Goal: Task Accomplishment & Management: Manage account settings

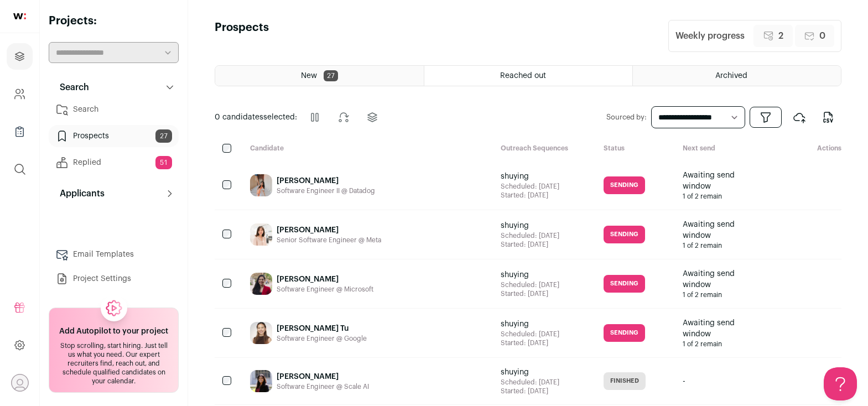
click at [120, 108] on link "Search" at bounding box center [114, 110] width 130 height 22
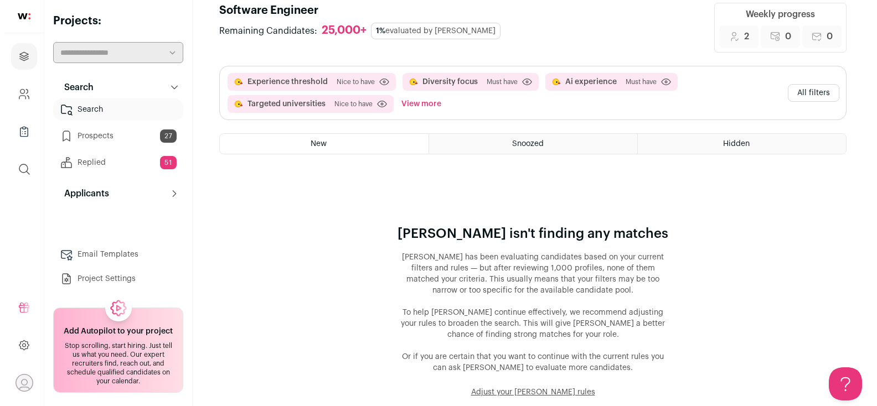
scroll to position [101, 0]
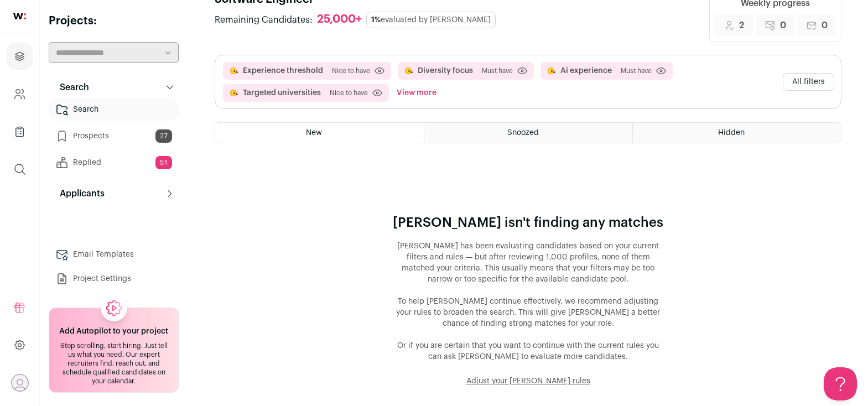
click at [804, 75] on button "All filters" at bounding box center [808, 82] width 51 height 18
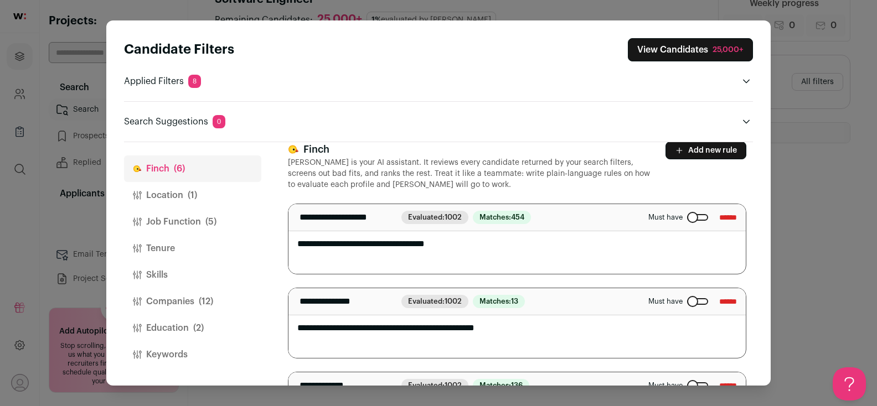
scroll to position [30, 0]
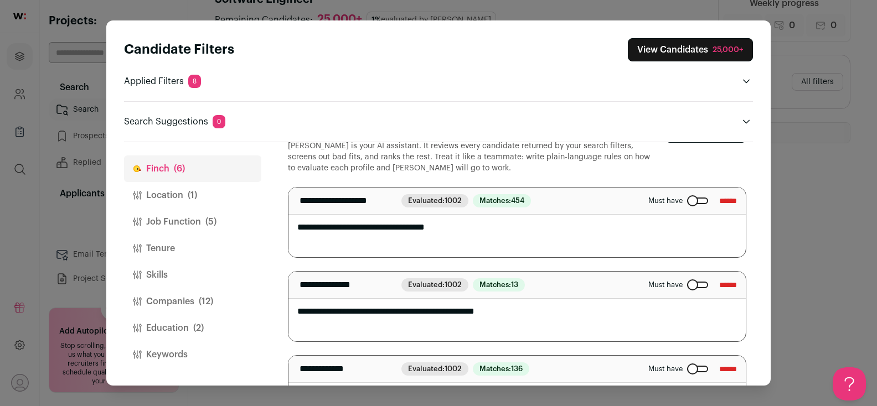
click at [687, 283] on div "Close modal via background" at bounding box center [697, 285] width 21 height 7
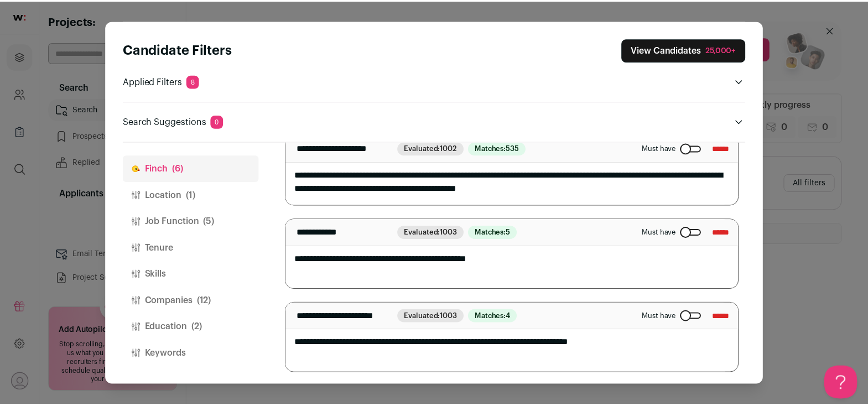
scroll to position [455, 0]
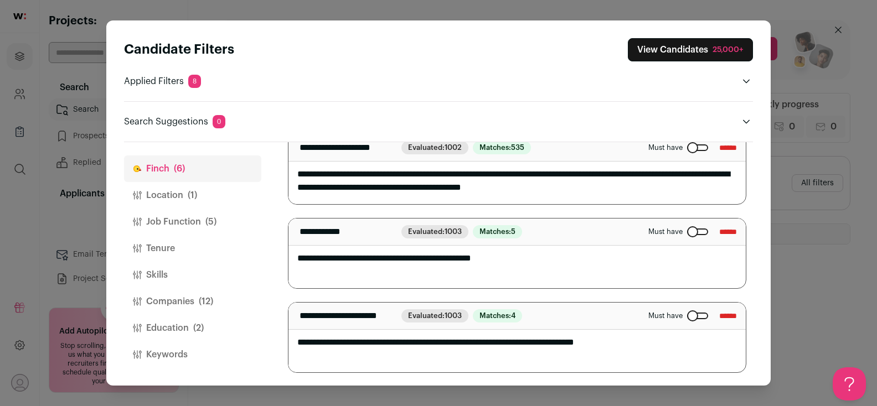
click at [137, 81] on p "Applied Filters 8" at bounding box center [162, 81] width 77 height 13
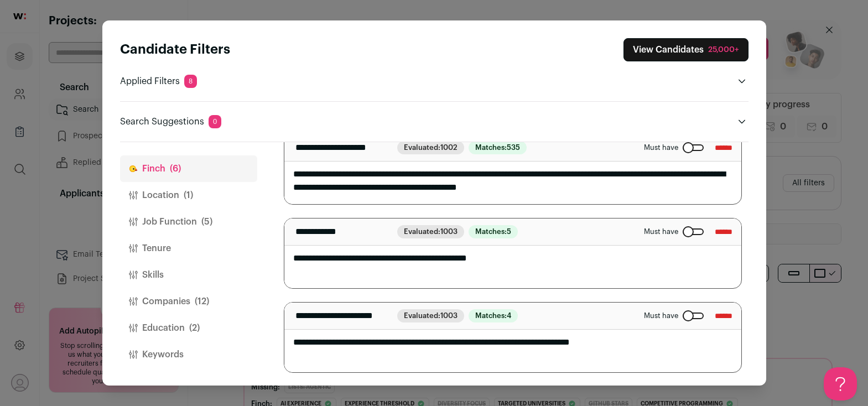
scroll to position [0, 0]
click at [185, 189] on span "(1)" at bounding box center [188, 195] width 9 height 13
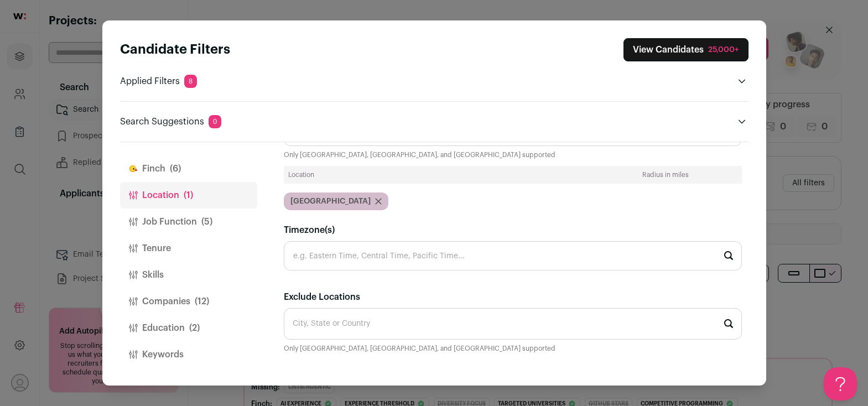
scroll to position [59, 0]
click at [173, 215] on button "Job Function (5)" at bounding box center [188, 222] width 137 height 27
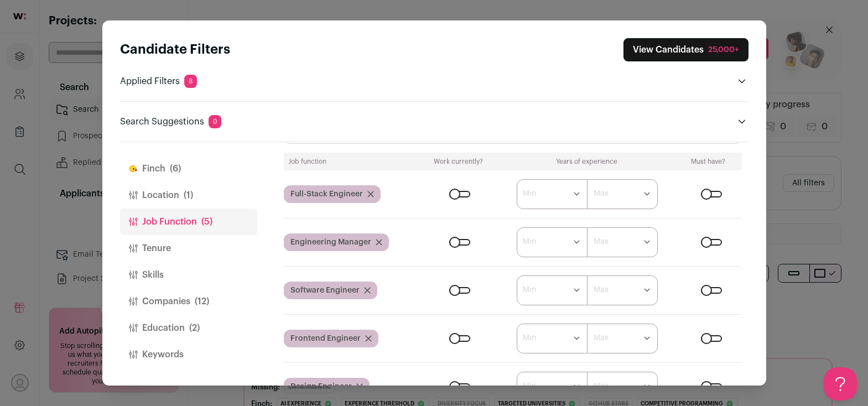
scroll to position [229, 0]
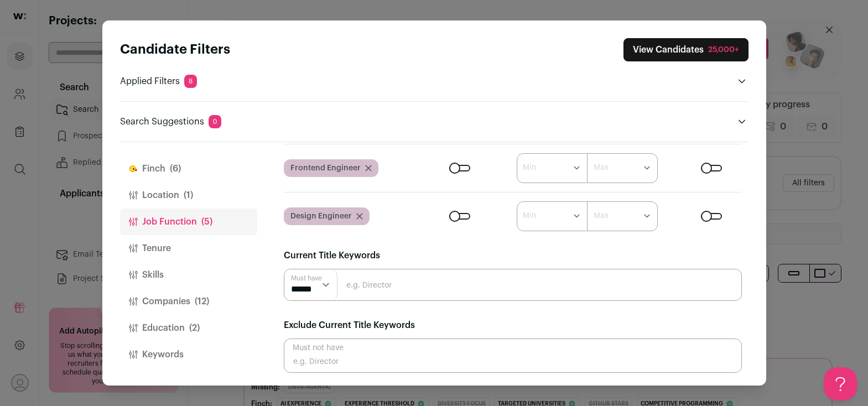
click at [187, 303] on button "Companies (12)" at bounding box center [188, 301] width 137 height 27
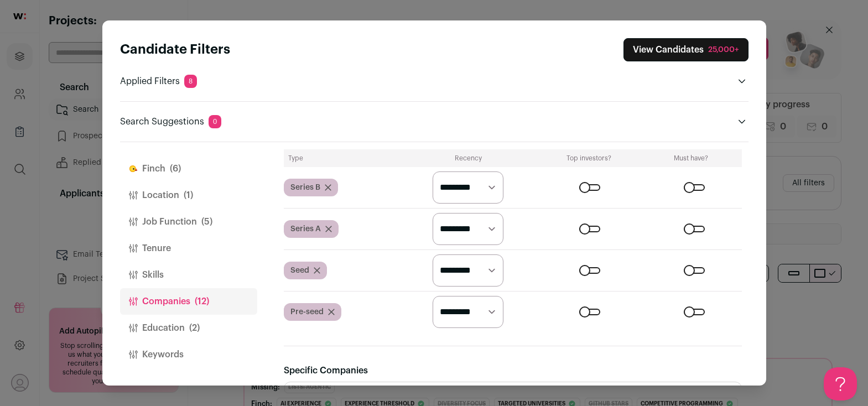
scroll to position [832, 0]
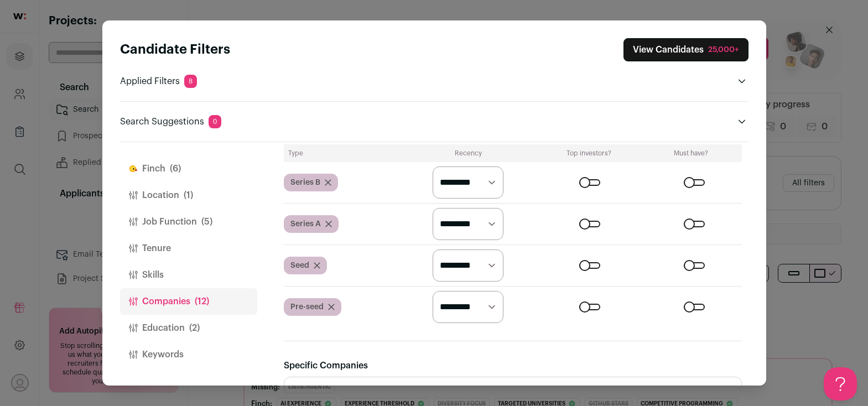
click at [185, 329] on button "Education (2)" at bounding box center [188, 328] width 137 height 27
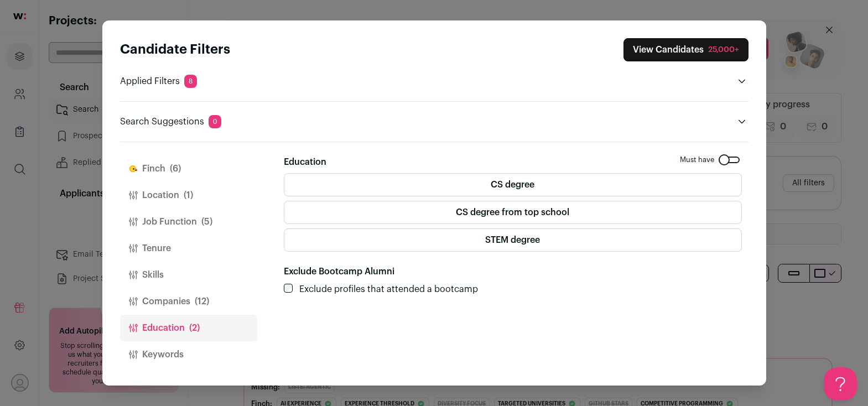
scroll to position [0, 0]
click at [719, 41] on button "View Candidates 25,000+" at bounding box center [686, 49] width 125 height 23
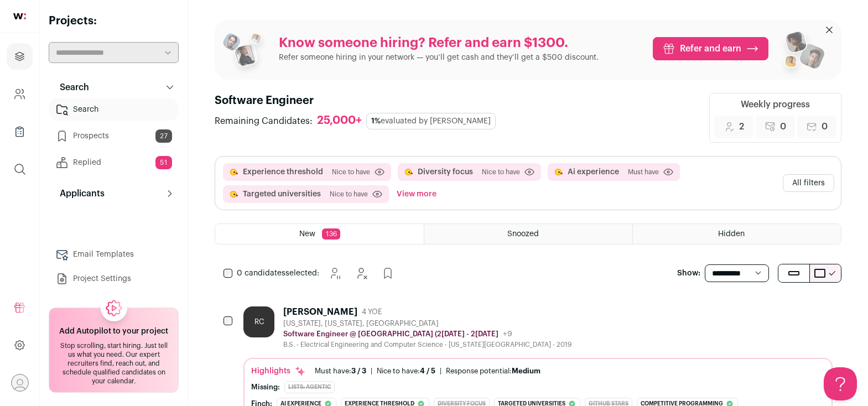
click at [401, 194] on button "View more" at bounding box center [417, 194] width 44 height 18
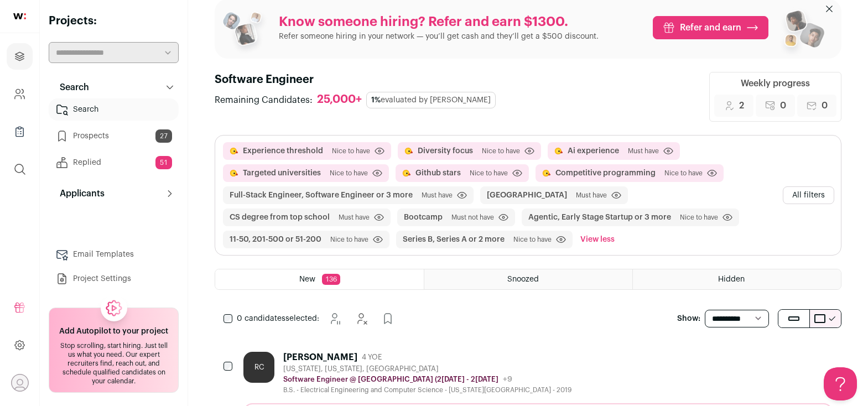
scroll to position [40, 0]
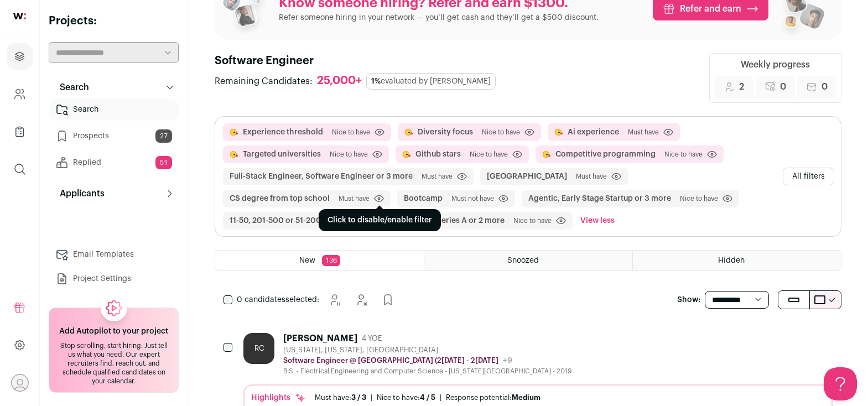
click at [384, 195] on icon "submit" at bounding box center [379, 199] width 10 height 8
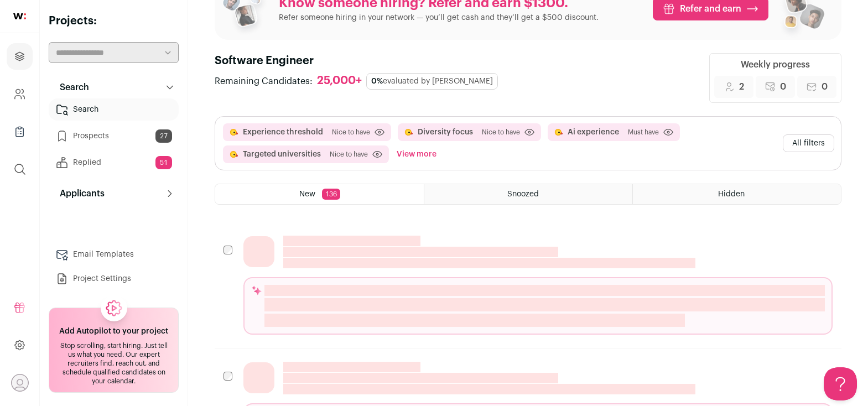
click at [419, 158] on button "View more" at bounding box center [417, 155] width 44 height 18
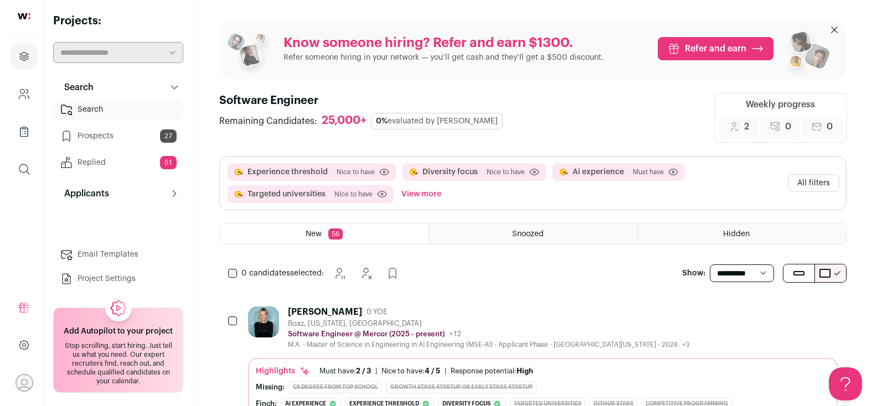
scroll to position [0, 0]
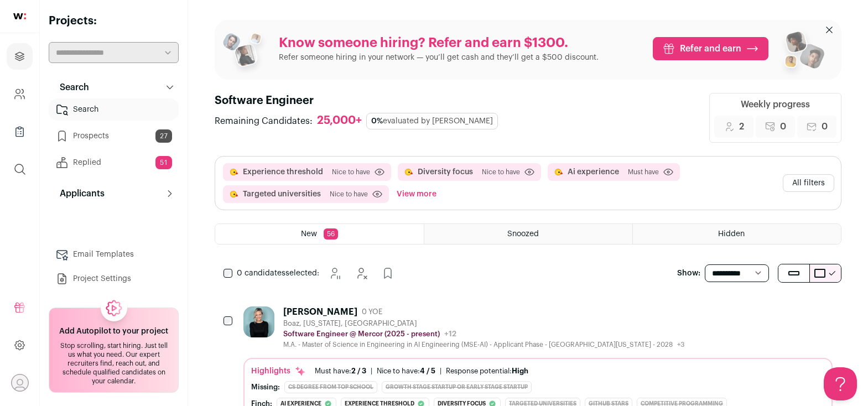
click at [390, 312] on div "Tammy Hartline 0 YOE" at bounding box center [483, 312] width 401 height 11
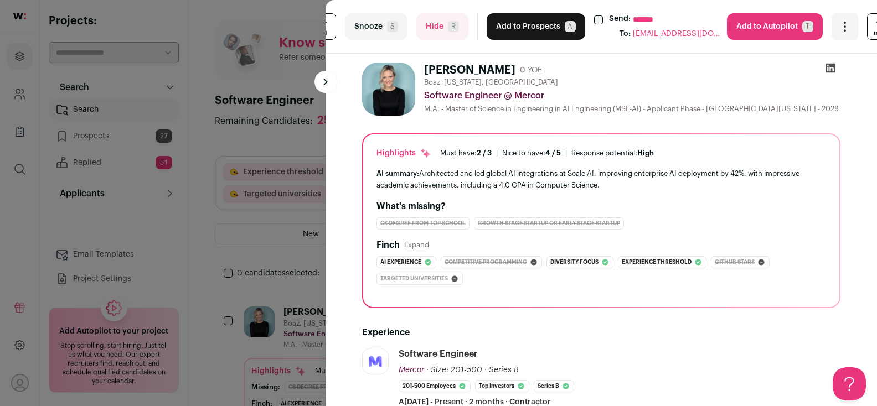
click at [527, 24] on button "Add to Prospects A" at bounding box center [535, 26] width 99 height 27
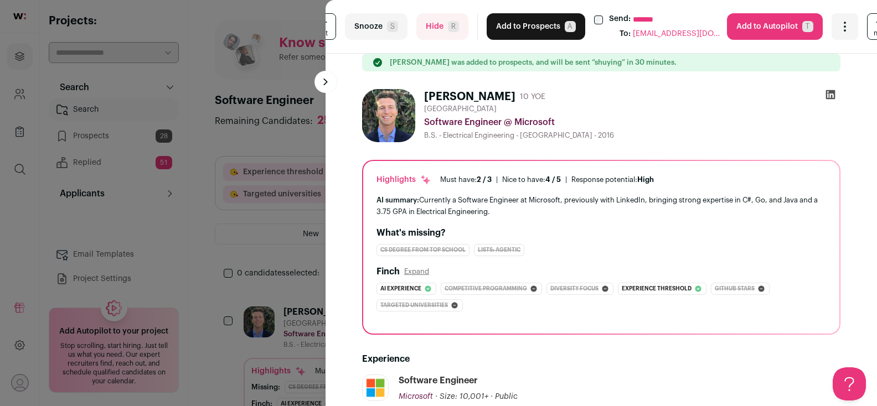
click at [442, 27] on button "Hide R" at bounding box center [442, 26] width 52 height 27
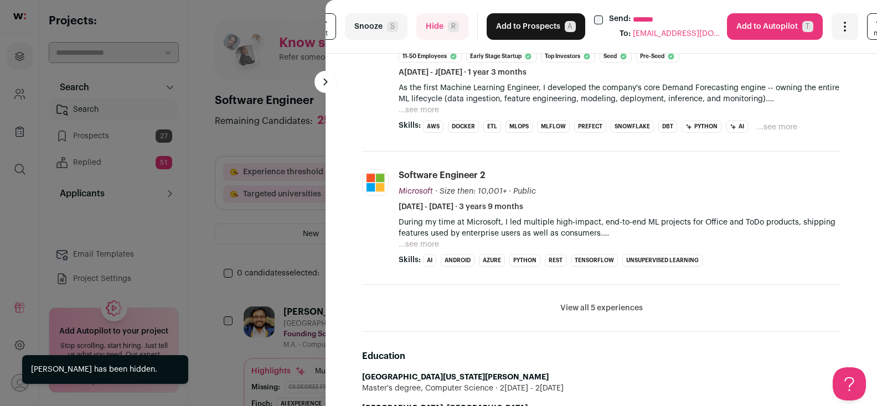
scroll to position [187, 0]
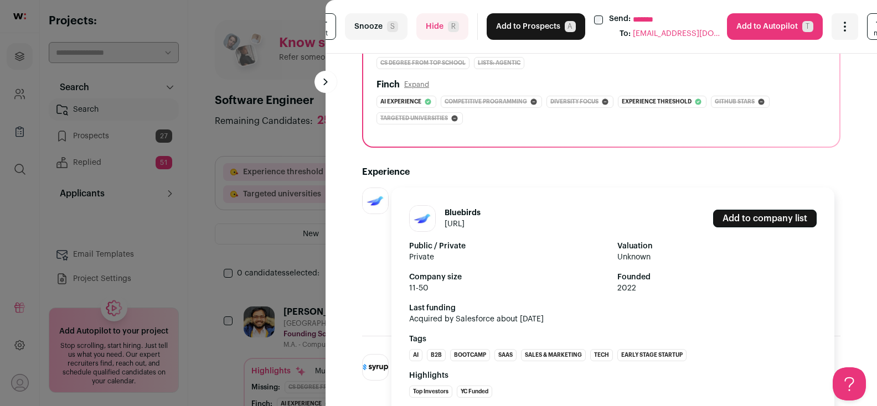
click at [369, 251] on div "Bluebirds bluebirds.ai Add to company list Public / Private Private Valuation U…" at bounding box center [376, 253] width 28 height 131
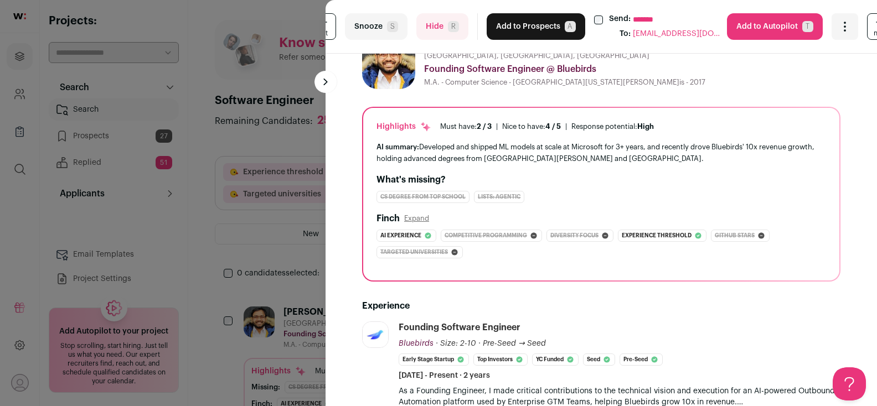
scroll to position [0, 0]
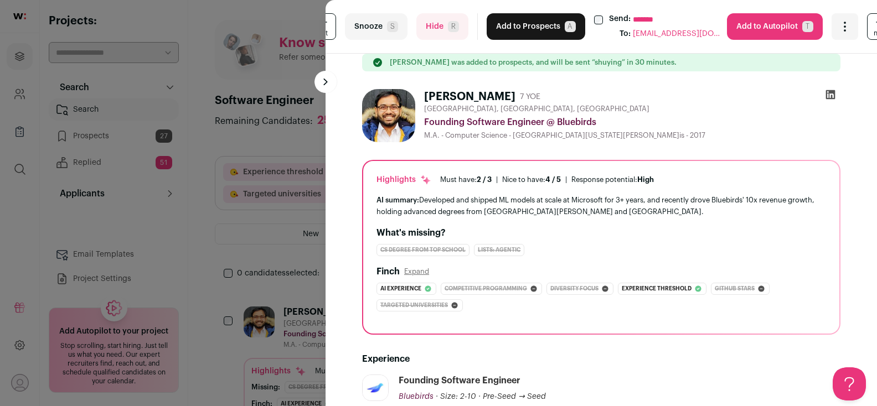
click at [541, 25] on button "Add to Prospects A" at bounding box center [535, 26] width 99 height 27
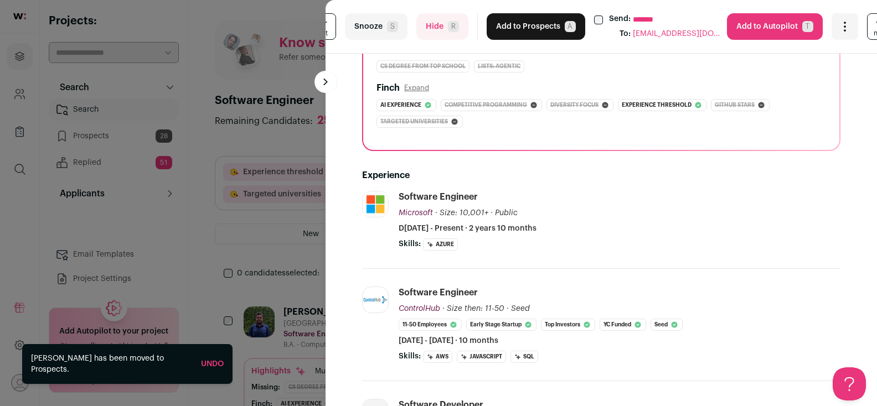
scroll to position [373, 0]
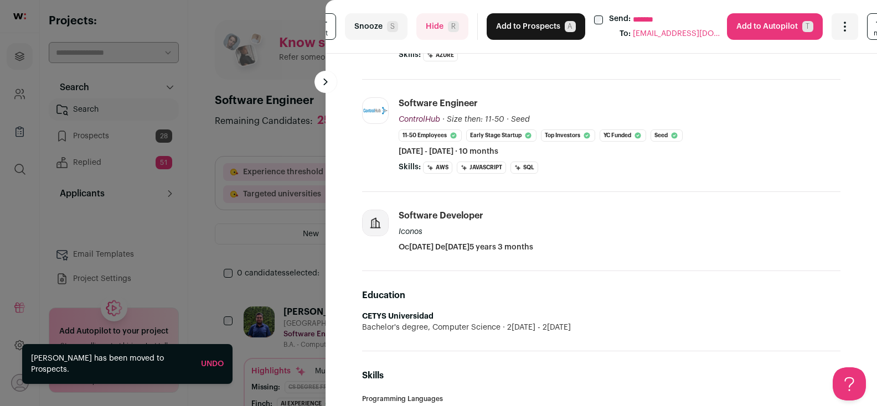
click at [435, 22] on button "Hide R" at bounding box center [442, 26] width 52 height 27
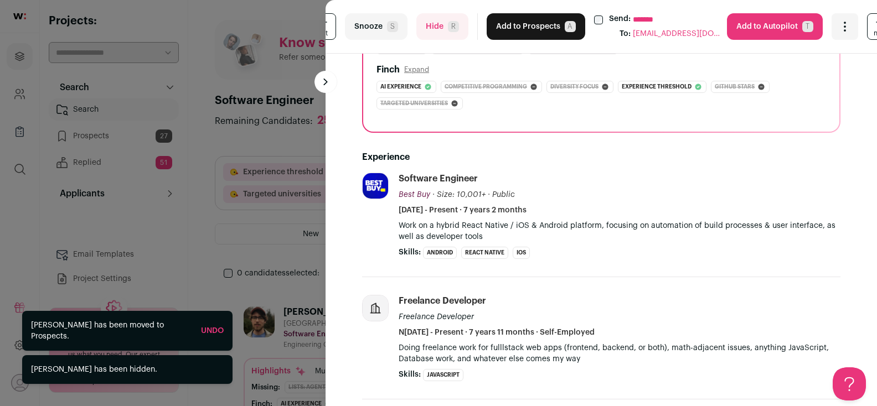
scroll to position [351, 0]
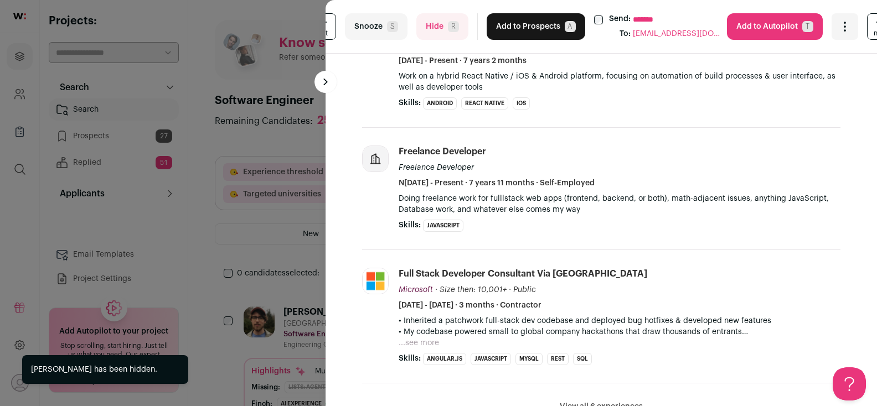
click at [433, 32] on button "Hide R" at bounding box center [442, 26] width 52 height 27
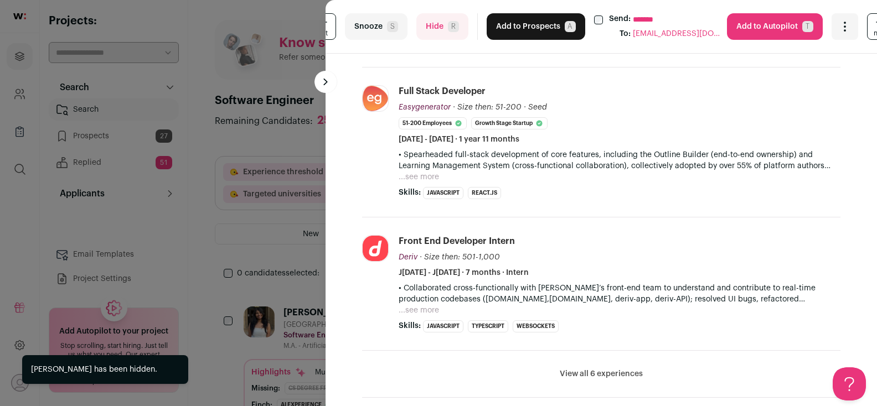
scroll to position [469, 0]
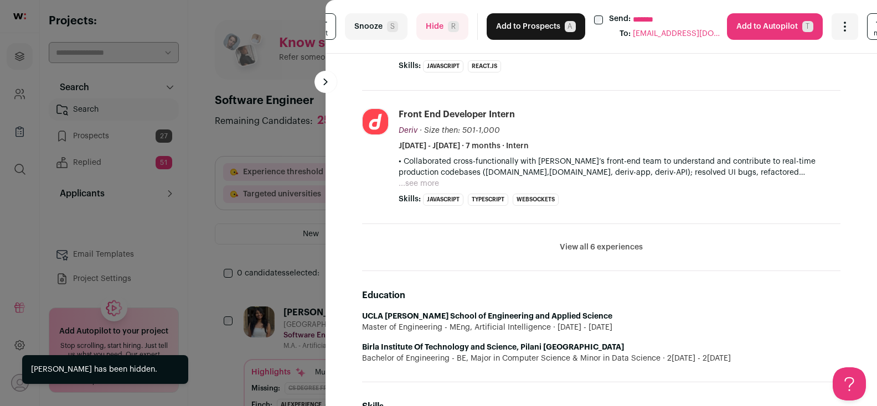
click at [448, 27] on span "R" at bounding box center [453, 26] width 11 height 11
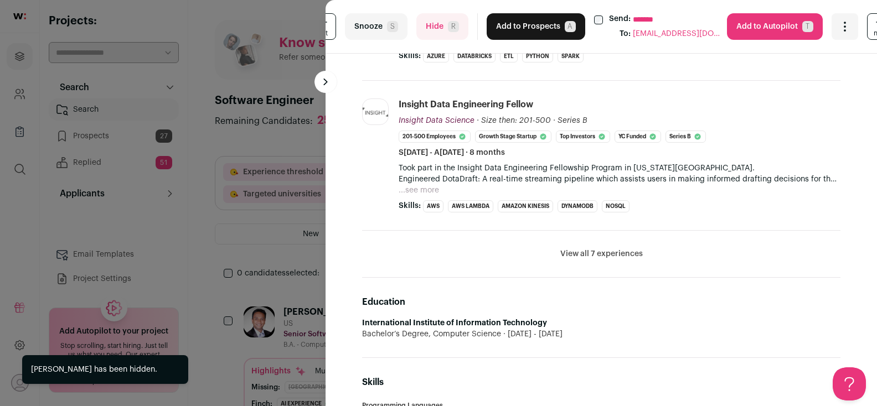
scroll to position [546, 0]
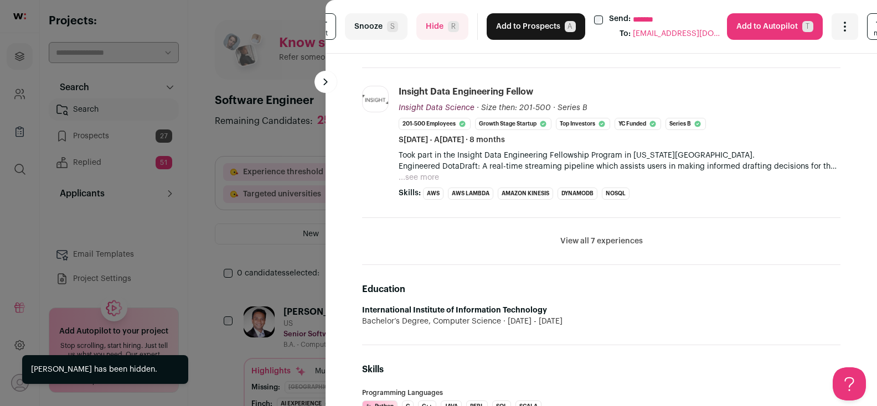
click at [428, 31] on button "Hide R" at bounding box center [442, 26] width 52 height 27
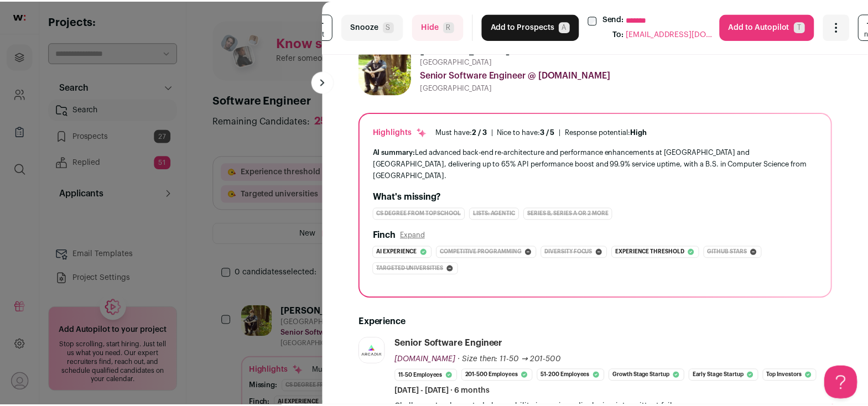
scroll to position [36, 0]
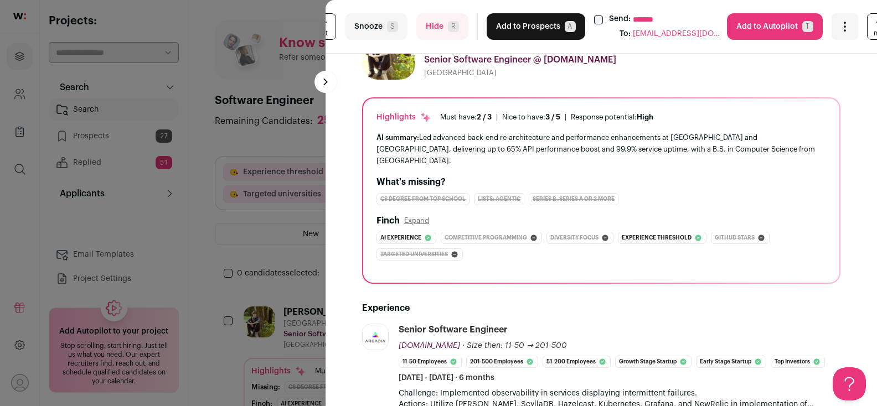
click at [272, 130] on div "**********" at bounding box center [438, 203] width 877 height 406
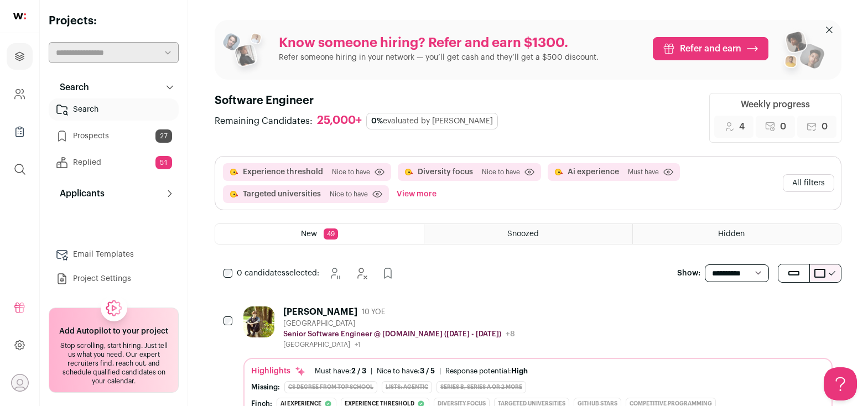
click at [811, 187] on button "All filters" at bounding box center [808, 183] width 51 height 18
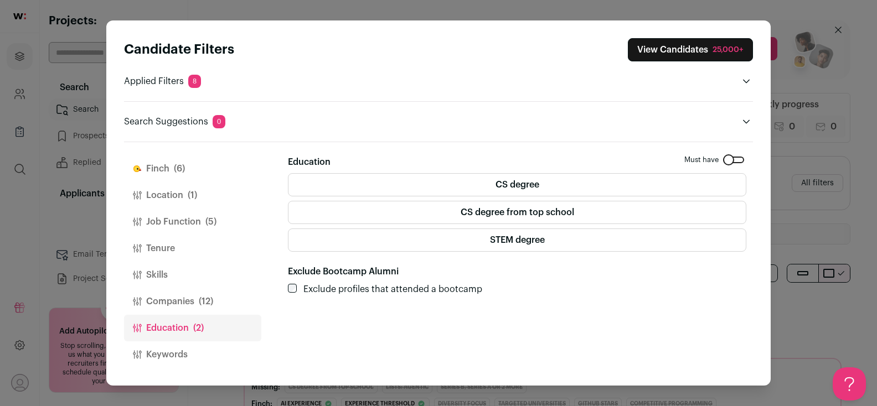
click at [722, 48] on div "25,000+" at bounding box center [727, 49] width 31 height 11
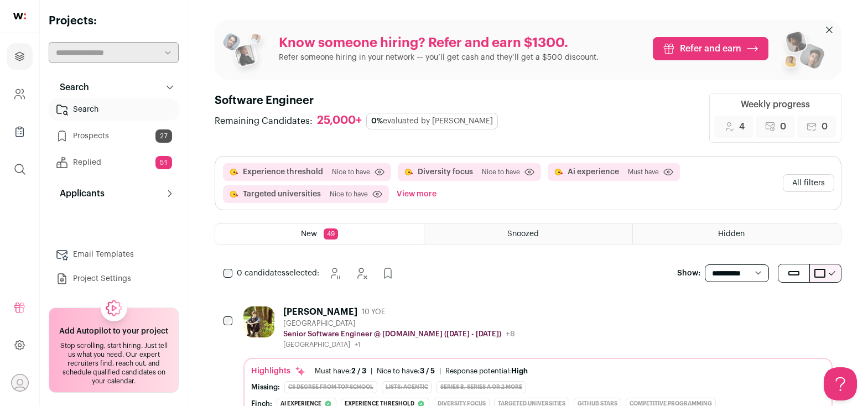
click at [803, 185] on button "All filters" at bounding box center [808, 183] width 51 height 18
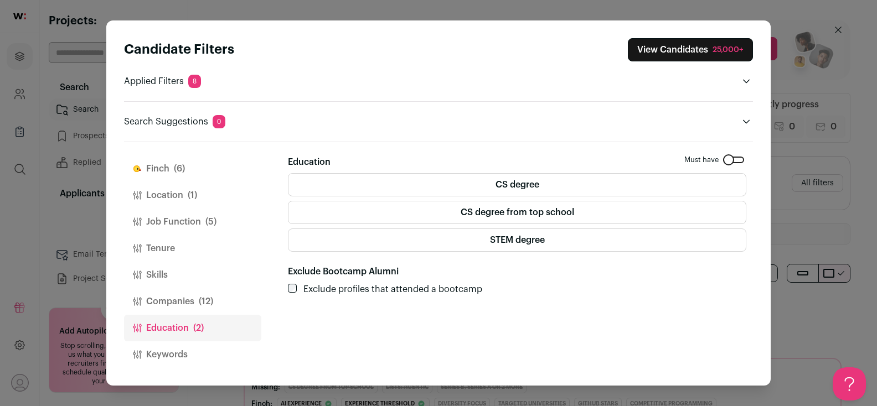
click at [800, 199] on div "Candidate Filters View Candidates 25,000+ Applied Filters 8 Experience threshol…" at bounding box center [438, 203] width 877 height 406
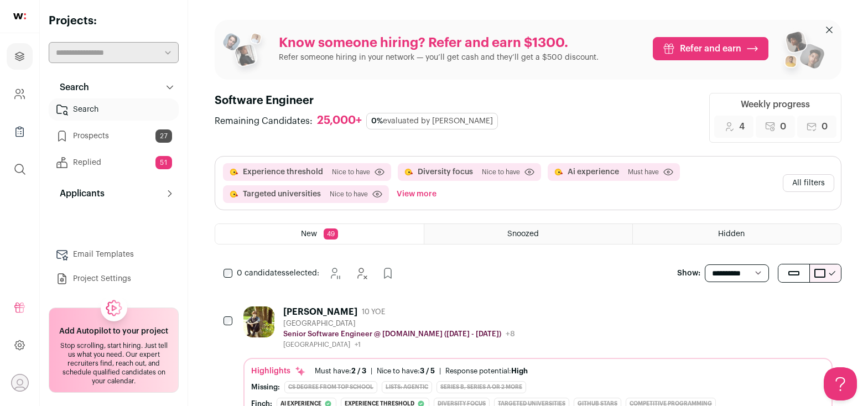
click at [407, 194] on button "View more" at bounding box center [417, 194] width 44 height 18
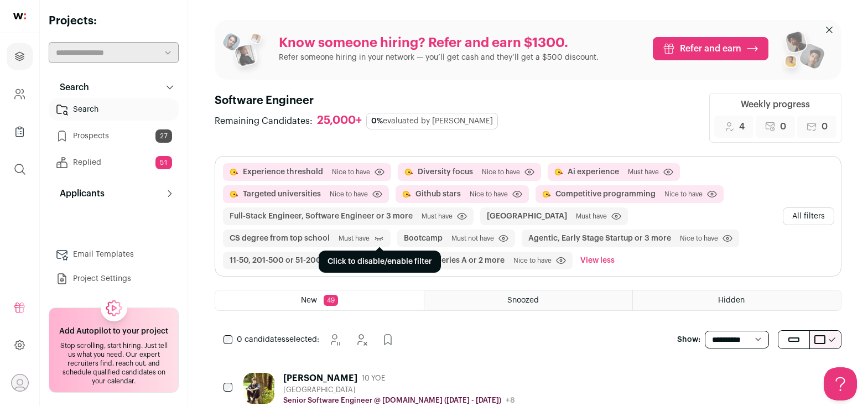
click at [384, 237] on icon "submit" at bounding box center [379, 239] width 8 height 4
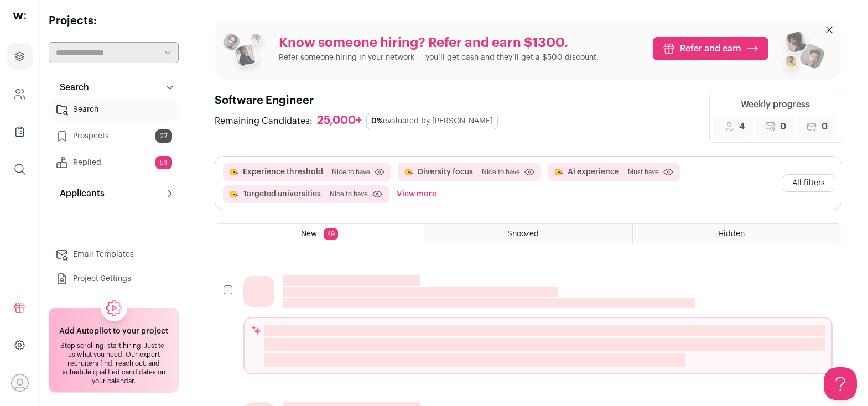
click at [791, 183] on button "All filters" at bounding box center [808, 183] width 51 height 18
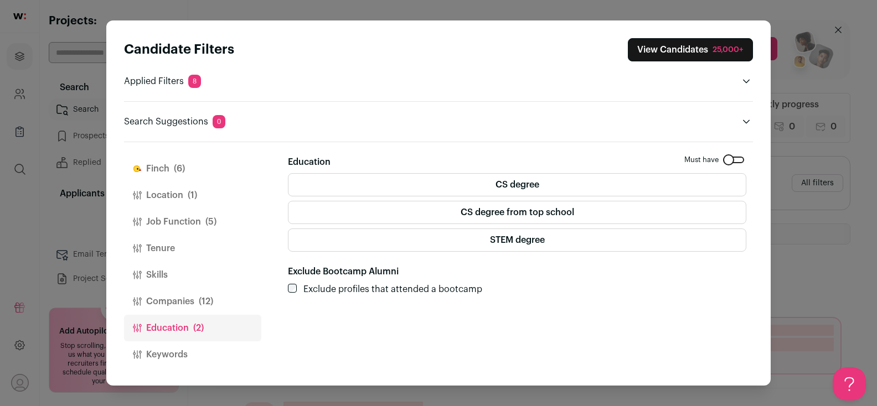
click at [774, 175] on div "Candidate Filters View Candidates 25,000+ Applied Filters 8 Experience threshol…" at bounding box center [438, 203] width 877 height 406
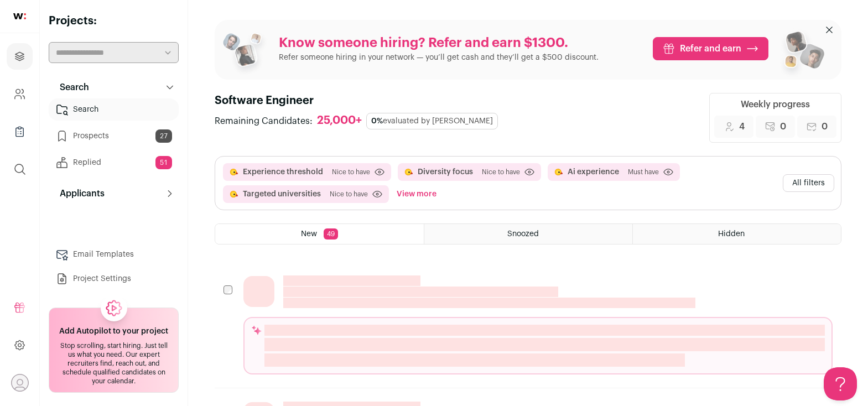
click at [412, 197] on button "View more" at bounding box center [417, 194] width 44 height 18
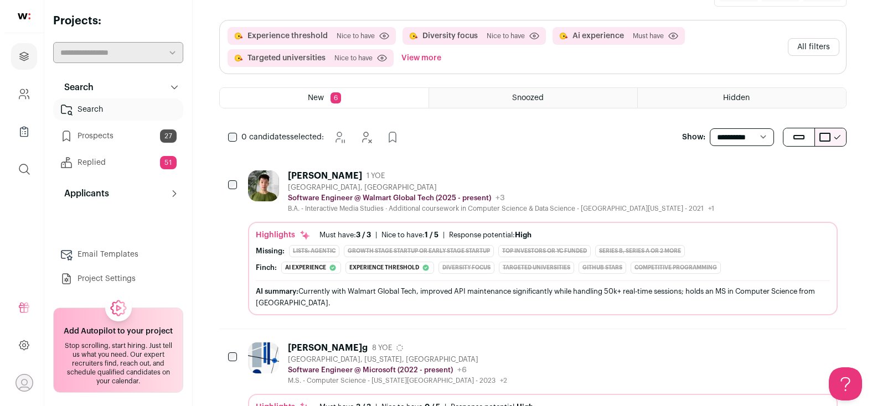
scroll to position [0, 0]
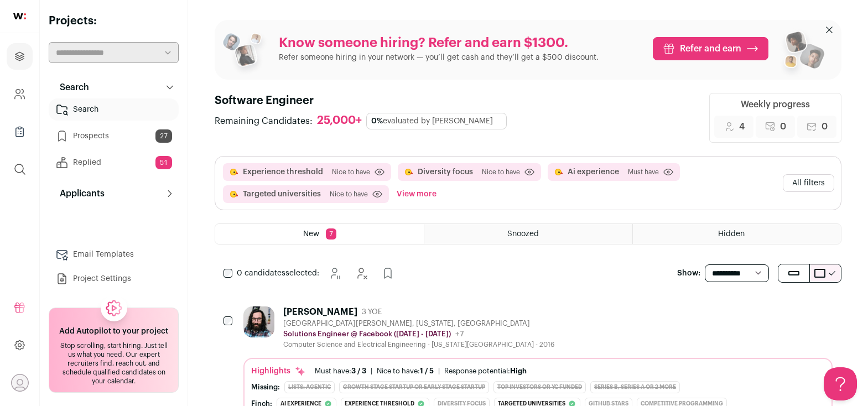
click at [798, 185] on button "All filters" at bounding box center [808, 183] width 51 height 18
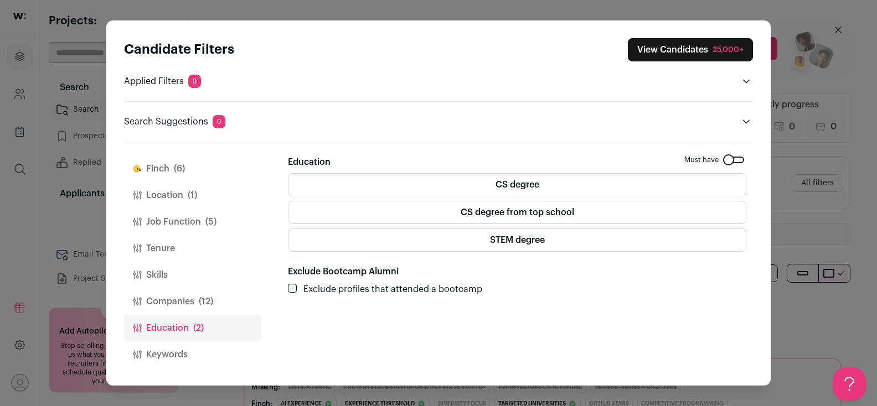
click at [186, 303] on button "Companies (12)" at bounding box center [192, 301] width 137 height 27
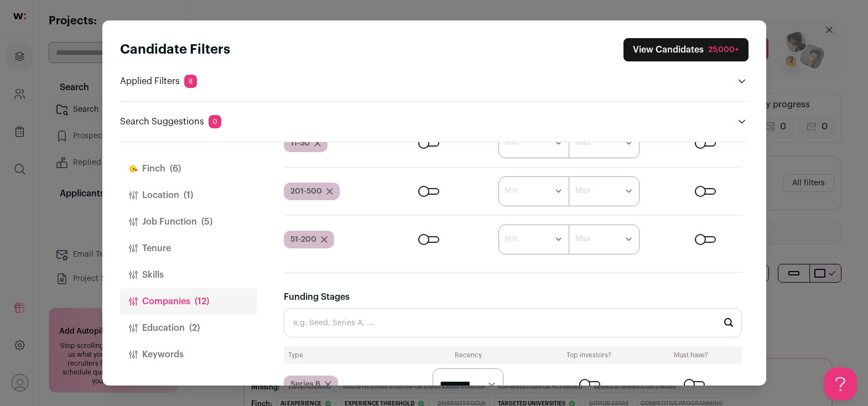
scroll to position [534, 0]
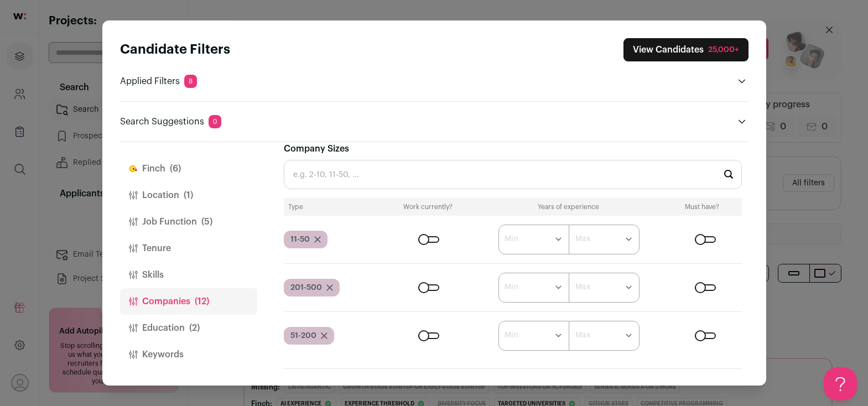
click at [387, 171] on input "Company Sizes" at bounding box center [513, 174] width 458 height 29
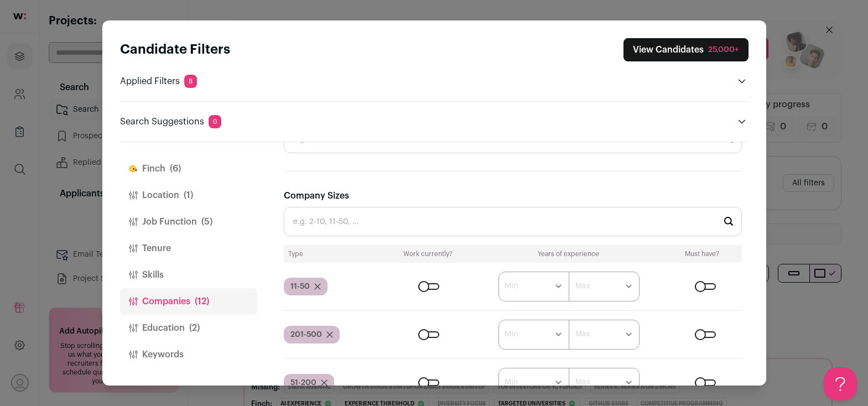
scroll to position [500, 0]
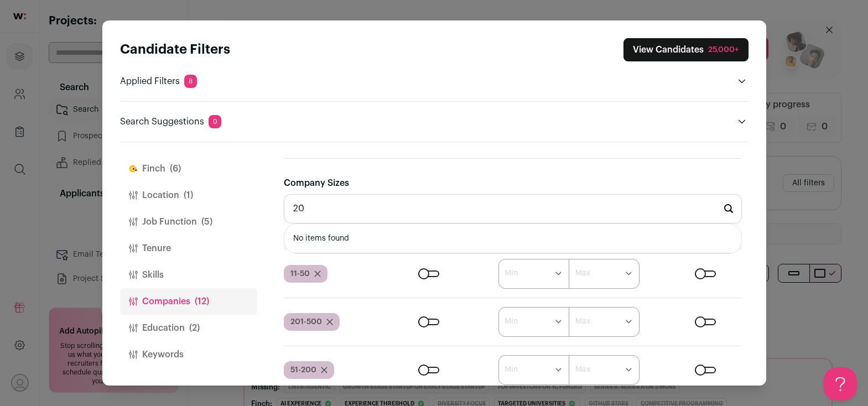
type input "2"
click at [367, 241] on li "501-1,000" at bounding box center [512, 238] width 457 height 29
type input "501-1,000"
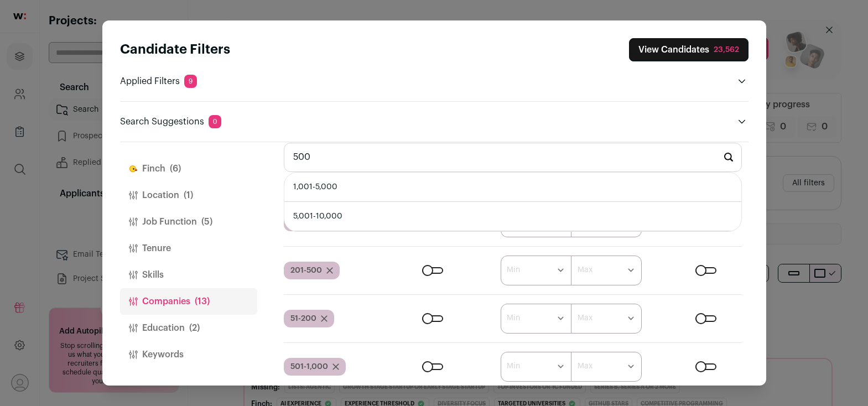
scroll to position [0, 0]
type input "5"
click at [349, 131] on header "Candidate Filters View Candidates 23,562 Applied Filters 9 Experience threshold…" at bounding box center [434, 81] width 629 height 122
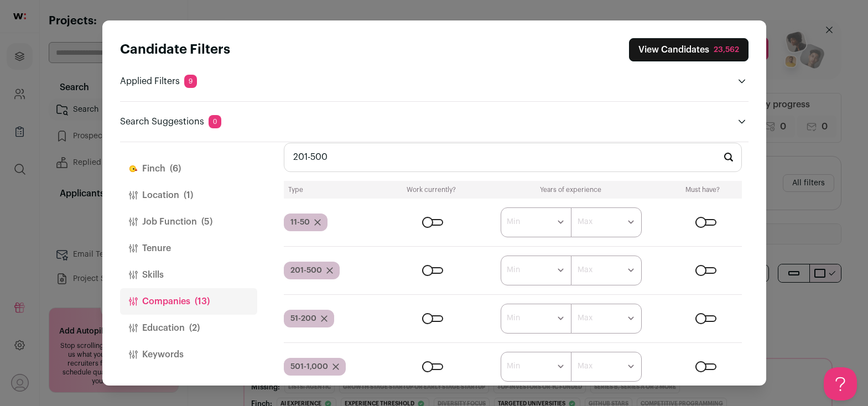
click at [352, 158] on input "201-500" at bounding box center [513, 157] width 458 height 29
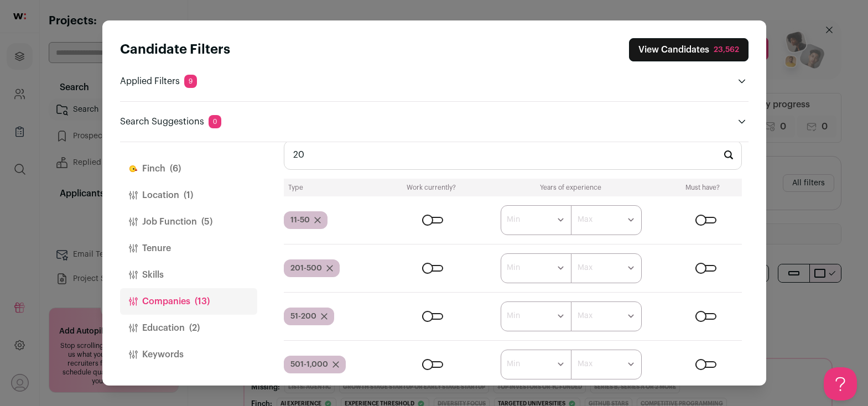
type input "2"
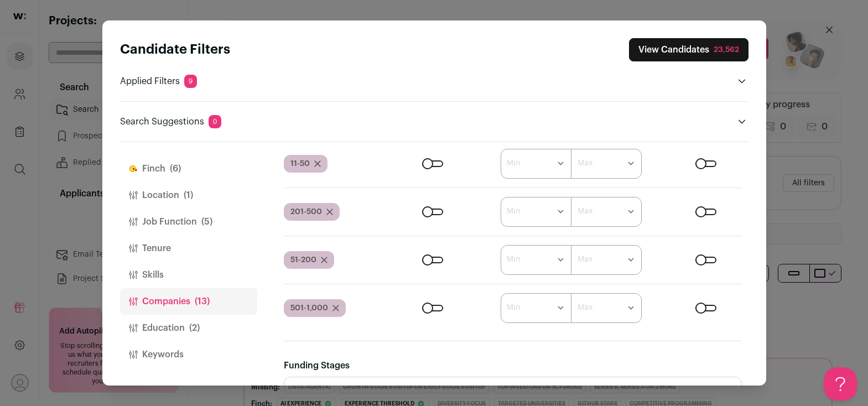
scroll to position [0, 0]
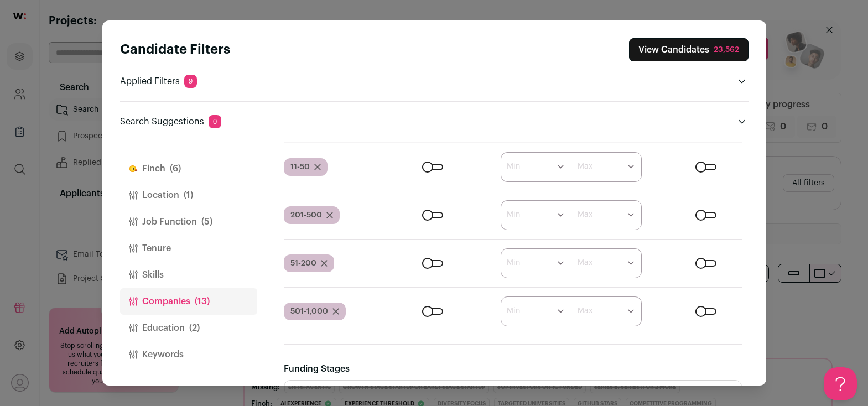
click at [426, 166] on div "Close modal via background" at bounding box center [432, 167] width 21 height 7
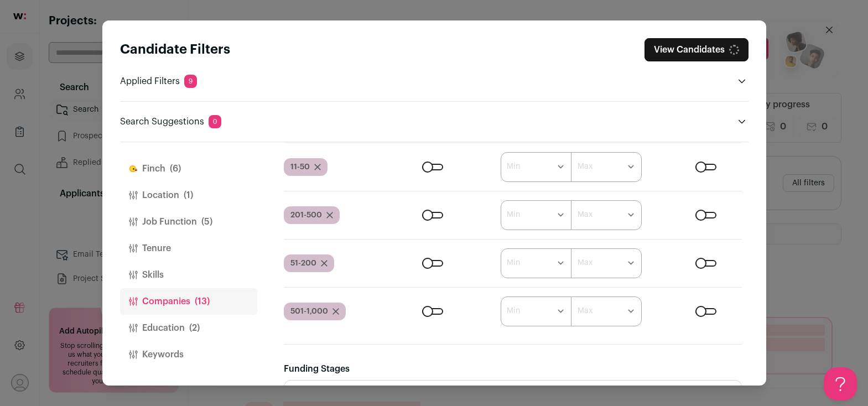
click at [426, 214] on div "Close modal via background" at bounding box center [432, 215] width 21 height 7
click at [423, 262] on div "Close modal via background" at bounding box center [432, 263] width 21 height 7
click at [423, 314] on div "Close modal via background" at bounding box center [432, 311] width 21 height 7
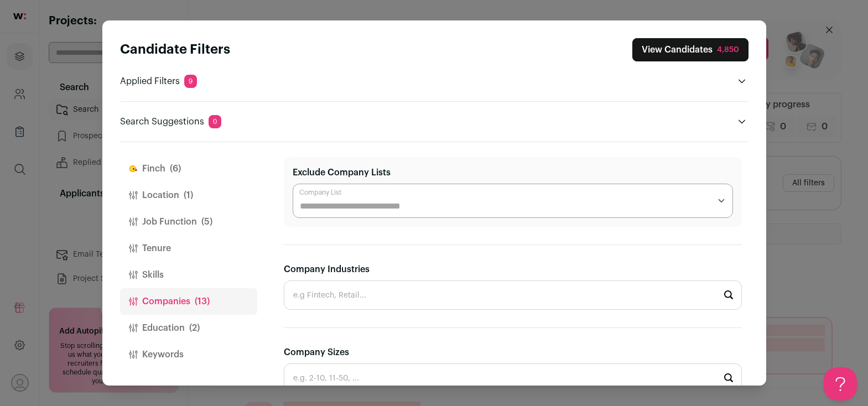
scroll to position [100, 0]
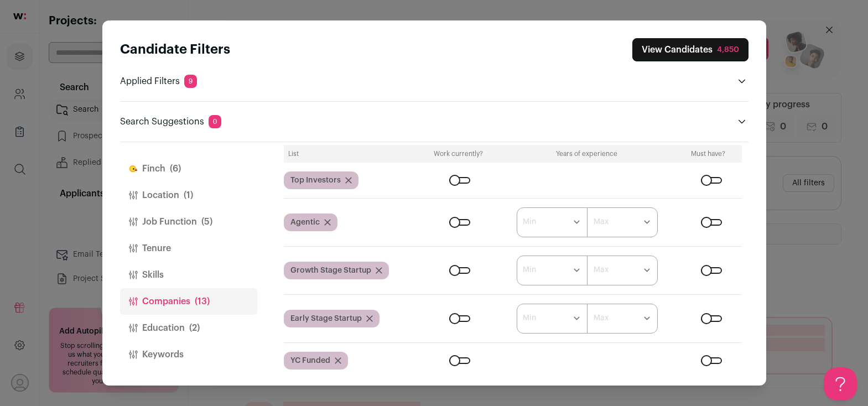
click at [703, 47] on button "View Candidates 4,850" at bounding box center [691, 49] width 116 height 23
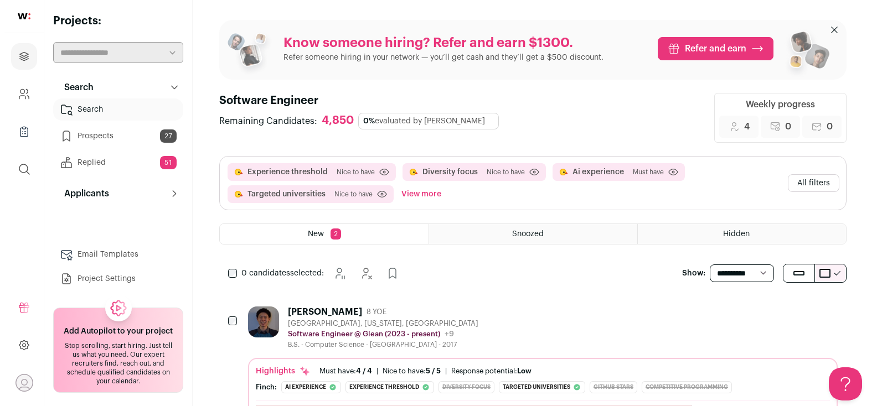
scroll to position [0, 0]
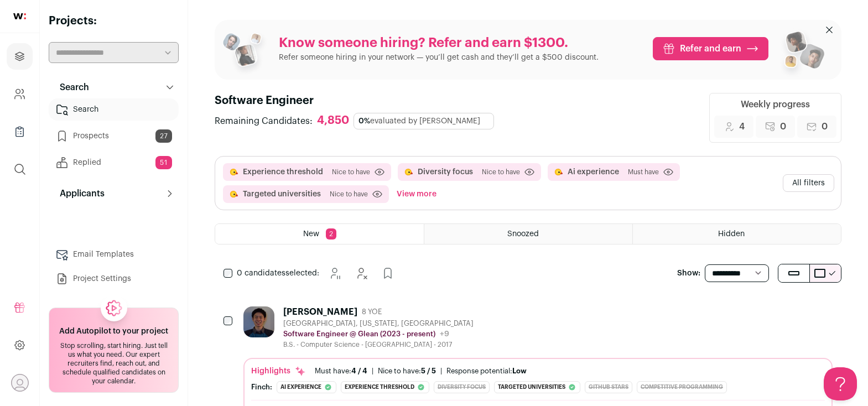
click at [392, 320] on div "[GEOGRAPHIC_DATA], [US_STATE], [GEOGRAPHIC_DATA]" at bounding box center [378, 323] width 190 height 9
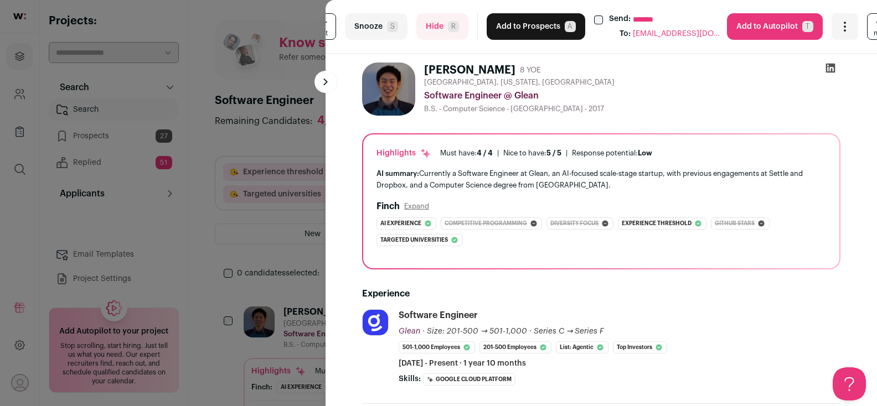
click at [537, 30] on button "Add to Prospects A" at bounding box center [535, 26] width 99 height 27
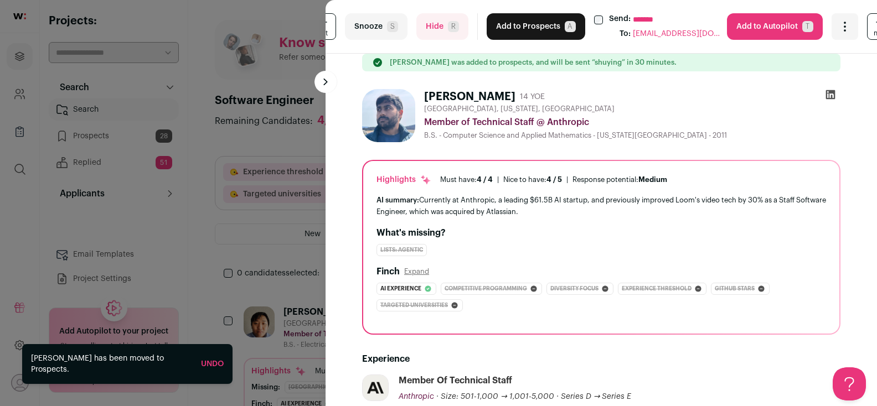
click at [534, 29] on button "Add to Prospects A" at bounding box center [535, 26] width 99 height 27
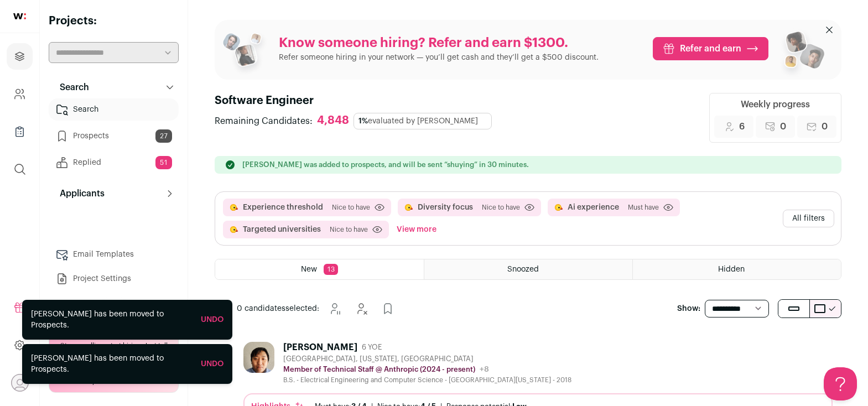
click at [417, 379] on div "B.S. - Electrical Engineering and Computer Science - University of California, …" at bounding box center [427, 380] width 288 height 9
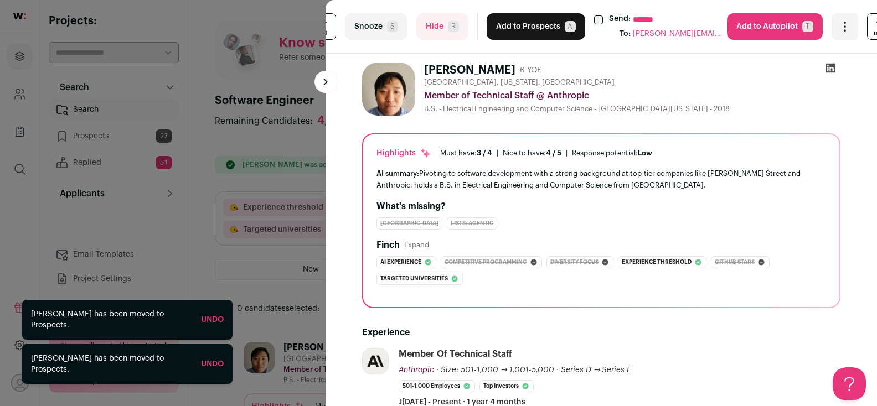
click at [541, 28] on button "Add to Prospects A" at bounding box center [535, 26] width 99 height 27
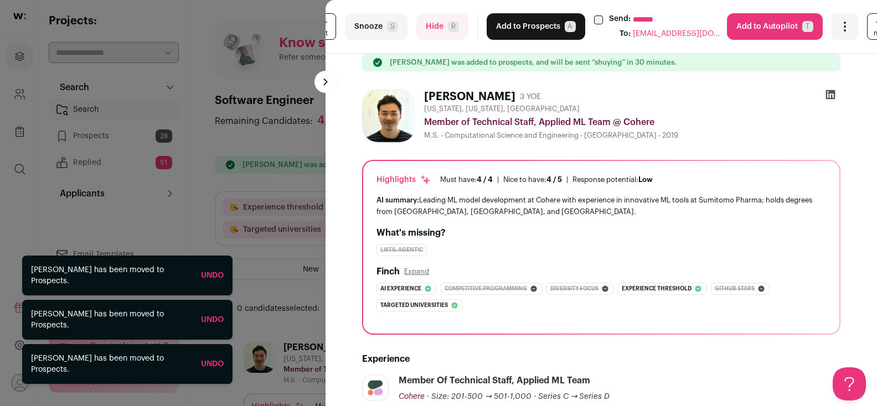
click at [524, 27] on button "Add to Prospects A" at bounding box center [535, 26] width 99 height 27
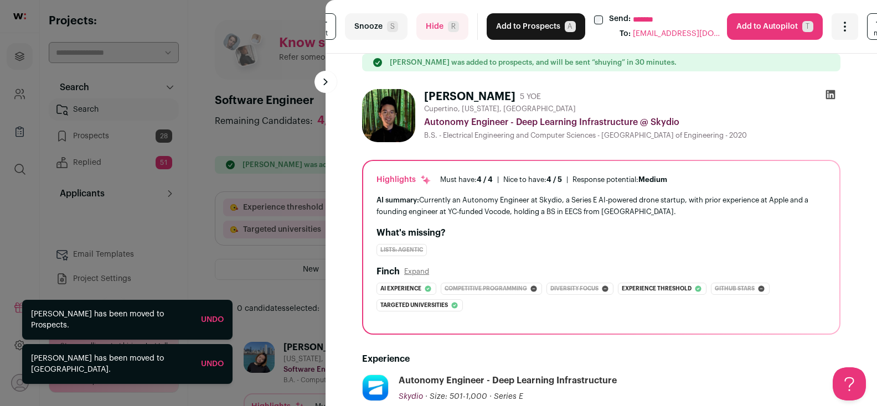
click at [524, 27] on button "Add to Prospects A" at bounding box center [535, 26] width 99 height 27
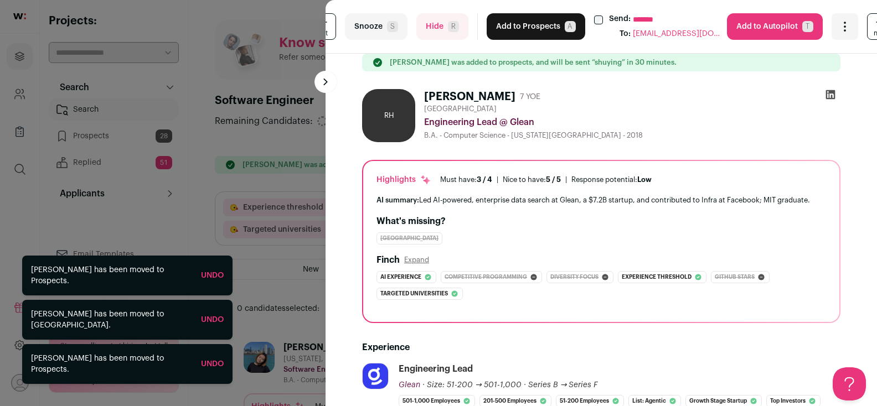
click at [524, 27] on button "Add to Prospects A" at bounding box center [535, 26] width 99 height 27
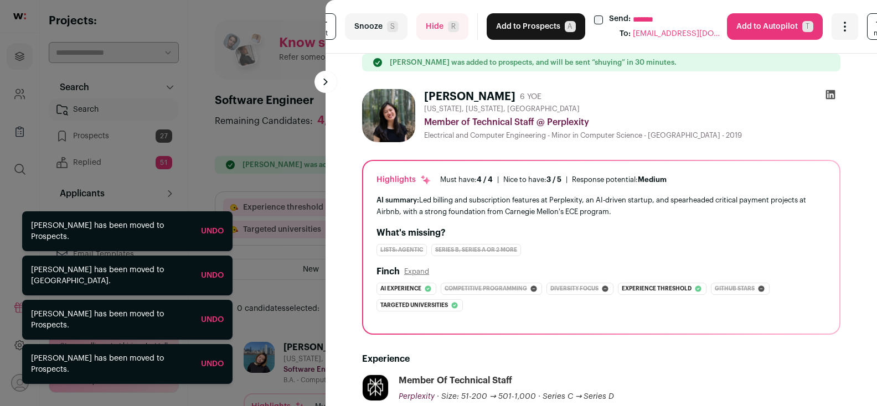
click at [524, 27] on button "Add to Prospects A" at bounding box center [535, 26] width 99 height 27
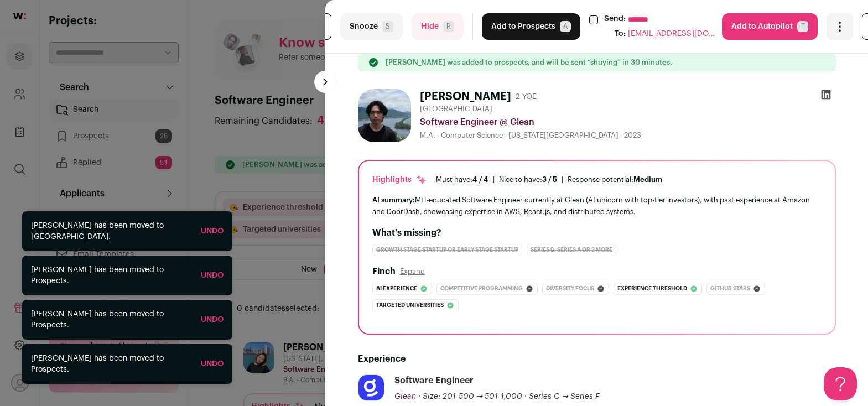
click at [517, 28] on button "Add to Prospects A" at bounding box center [531, 26] width 99 height 27
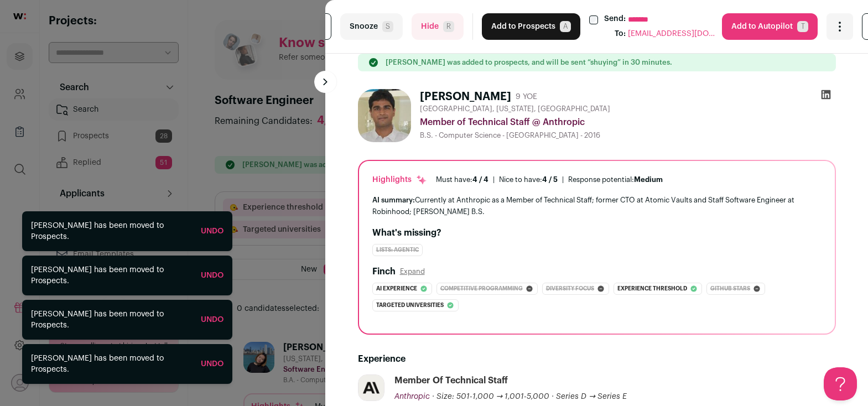
click at [517, 28] on button "Add to Prospects A" at bounding box center [531, 26] width 99 height 27
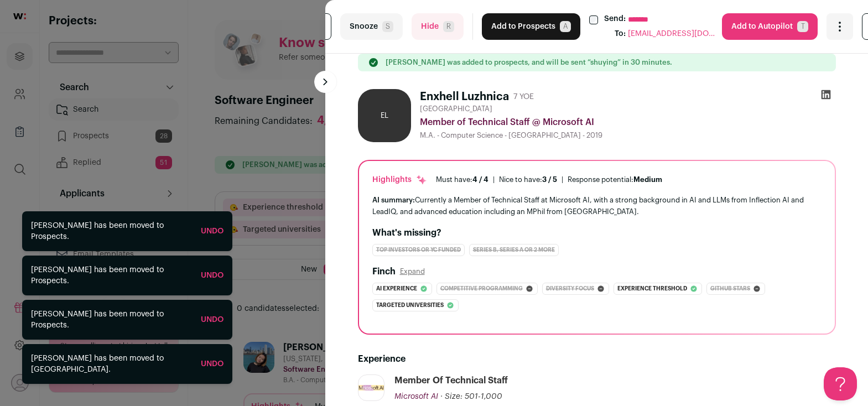
drag, startPoint x: 517, startPoint y: 28, endPoint x: 514, endPoint y: 92, distance: 64.3
click at [514, 92] on turbo-frame "**********" at bounding box center [596, 203] width 543 height 406
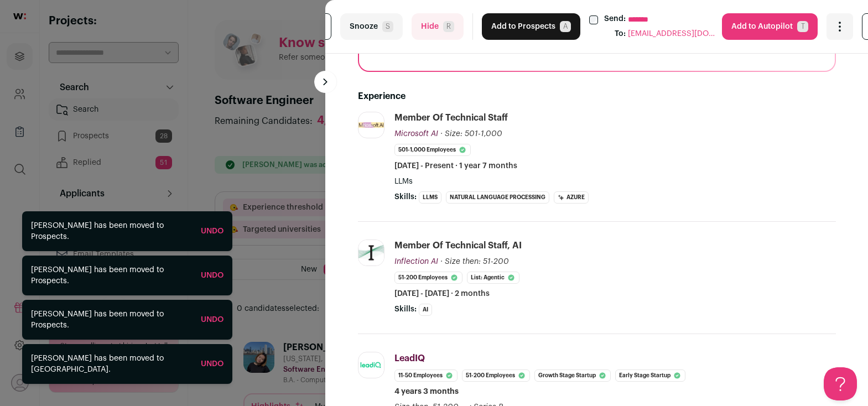
scroll to position [340, 0]
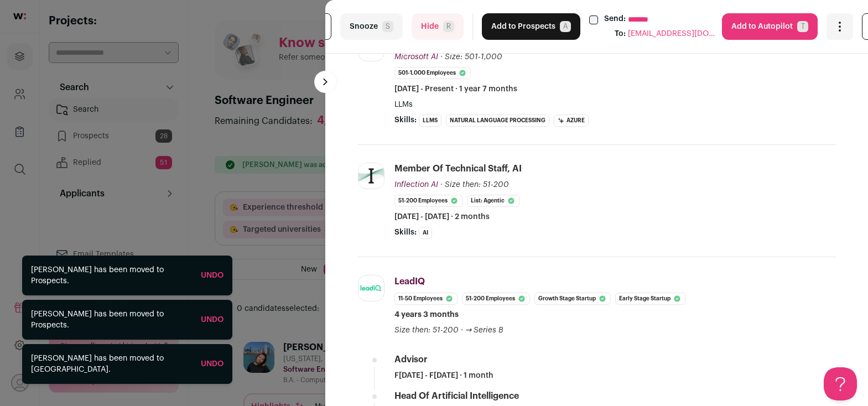
click at [500, 26] on button "Add to Prospects A" at bounding box center [531, 26] width 99 height 27
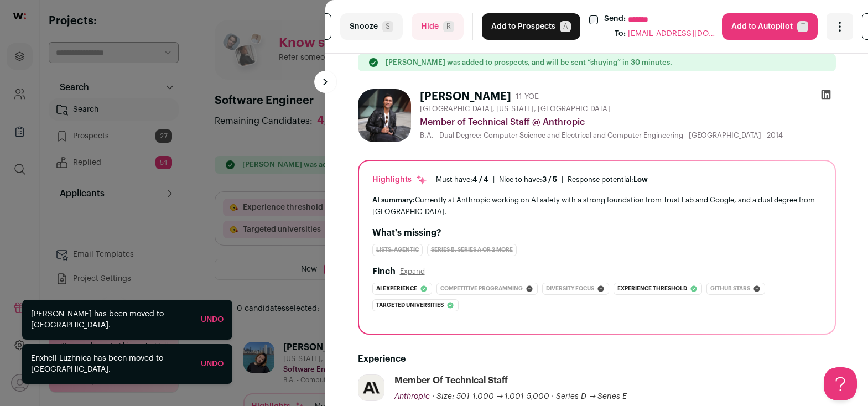
scroll to position [0, 0]
click at [500, 26] on button "Add to Prospects A" at bounding box center [531, 26] width 99 height 27
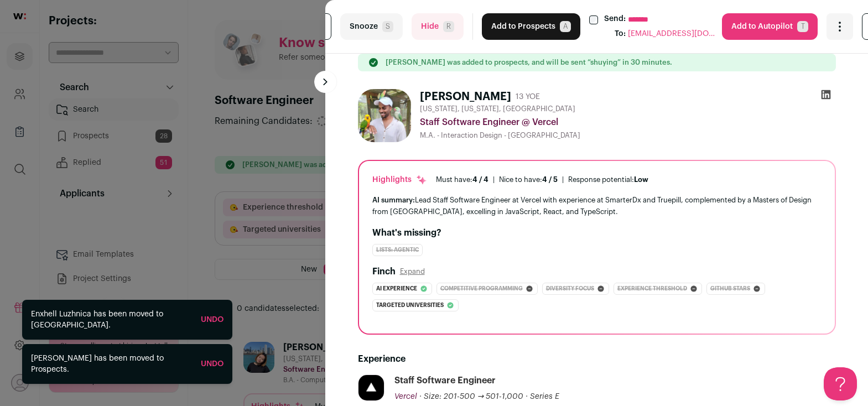
click at [512, 23] on button "Add to Prospects A" at bounding box center [531, 26] width 99 height 27
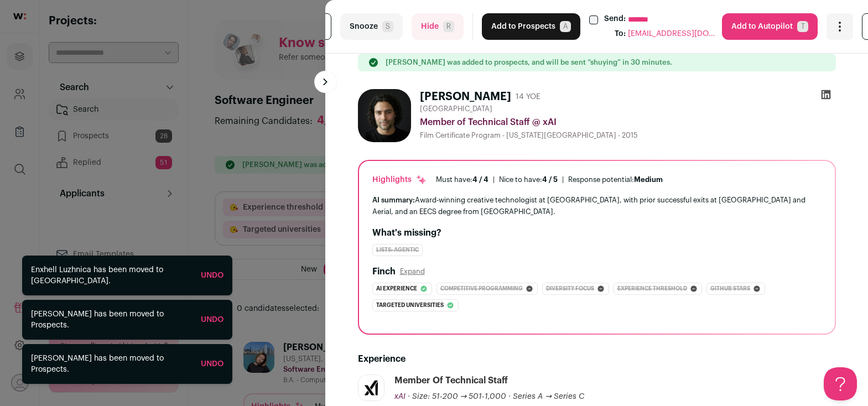
click at [512, 23] on button "Add to Prospects A" at bounding box center [531, 26] width 99 height 27
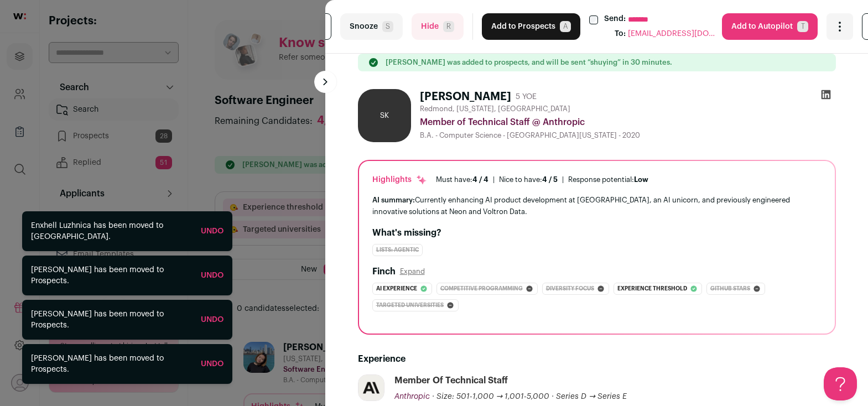
click at [512, 23] on button "Add to Prospects A" at bounding box center [531, 26] width 99 height 27
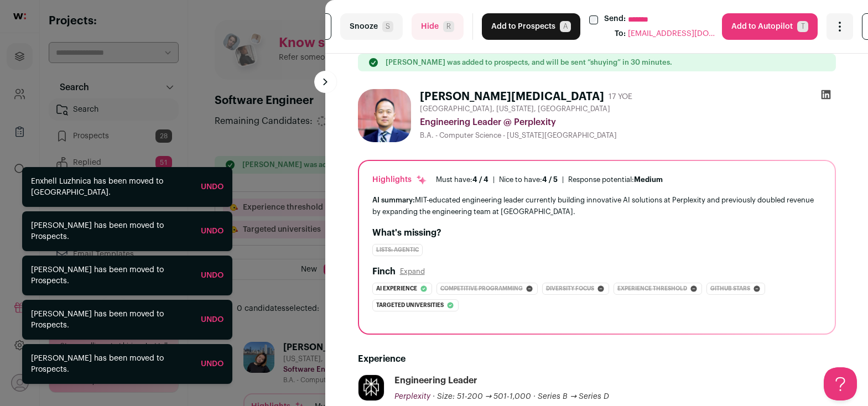
click at [512, 23] on button "Add to Prospects A" at bounding box center [531, 26] width 99 height 27
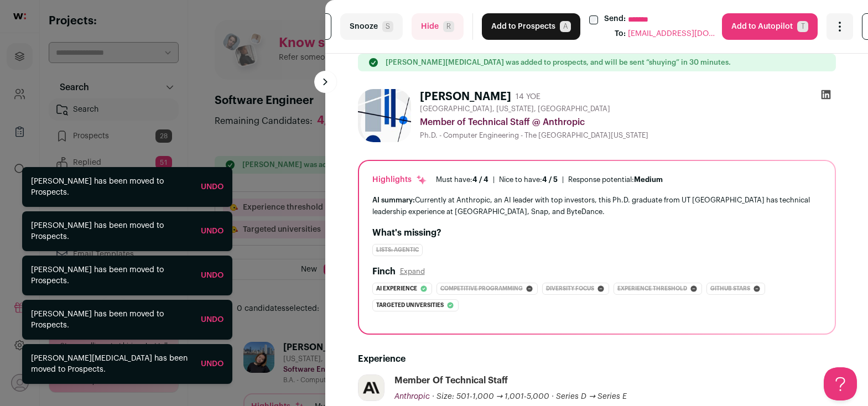
click at [512, 23] on button "Add to Prospects A" at bounding box center [531, 26] width 99 height 27
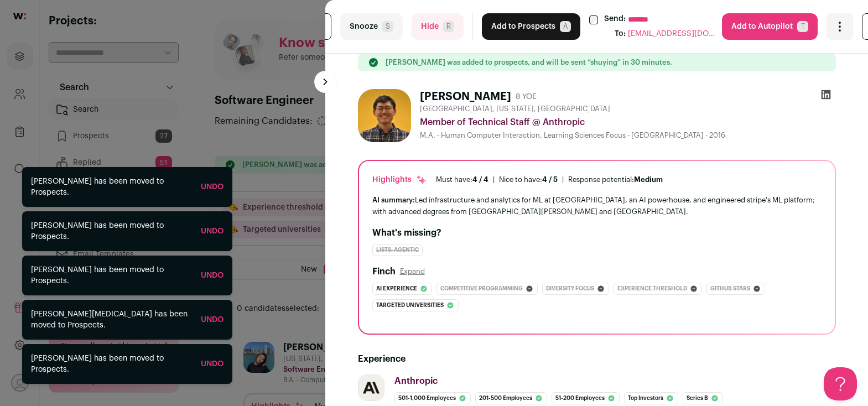
click at [512, 23] on button "Add to Prospects A" at bounding box center [531, 26] width 99 height 27
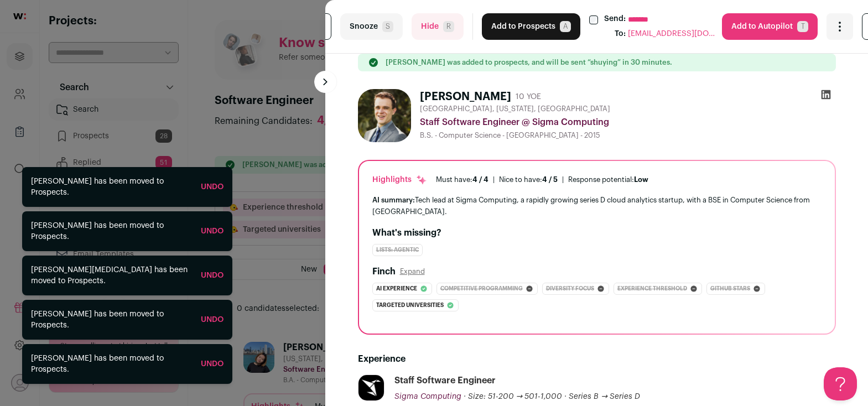
click at [512, 23] on button "Add to Prospects A" at bounding box center [531, 26] width 99 height 27
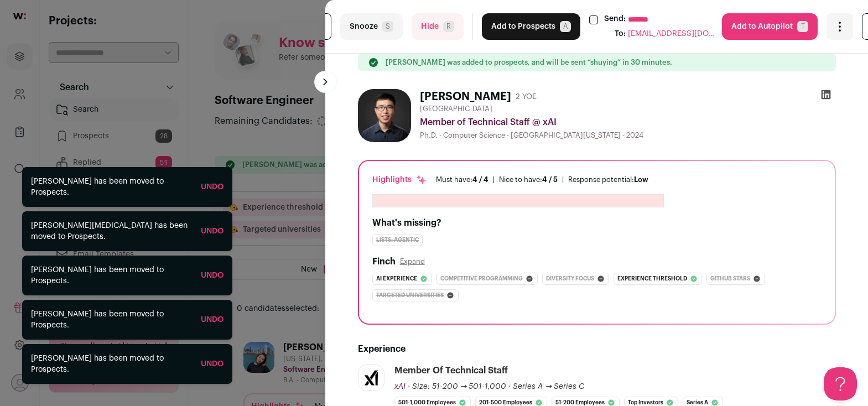
click at [512, 23] on button "Add to Prospects A" at bounding box center [531, 26] width 99 height 27
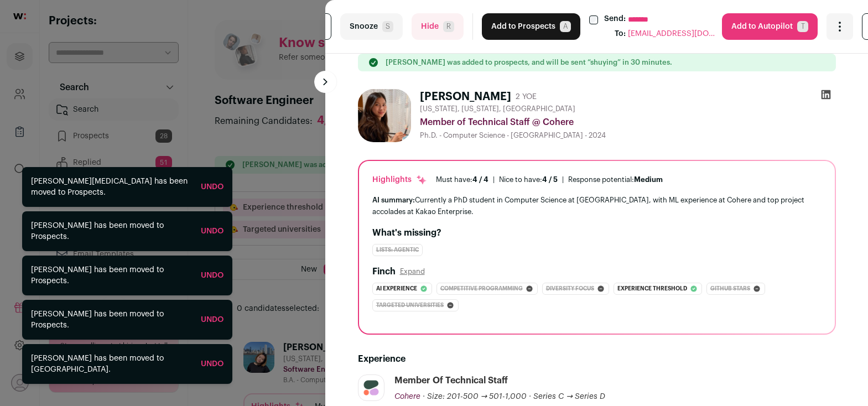
click at [512, 23] on button "Add to Prospects A" at bounding box center [531, 26] width 99 height 27
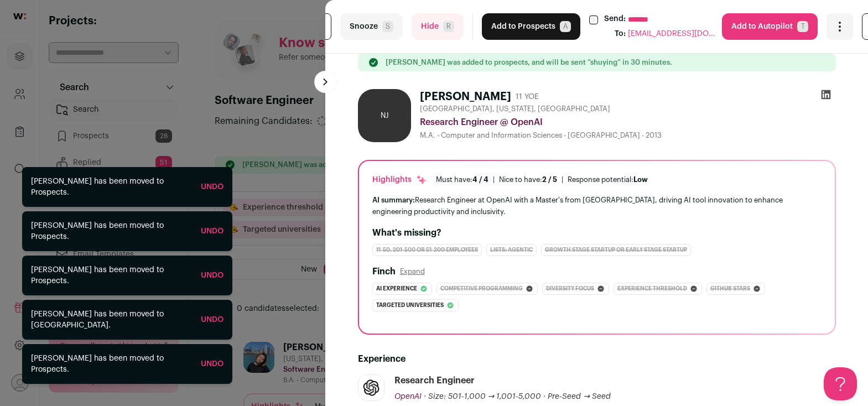
click at [512, 23] on button "Add to Prospects A" at bounding box center [531, 26] width 99 height 27
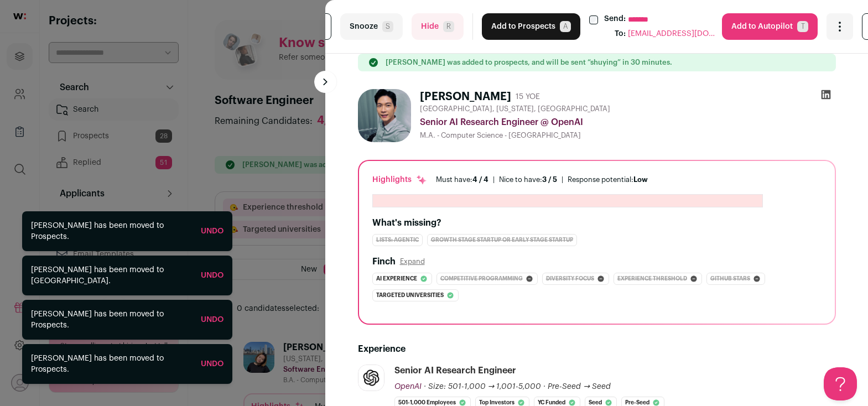
click at [512, 23] on button "Add to Prospects A" at bounding box center [531, 26] width 99 height 27
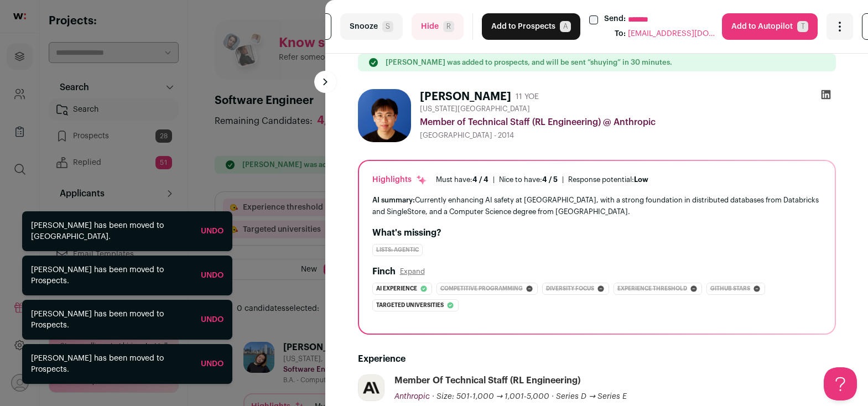
click at [512, 23] on button "Add to Prospects A" at bounding box center [531, 26] width 99 height 27
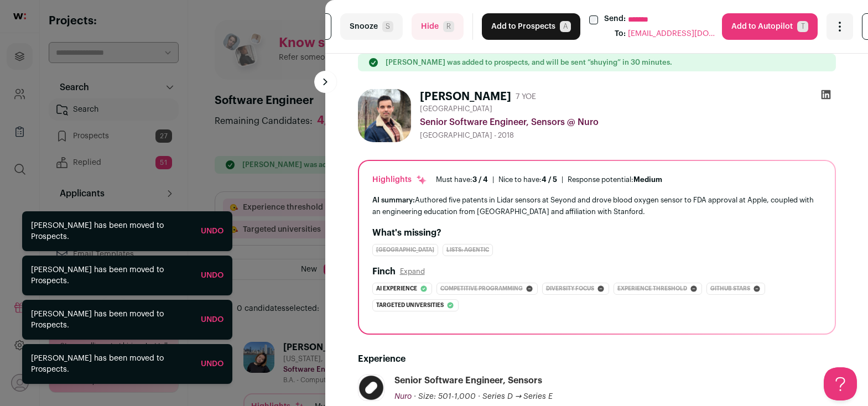
click at [512, 23] on button "Add to Prospects A" at bounding box center [531, 26] width 99 height 27
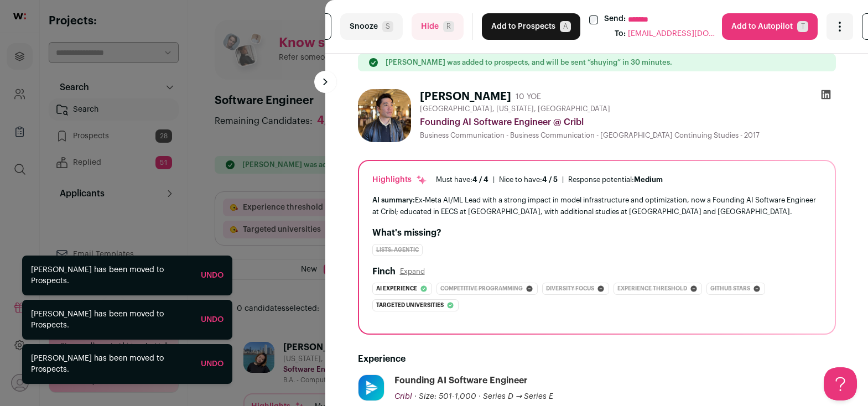
click at [512, 23] on button "Add to Prospects A" at bounding box center [531, 26] width 99 height 27
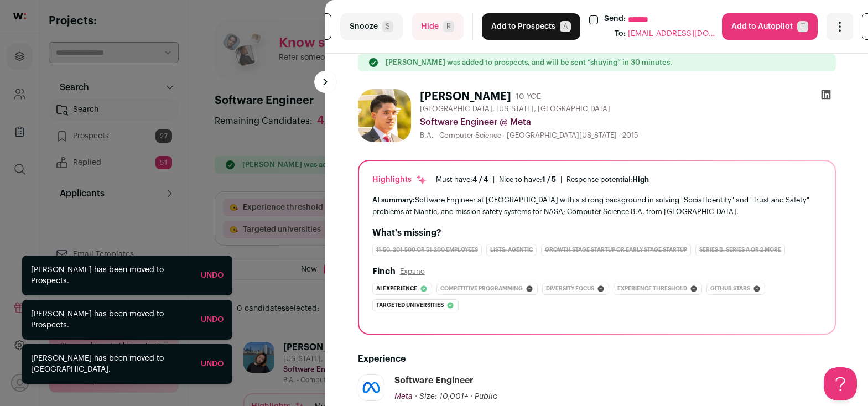
drag, startPoint x: 512, startPoint y: 23, endPoint x: 509, endPoint y: 93, distance: 69.8
click at [510, 91] on turbo-frame "**********" at bounding box center [596, 203] width 543 height 406
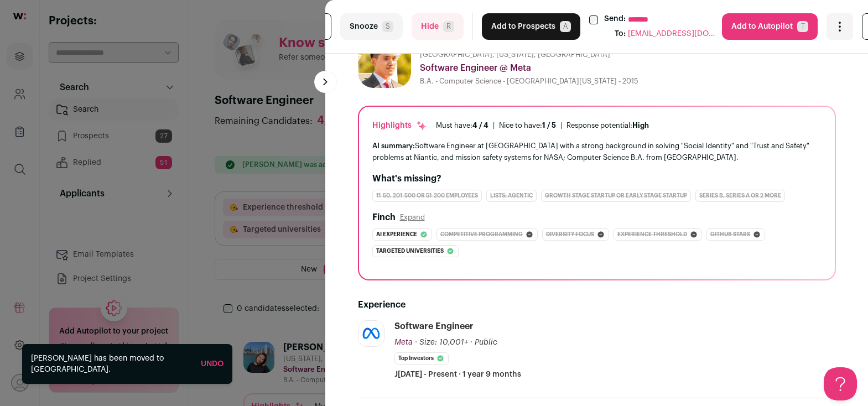
scroll to position [121, 0]
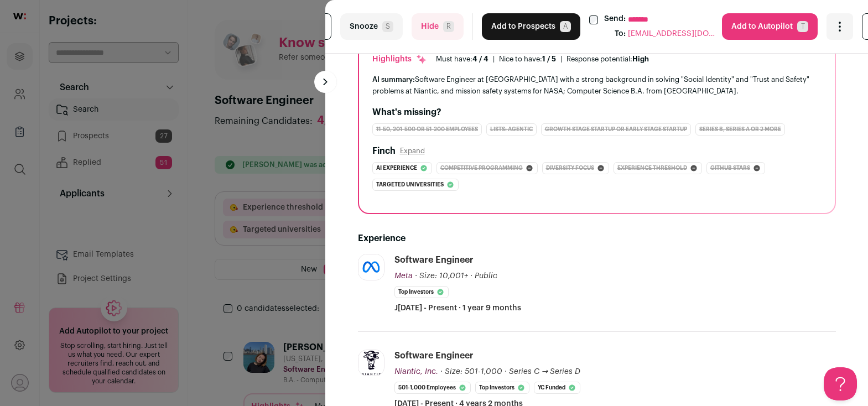
click at [446, 25] on button "Hide R" at bounding box center [438, 26] width 52 height 27
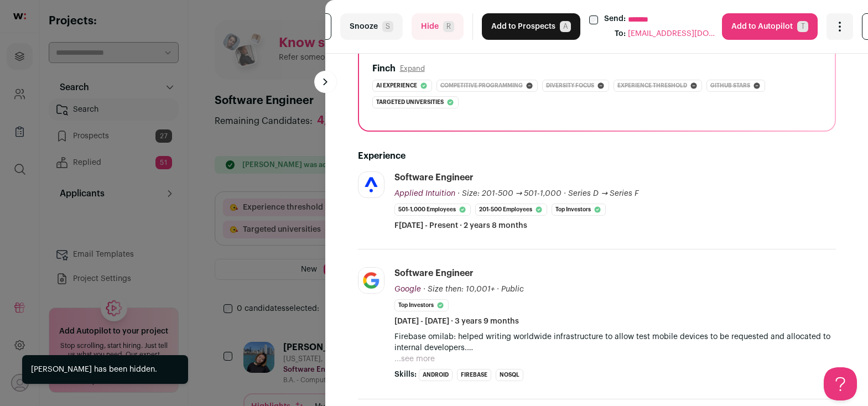
scroll to position [0, 0]
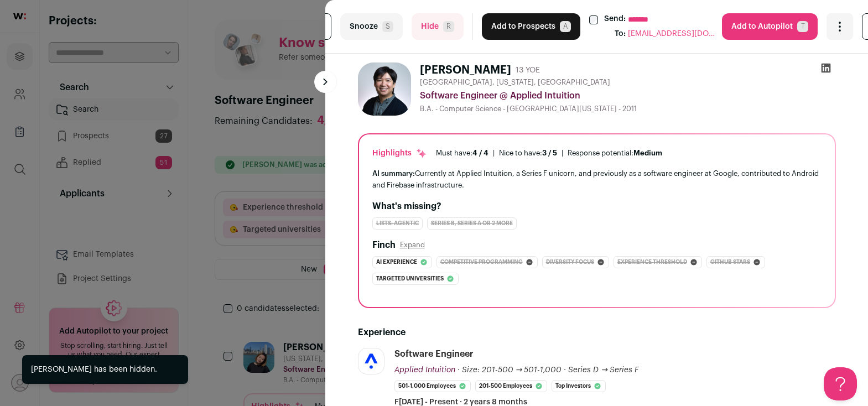
click at [516, 25] on button "Add to Prospects A" at bounding box center [531, 26] width 99 height 27
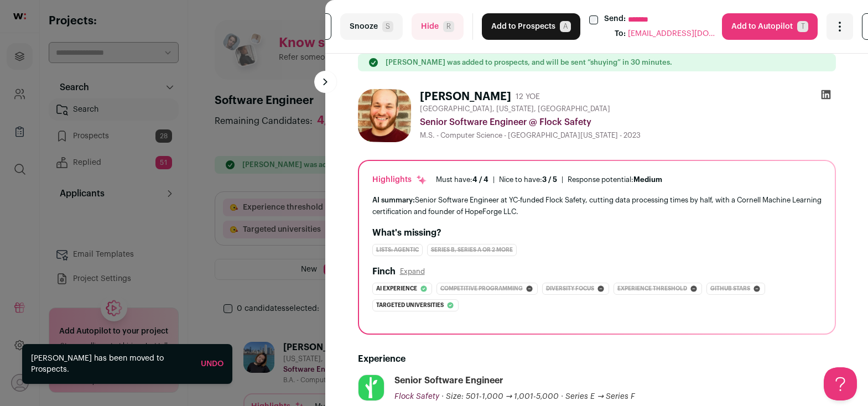
click at [516, 25] on button "Add to Prospects A" at bounding box center [531, 26] width 99 height 27
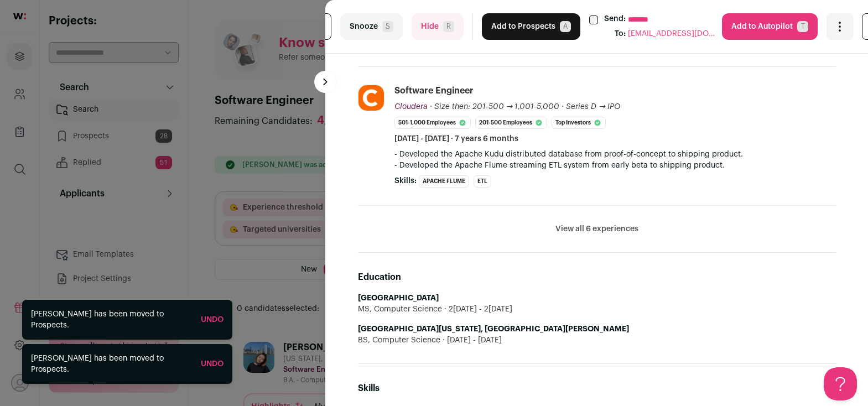
scroll to position [559, 0]
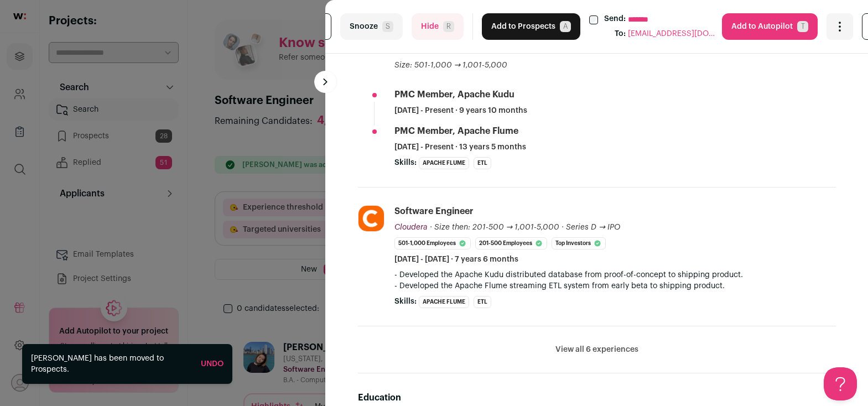
click at [509, 33] on button "Add to Prospects A" at bounding box center [531, 26] width 99 height 27
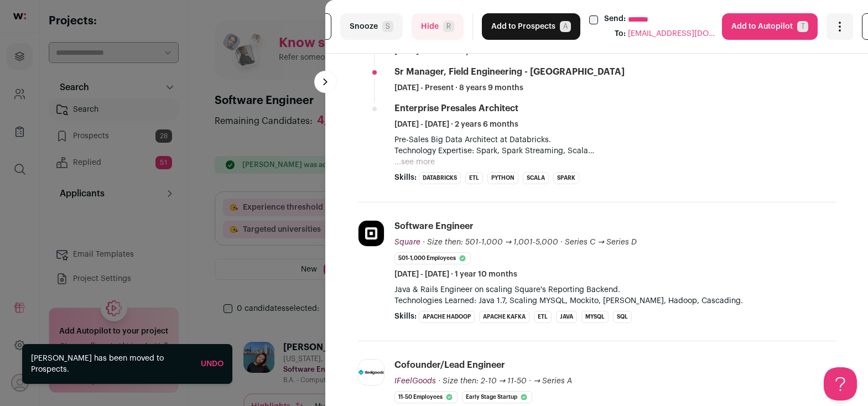
scroll to position [522, 0]
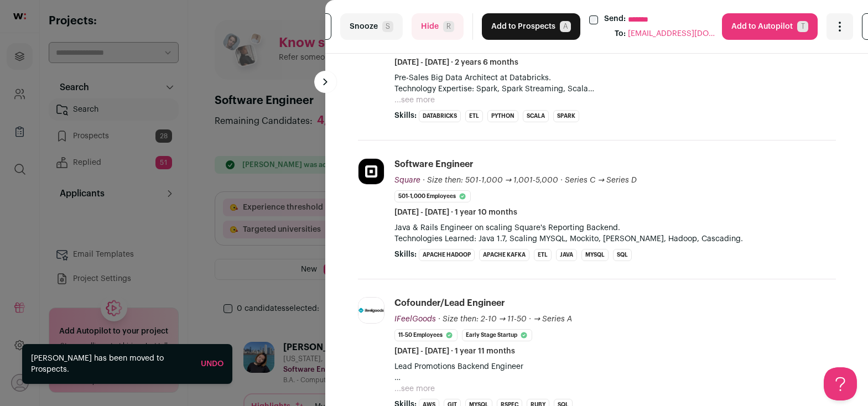
click at [516, 21] on button "Add to Prospects A" at bounding box center [531, 26] width 99 height 27
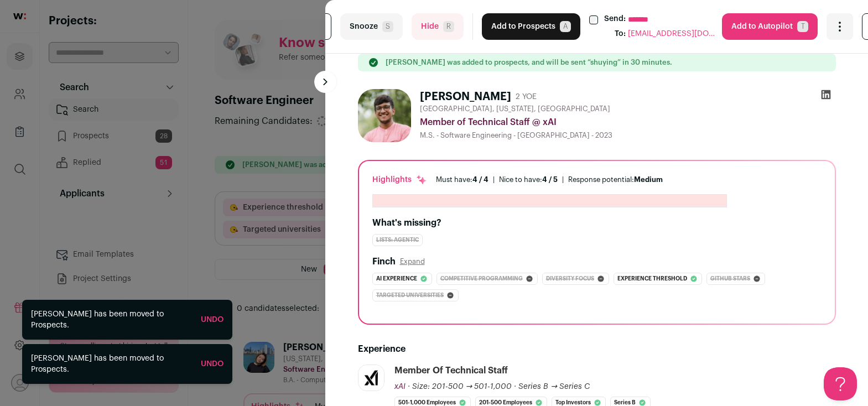
click at [516, 21] on button "Add to Prospects A" at bounding box center [531, 26] width 99 height 27
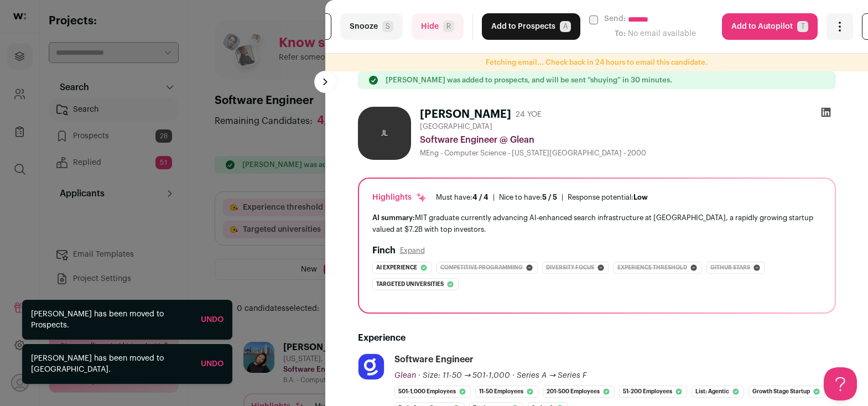
click at [516, 21] on button "Add to Prospects A" at bounding box center [531, 26] width 99 height 27
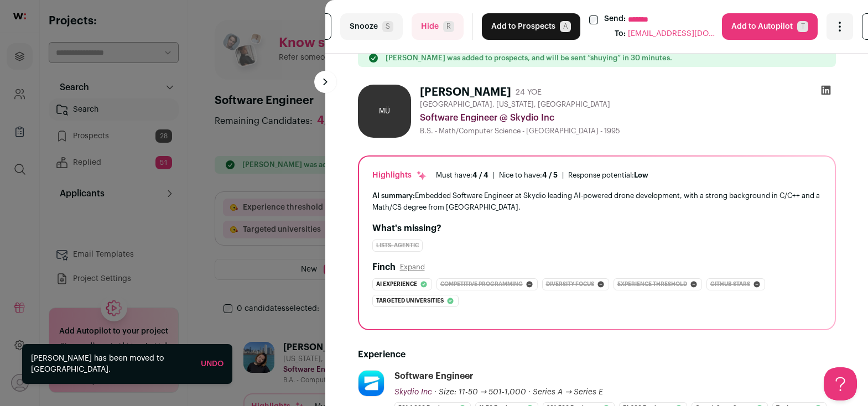
scroll to position [0, 0]
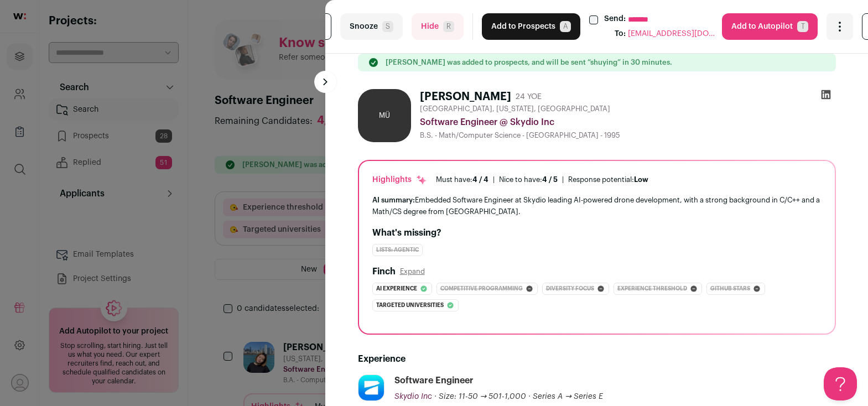
click at [515, 26] on button "Add to Prospects A" at bounding box center [531, 26] width 99 height 27
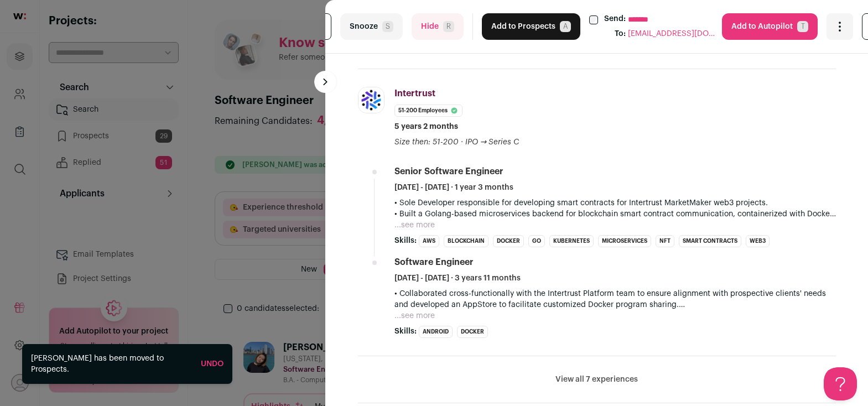
scroll to position [319, 0]
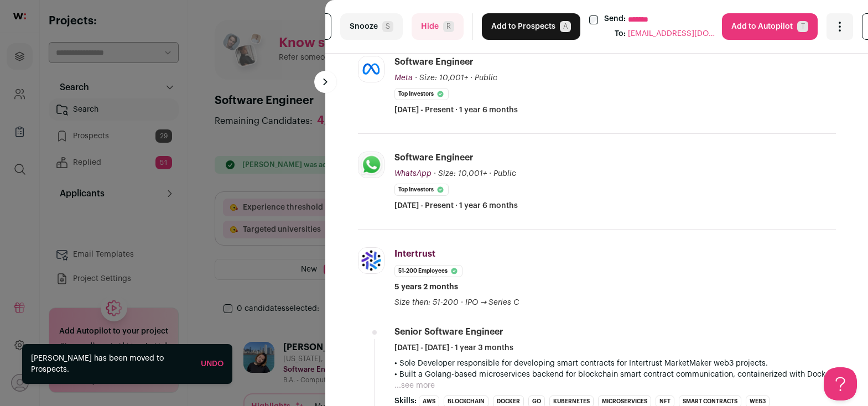
click at [511, 29] on button "Add to Prospects A" at bounding box center [531, 26] width 99 height 27
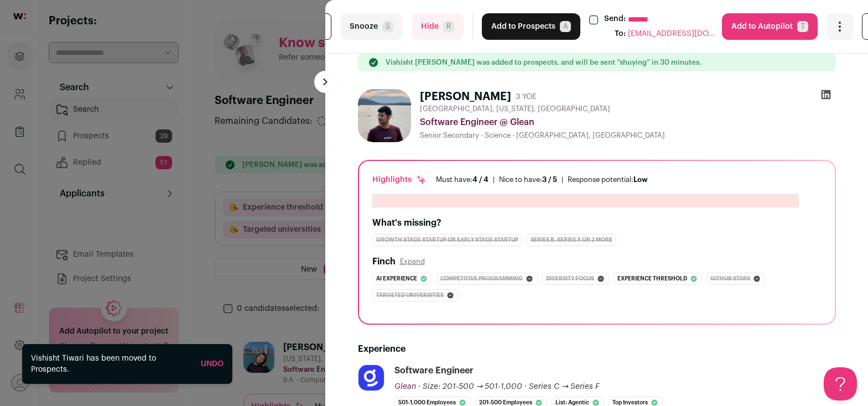
click at [511, 28] on button "Add to Prospects A" at bounding box center [531, 26] width 99 height 27
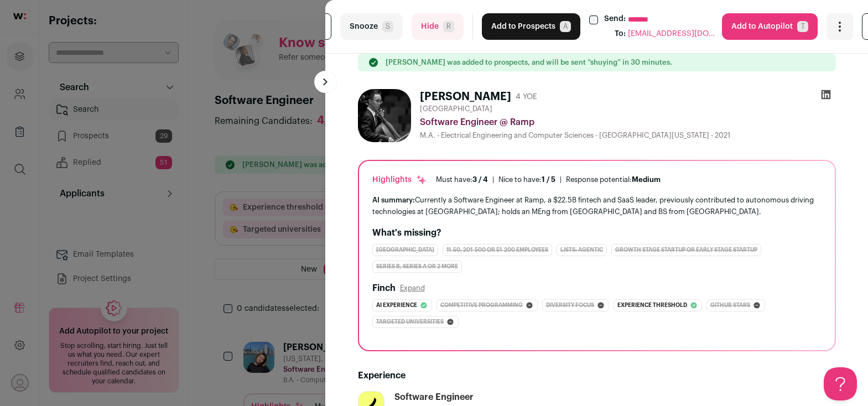
click at [515, 28] on button "Add to Prospects A" at bounding box center [531, 26] width 99 height 27
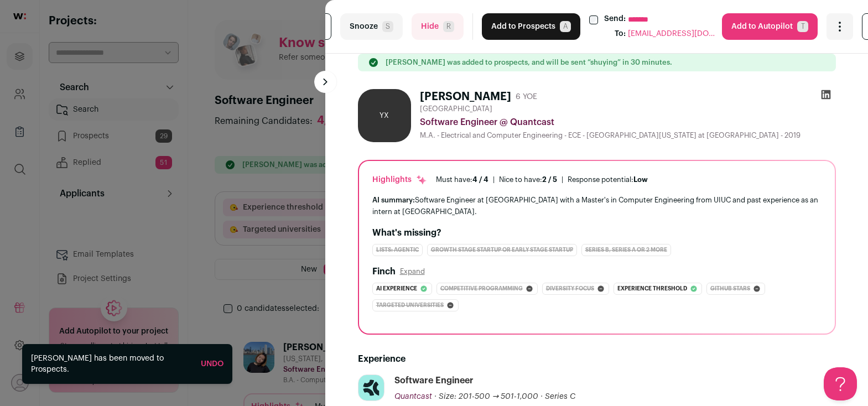
click at [510, 30] on button "Add to Prospects A" at bounding box center [531, 26] width 99 height 27
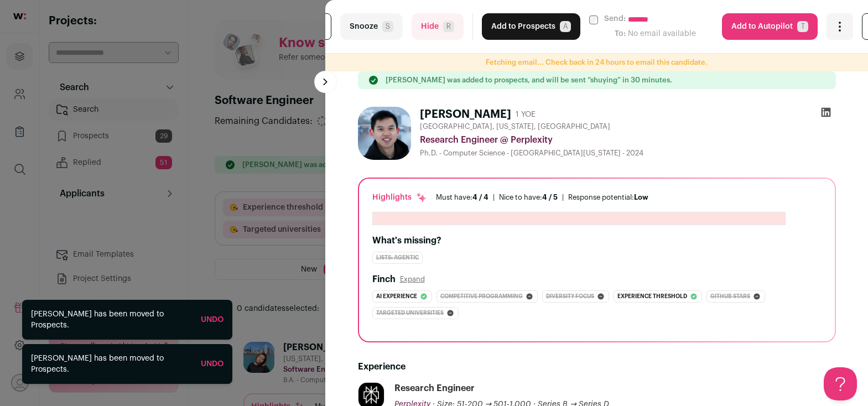
click at [510, 30] on button "Add to Prospects A" at bounding box center [531, 26] width 99 height 27
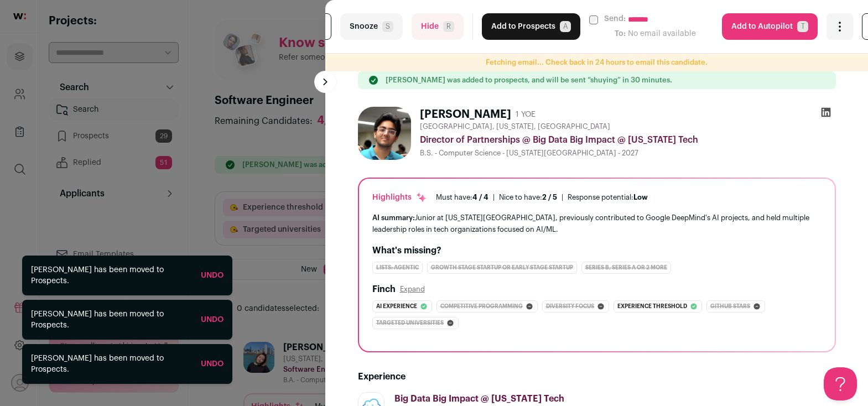
click at [431, 24] on button "Hide R" at bounding box center [438, 26] width 52 height 27
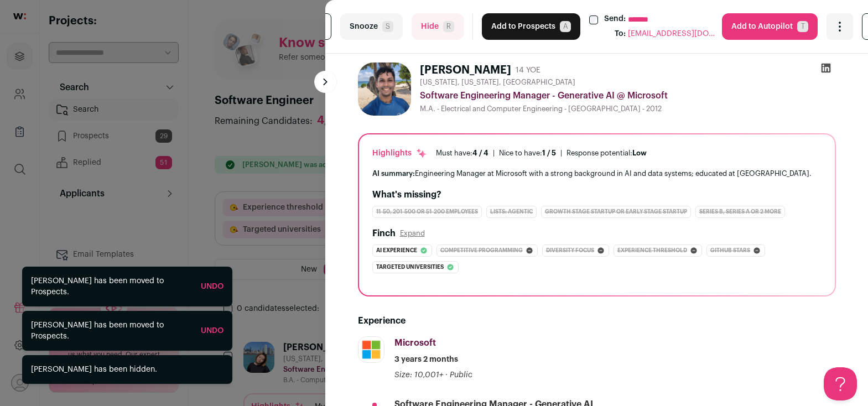
click at [506, 24] on button "Add to Prospects A" at bounding box center [531, 26] width 99 height 27
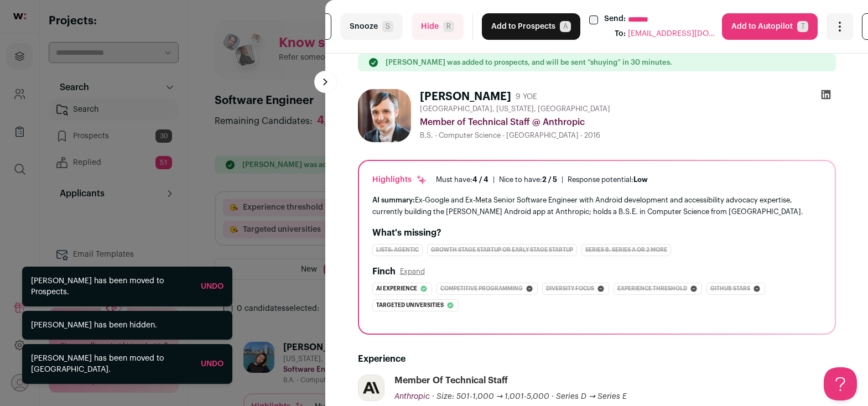
click at [506, 24] on button "Add to Prospects A" at bounding box center [531, 26] width 99 height 27
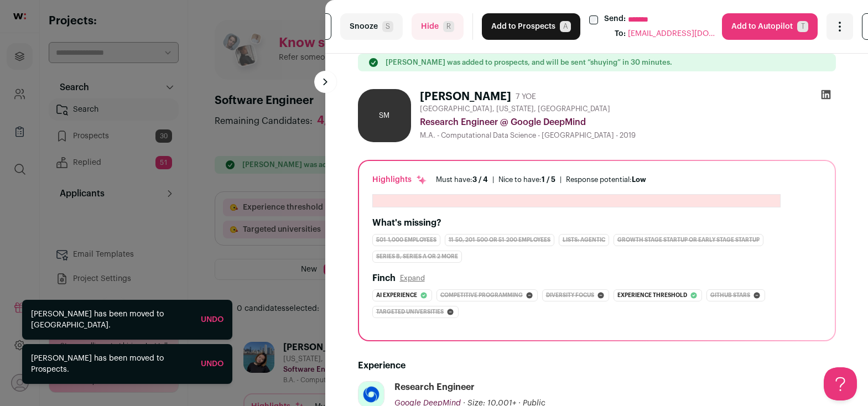
click at [506, 24] on button "Add to Prospects A" at bounding box center [531, 26] width 99 height 27
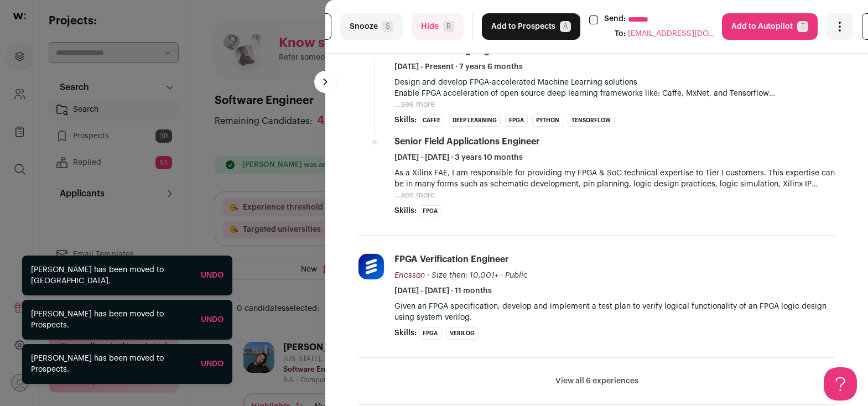
scroll to position [605, 0]
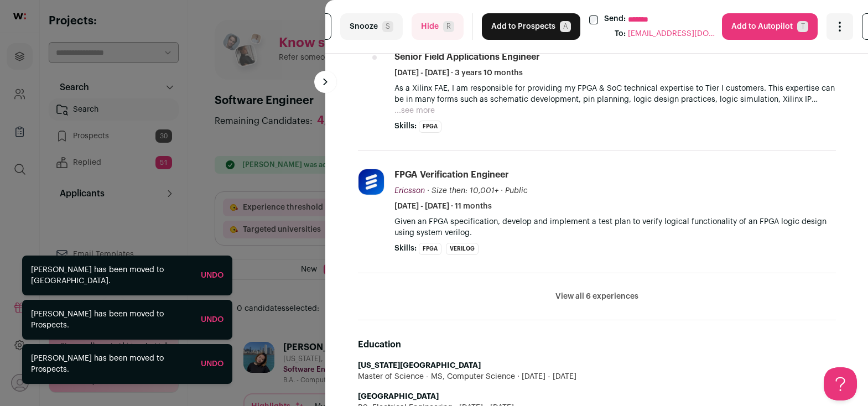
click at [428, 34] on button "Hide R" at bounding box center [438, 26] width 52 height 27
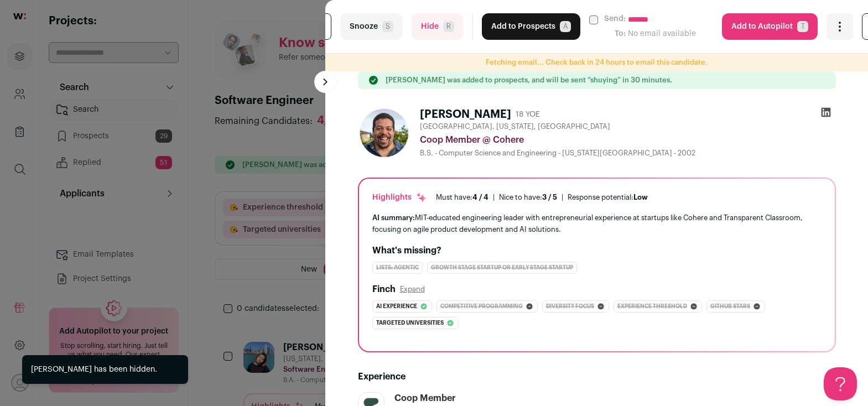
click at [499, 24] on button "Add to Prospects A" at bounding box center [531, 26] width 99 height 27
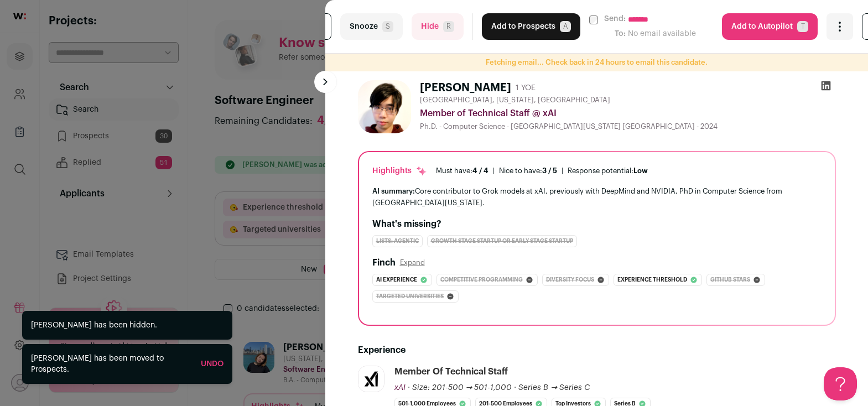
click at [499, 24] on button "Add to Prospects A" at bounding box center [531, 26] width 99 height 27
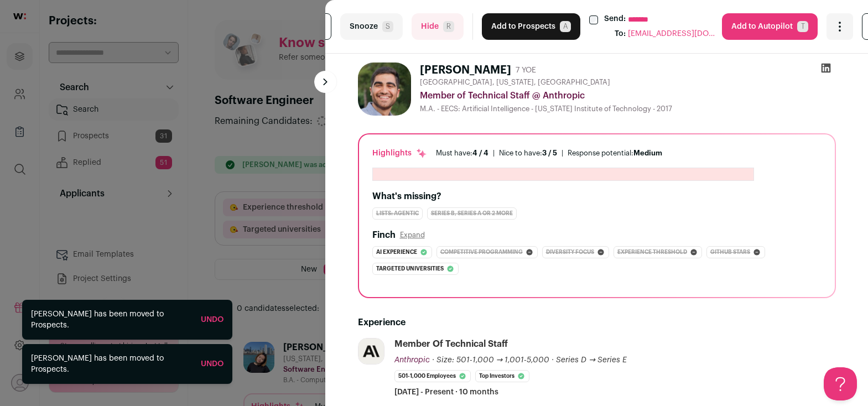
click at [499, 24] on button "Add to Prospects A" at bounding box center [531, 26] width 99 height 27
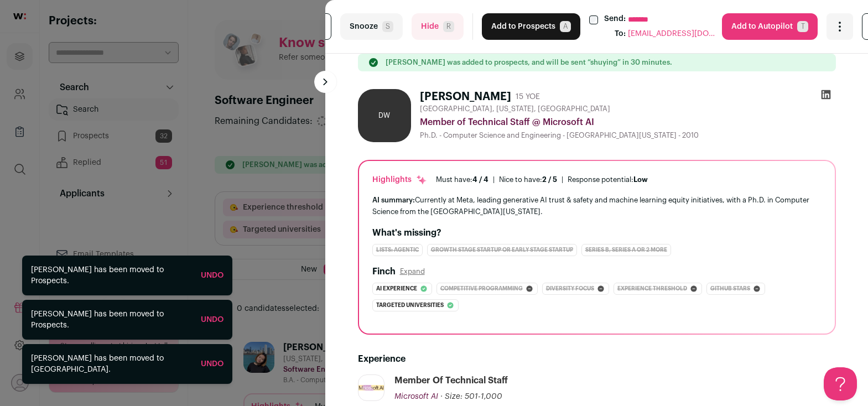
click at [499, 24] on button "Add to Prospects A" at bounding box center [531, 26] width 99 height 27
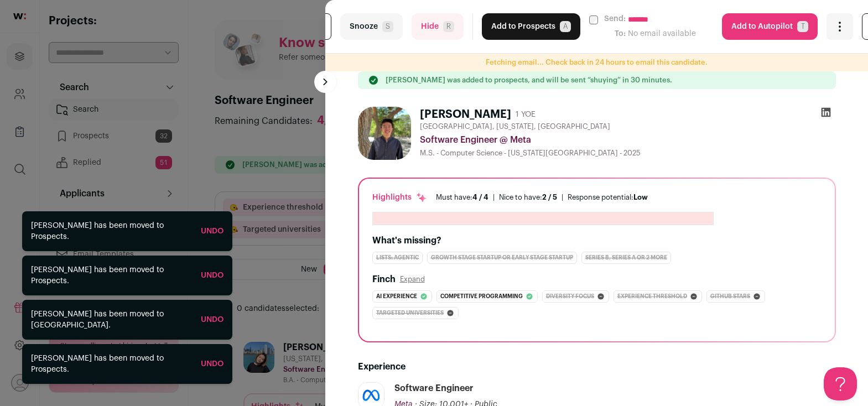
click at [499, 24] on button "Add to Prospects A" at bounding box center [531, 26] width 99 height 27
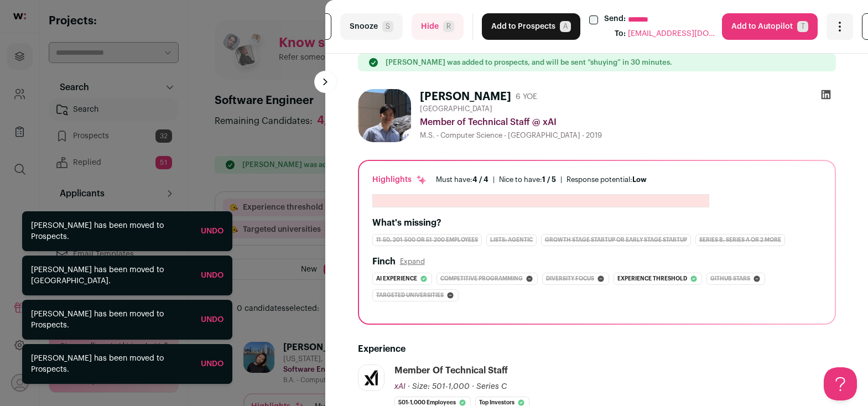
click at [499, 24] on button "Add to Prospects A" at bounding box center [531, 26] width 99 height 27
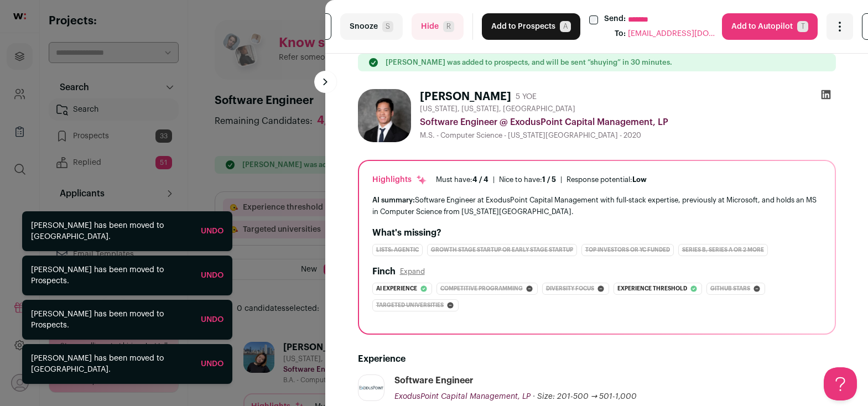
click at [426, 20] on button "Hide R" at bounding box center [438, 26] width 52 height 27
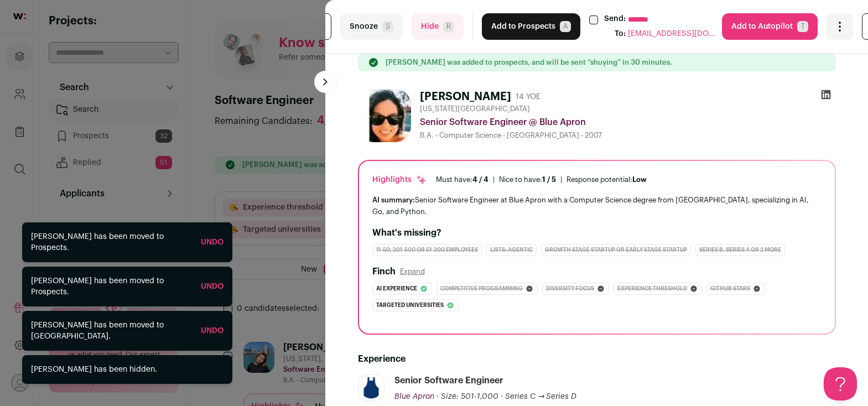
click at [514, 25] on button "Add to Prospects A" at bounding box center [531, 26] width 99 height 27
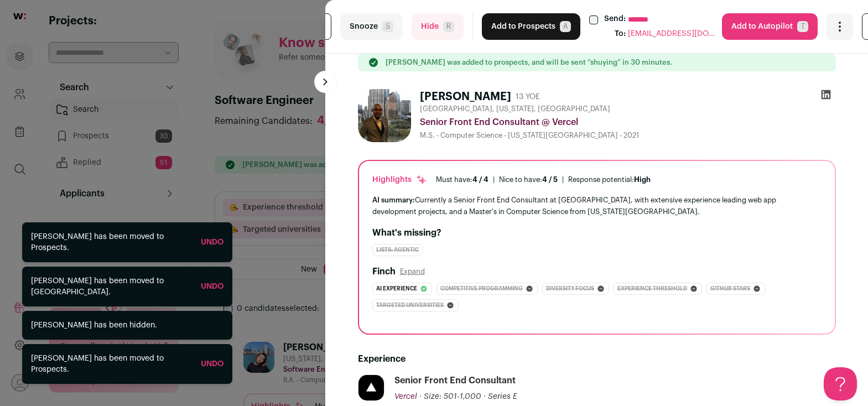
click at [514, 25] on button "Add to Prospects A" at bounding box center [531, 26] width 99 height 27
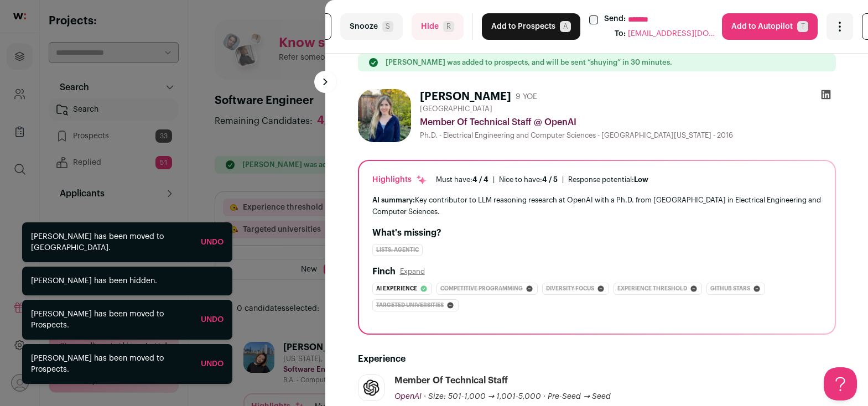
click at [514, 25] on button "Add to Prospects A" at bounding box center [531, 26] width 99 height 27
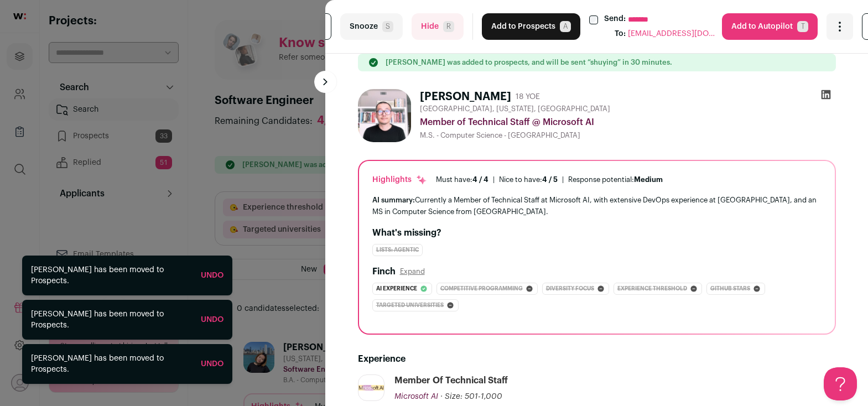
click at [514, 25] on button "Add to Prospects A" at bounding box center [531, 26] width 99 height 27
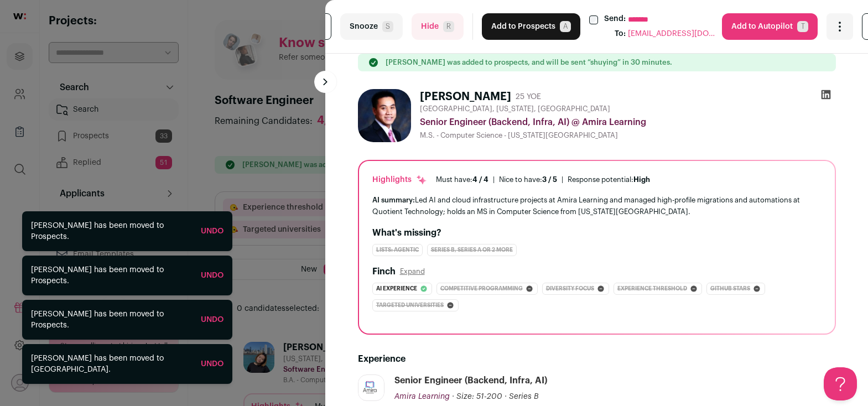
click at [514, 25] on button "Add to Prospects A" at bounding box center [531, 26] width 99 height 27
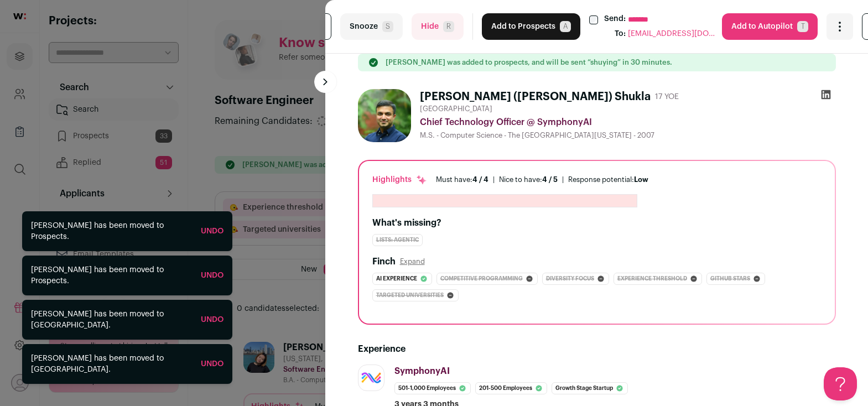
click at [514, 25] on button "Add to Prospects A" at bounding box center [531, 26] width 99 height 27
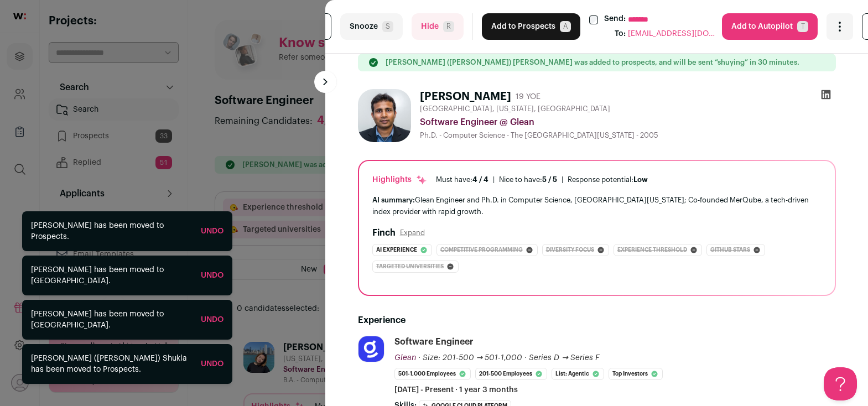
click at [514, 25] on button "Add to Prospects A" at bounding box center [531, 26] width 99 height 27
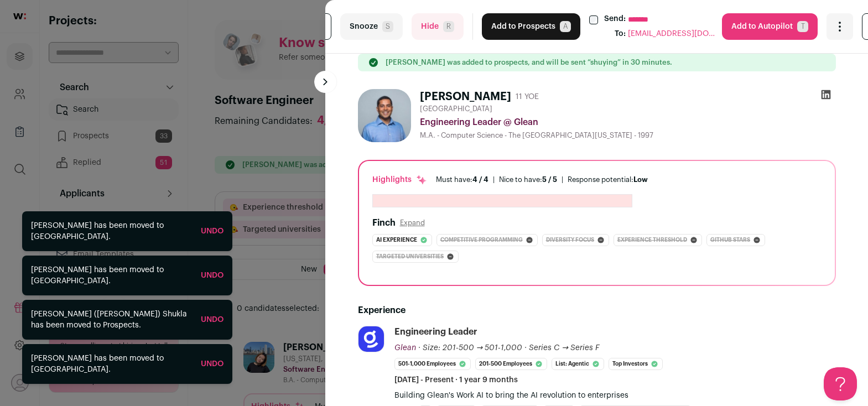
click at [514, 25] on button "Add to Prospects A" at bounding box center [531, 26] width 99 height 27
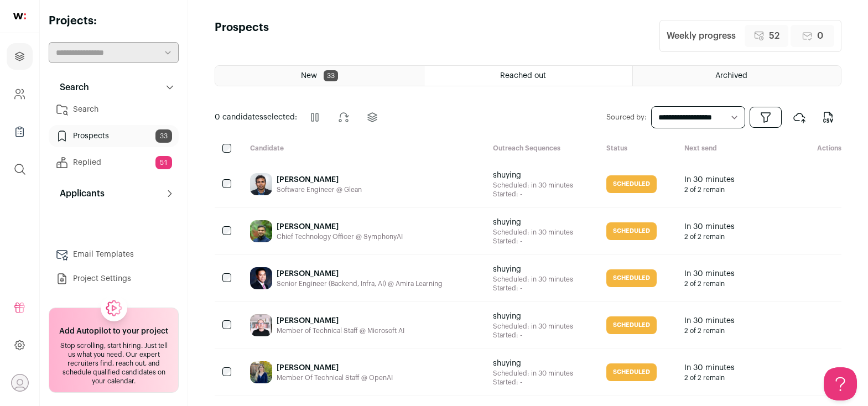
click at [798, 228] on icon "submit" at bounding box center [799, 231] width 13 height 13
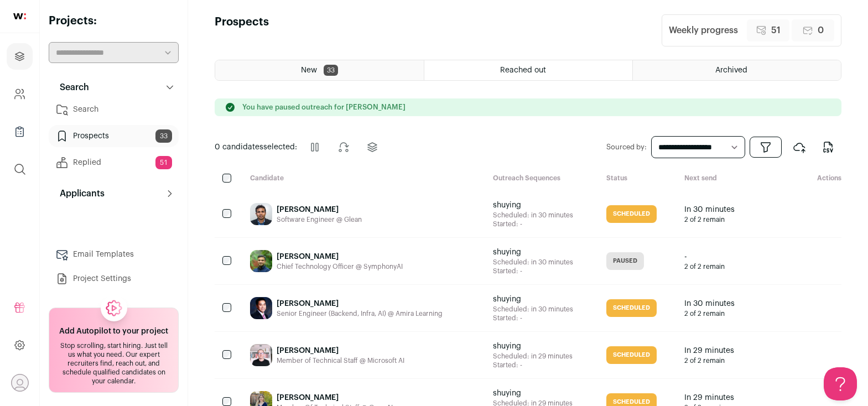
scroll to position [7, 0]
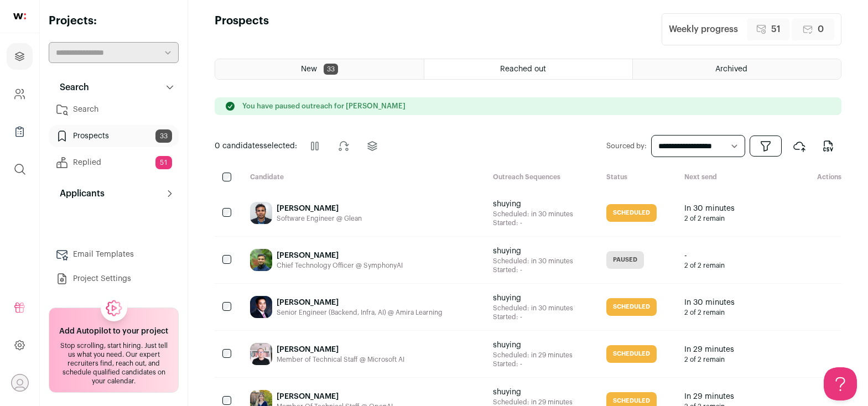
click at [123, 113] on link "Search" at bounding box center [114, 110] width 130 height 22
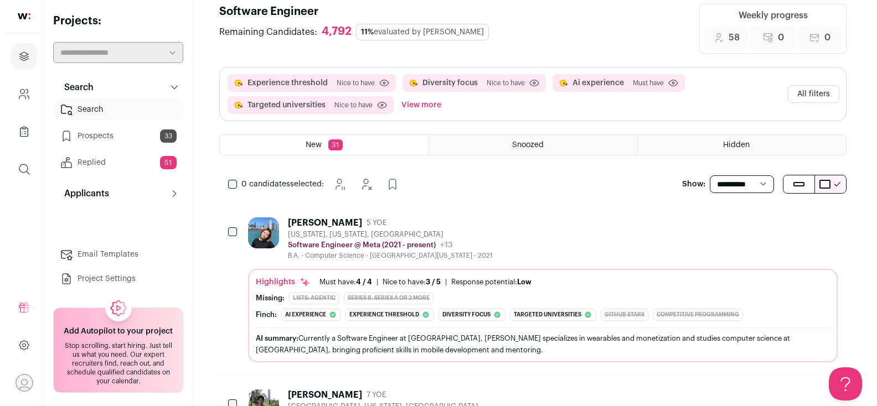
scroll to position [133, 0]
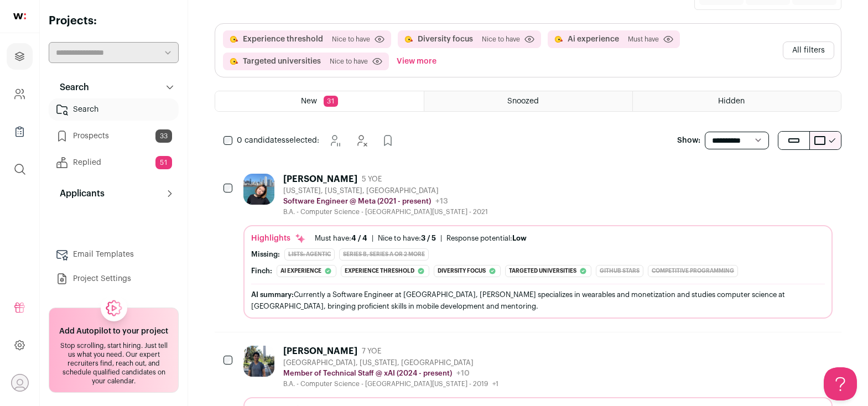
click at [491, 184] on div "[PERSON_NAME] 5 YOE [US_STATE], [US_STATE], [GEOGRAPHIC_DATA] Software Engineer…" at bounding box center [538, 195] width 589 height 43
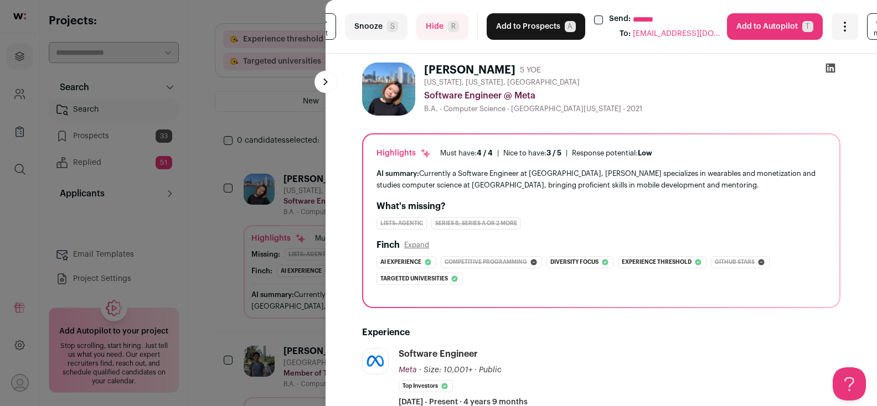
click at [595, 14] on div "**********" at bounding box center [656, 26] width 124 height 27
click at [505, 29] on button "Add to Prospects A" at bounding box center [535, 26] width 99 height 27
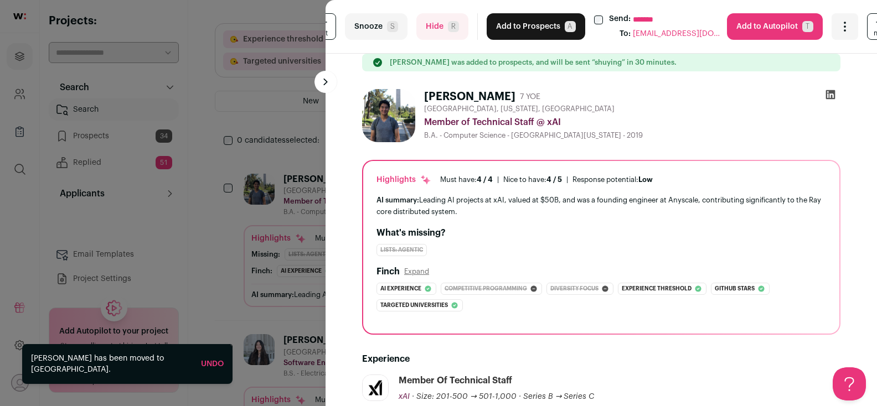
click at [509, 31] on button "Add to Prospects A" at bounding box center [535, 26] width 99 height 27
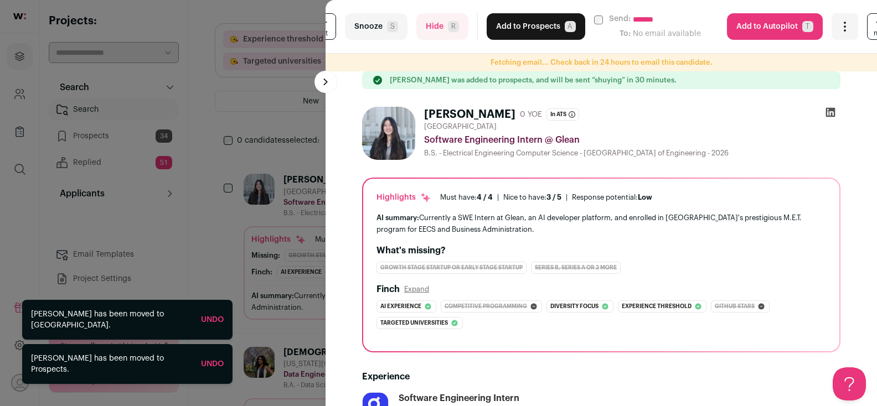
click at [509, 31] on button "Add to Prospects A" at bounding box center [535, 26] width 99 height 27
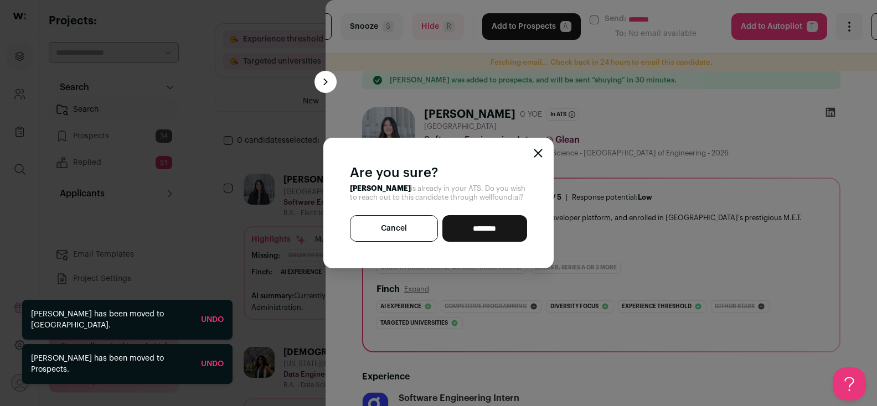
click at [410, 227] on button "Cancel" at bounding box center [394, 228] width 88 height 27
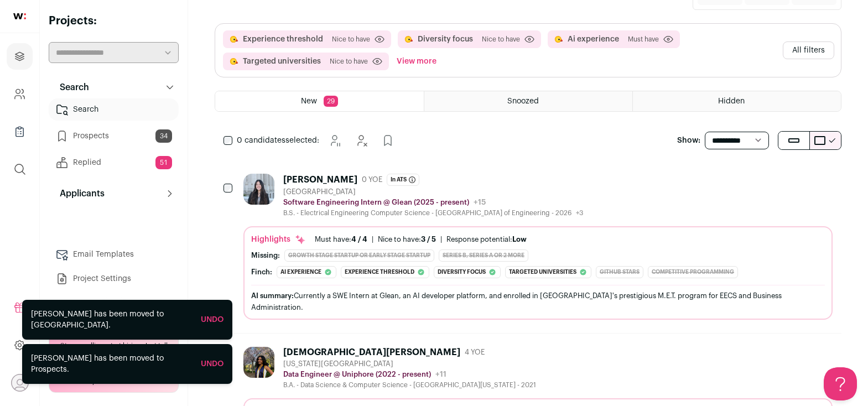
click at [311, 180] on div "[PERSON_NAME]" at bounding box center [320, 179] width 74 height 11
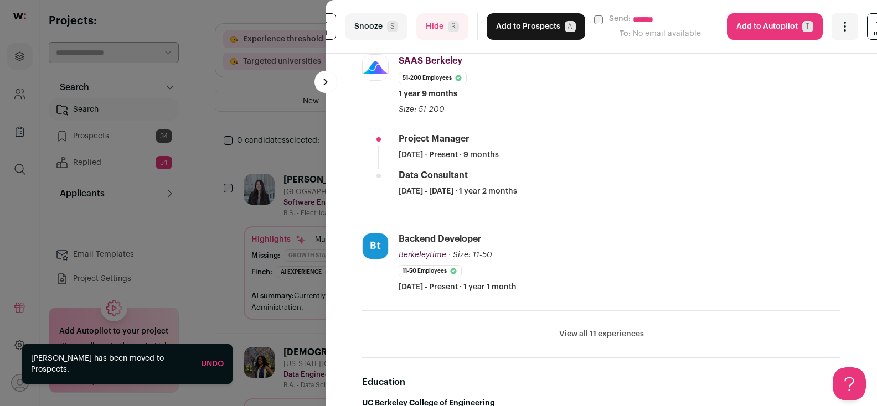
scroll to position [258, 0]
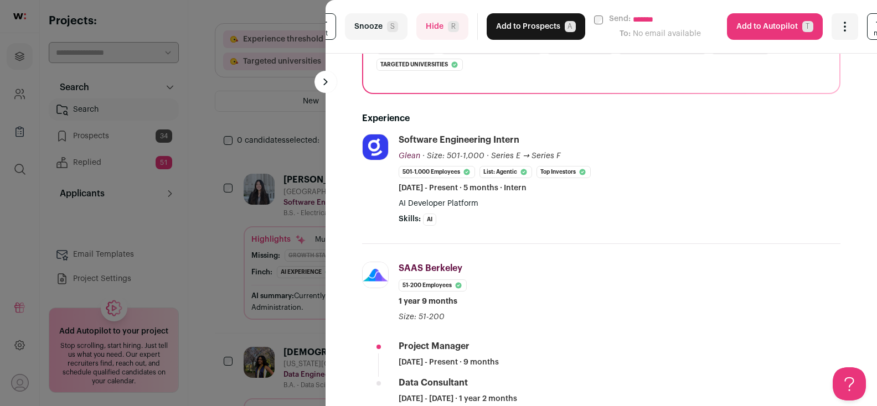
click at [429, 22] on button "Hide R" at bounding box center [442, 26] width 52 height 27
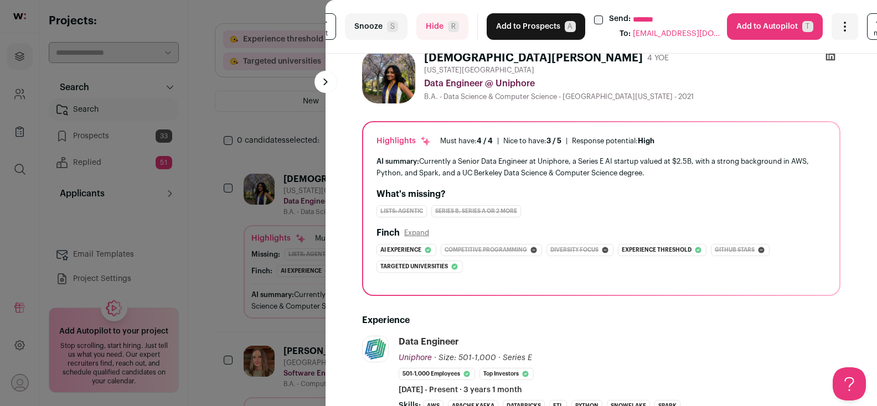
scroll to position [110, 0]
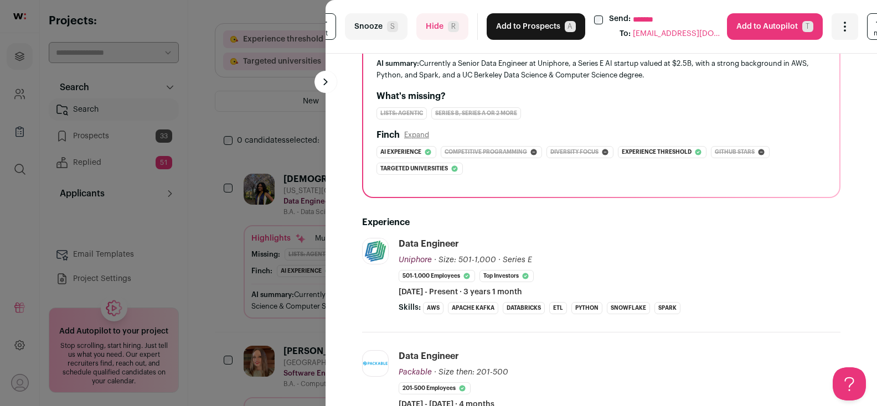
click at [443, 38] on button "Hide R" at bounding box center [442, 26] width 52 height 27
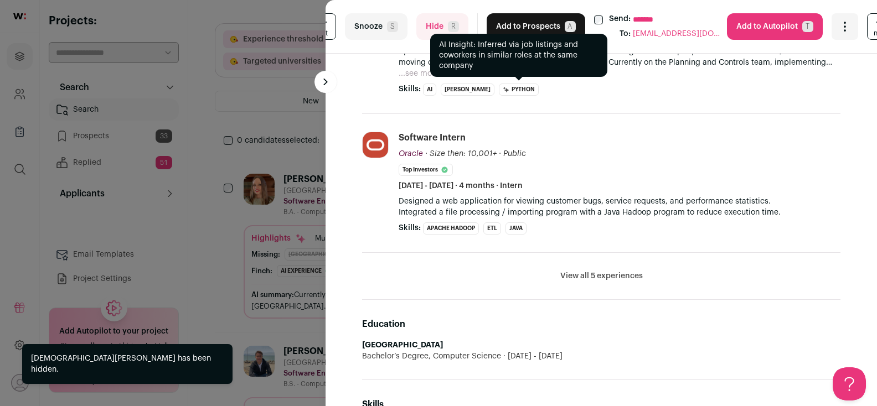
scroll to position [0, 0]
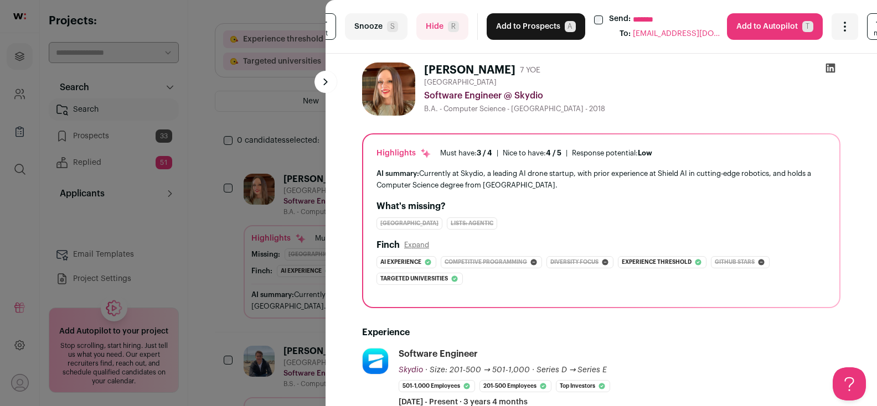
click at [547, 26] on button "Add to Prospects A" at bounding box center [535, 26] width 99 height 27
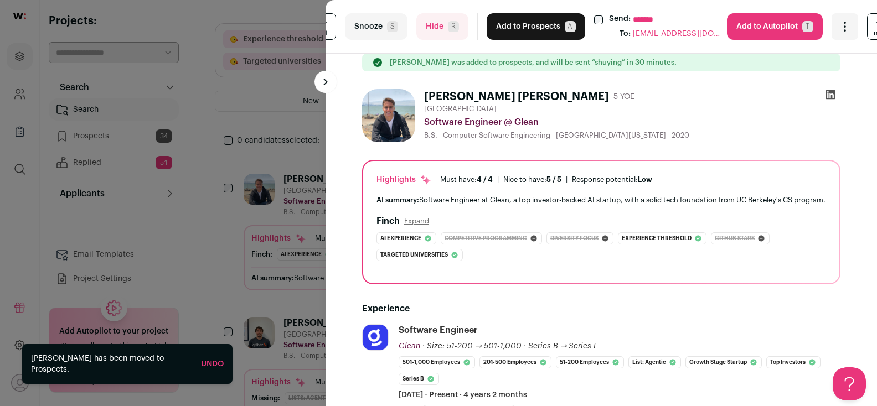
click at [548, 27] on button "Add to Prospects A" at bounding box center [535, 26] width 99 height 27
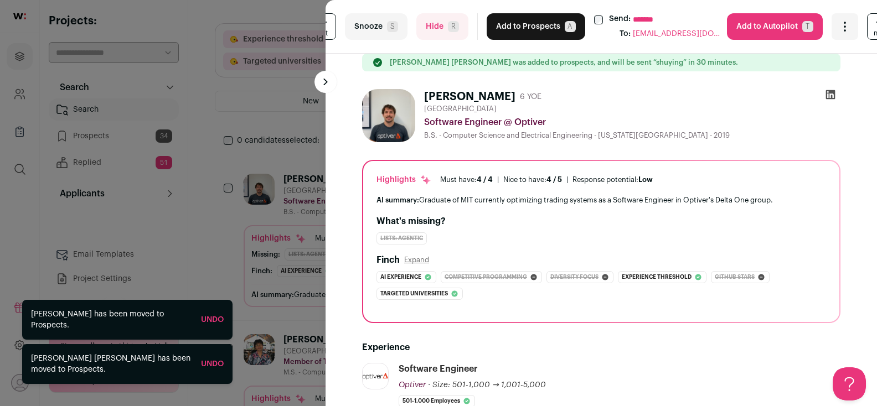
click at [514, 25] on button "Add to Prospects A" at bounding box center [535, 26] width 99 height 27
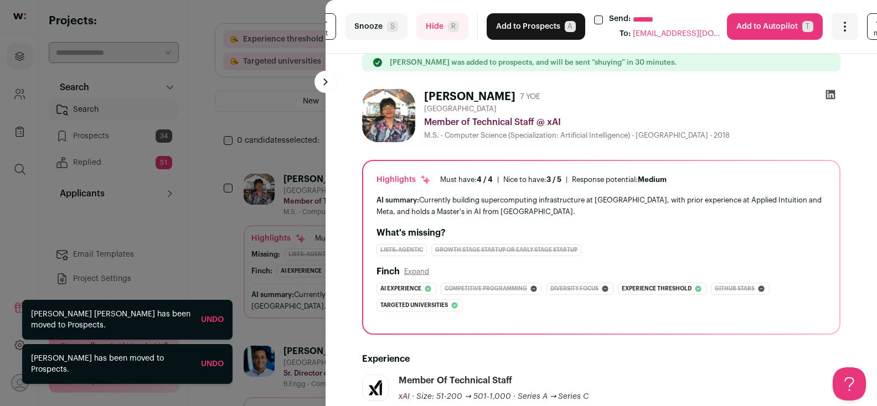
click at [515, 25] on button "Add to Prospects A" at bounding box center [535, 26] width 99 height 27
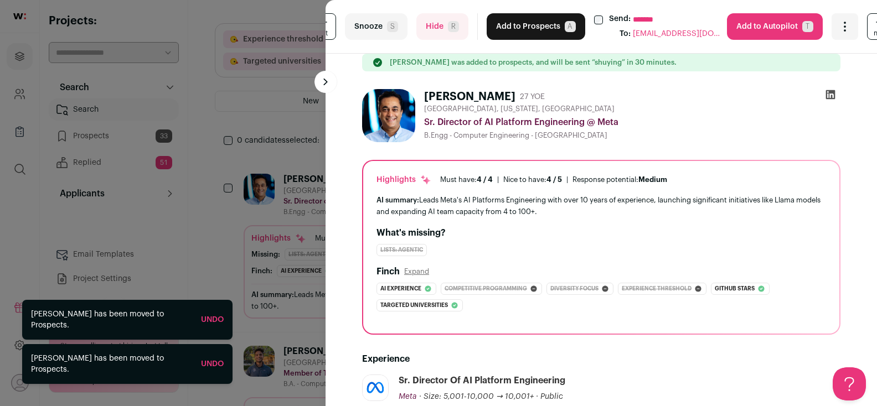
click at [515, 26] on button "Add to Prospects A" at bounding box center [535, 26] width 99 height 27
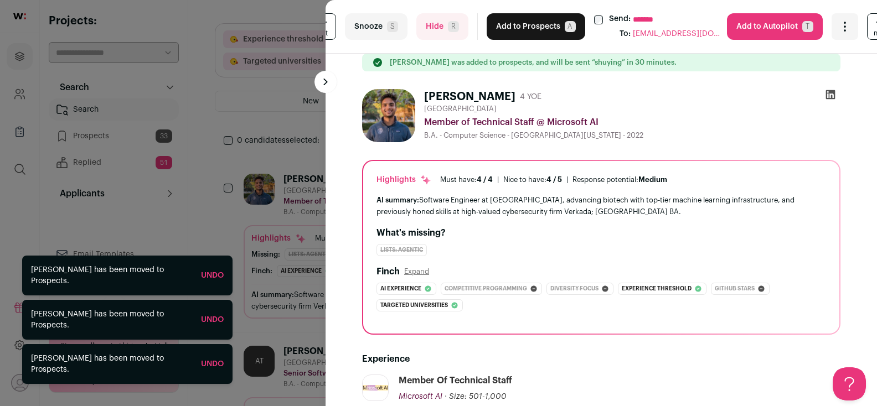
click at [515, 26] on button "Add to Prospects A" at bounding box center [535, 26] width 99 height 27
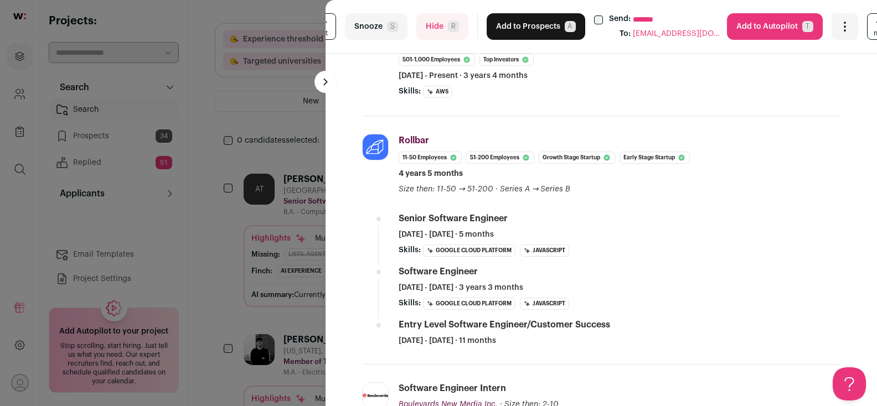
scroll to position [315, 0]
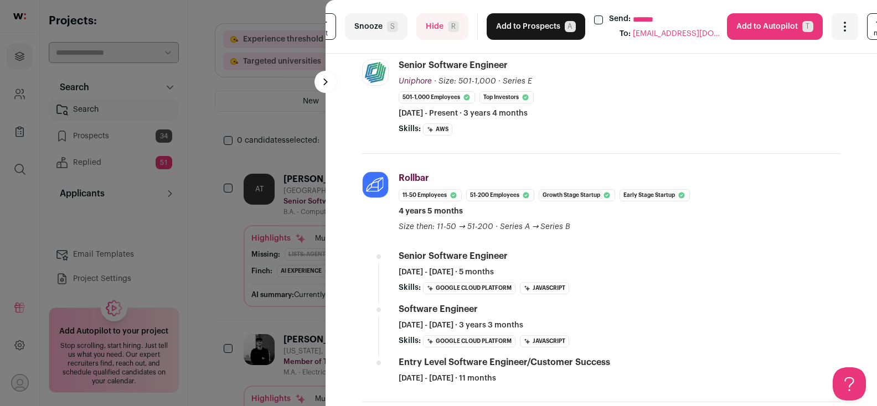
click at [448, 23] on span "R" at bounding box center [453, 26] width 11 height 11
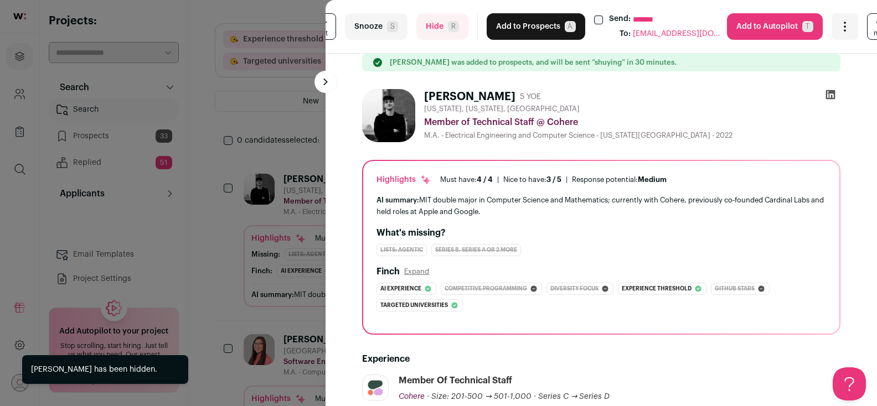
click at [513, 20] on button "Add to Prospects A" at bounding box center [535, 26] width 99 height 27
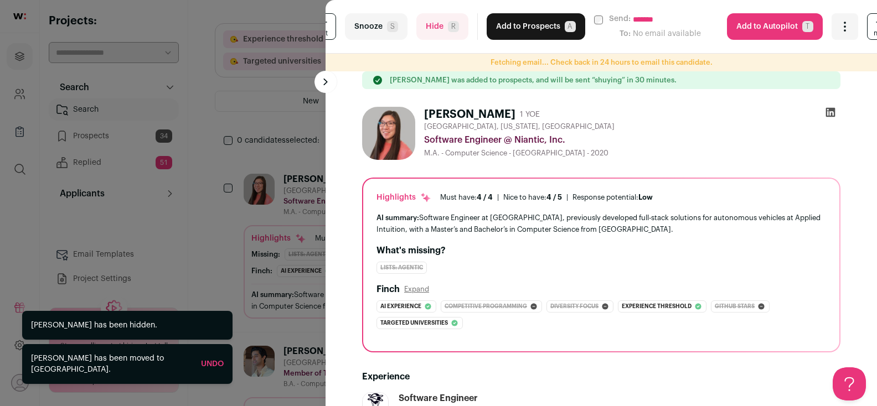
click at [513, 20] on button "Add to Prospects A" at bounding box center [535, 26] width 99 height 27
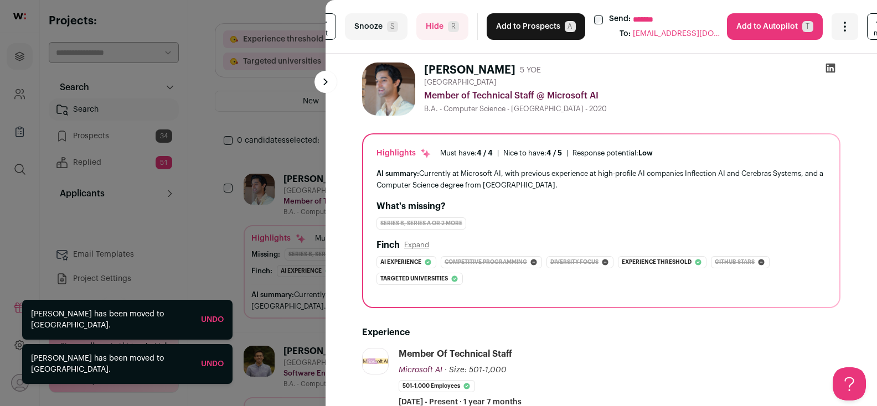
click at [513, 20] on button "Add to Prospects A" at bounding box center [535, 26] width 99 height 27
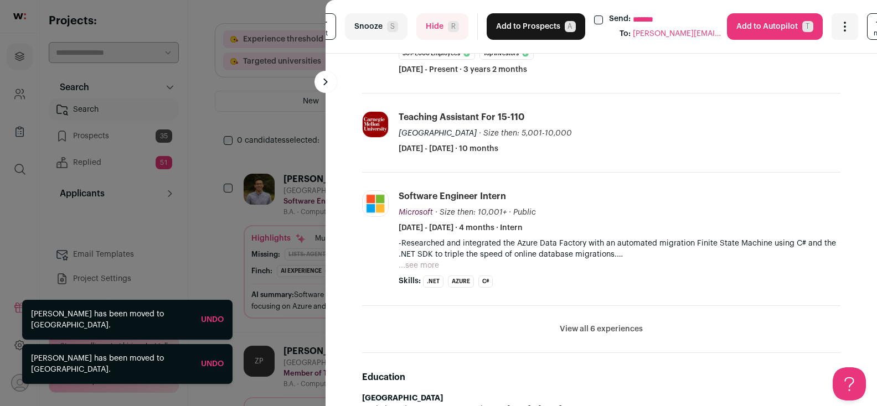
scroll to position [479, 0]
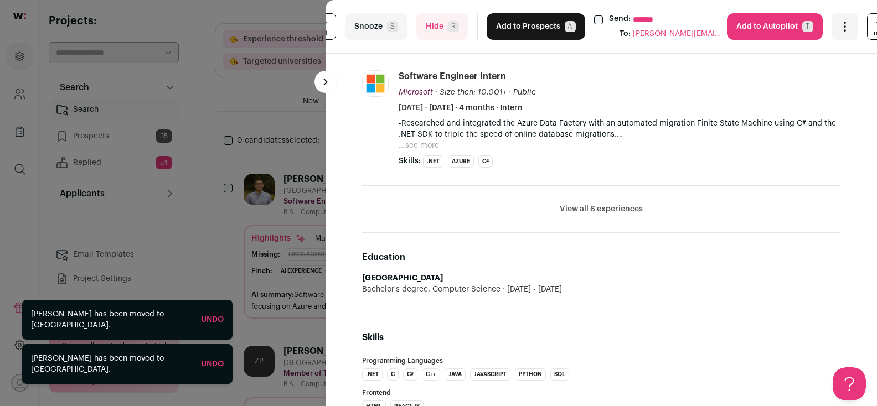
click at [513, 28] on button "Add to Prospects A" at bounding box center [535, 26] width 99 height 27
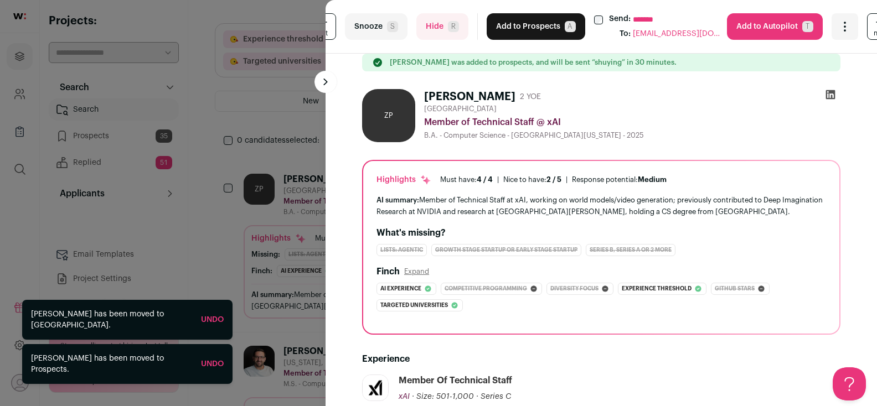
click at [513, 28] on button "Add to Prospects A" at bounding box center [535, 26] width 99 height 27
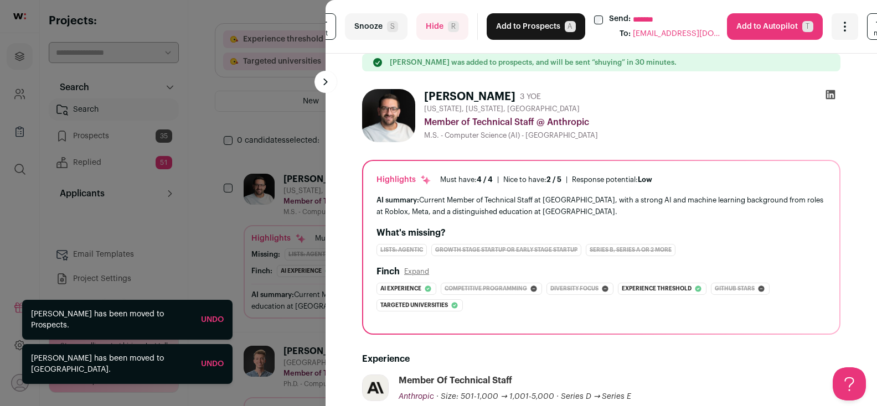
click at [513, 28] on button "Add to Prospects A" at bounding box center [535, 26] width 99 height 27
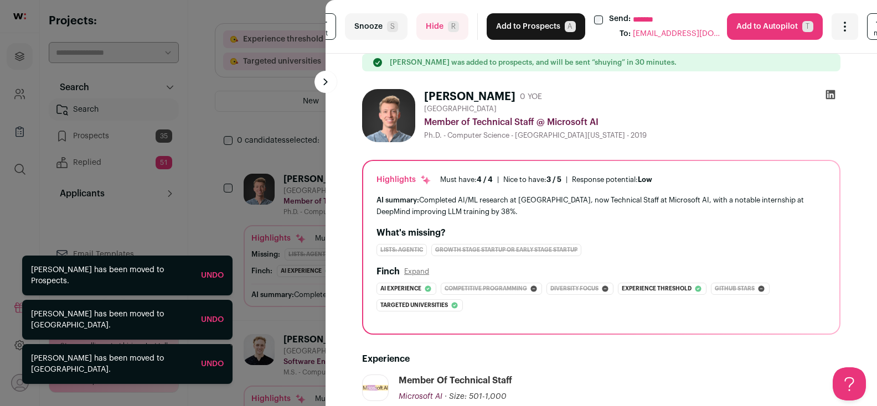
click at [513, 28] on button "Add to Prospects A" at bounding box center [535, 26] width 99 height 27
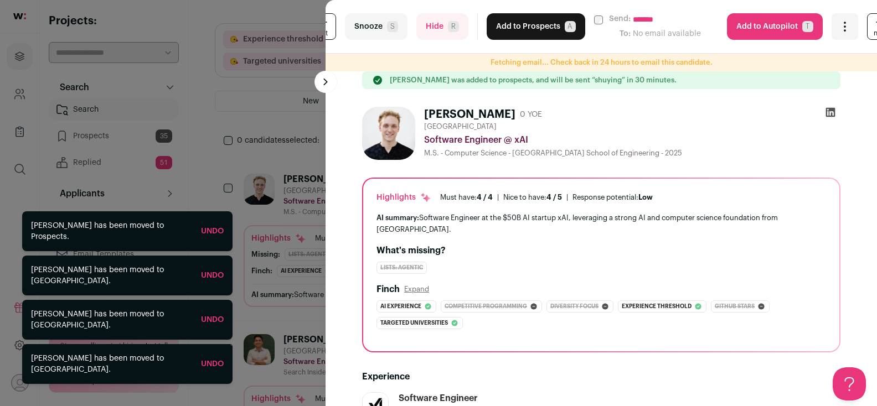
click at [517, 25] on button "Add to Prospects A" at bounding box center [535, 26] width 99 height 27
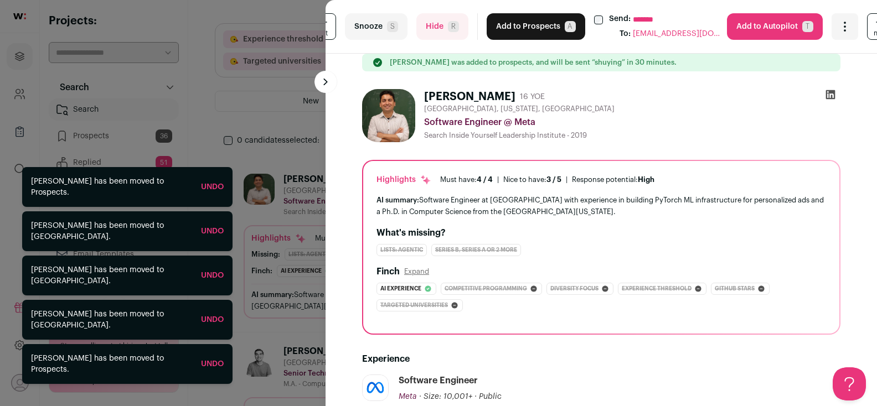
click at [517, 25] on button "Add to Prospects A" at bounding box center [535, 26] width 99 height 27
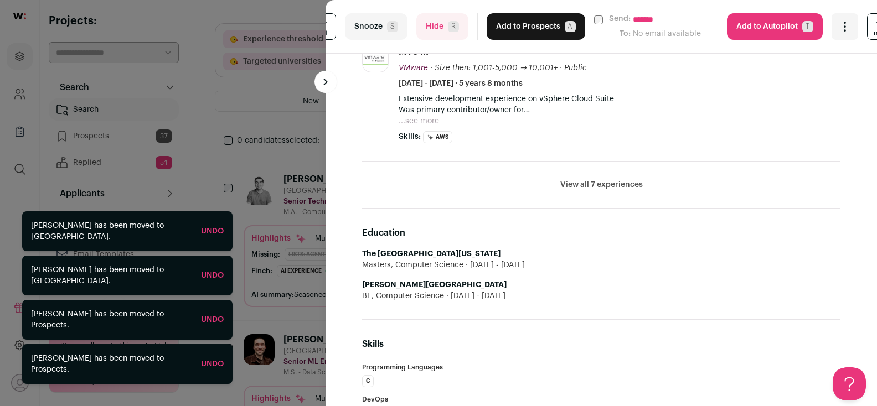
scroll to position [982, 0]
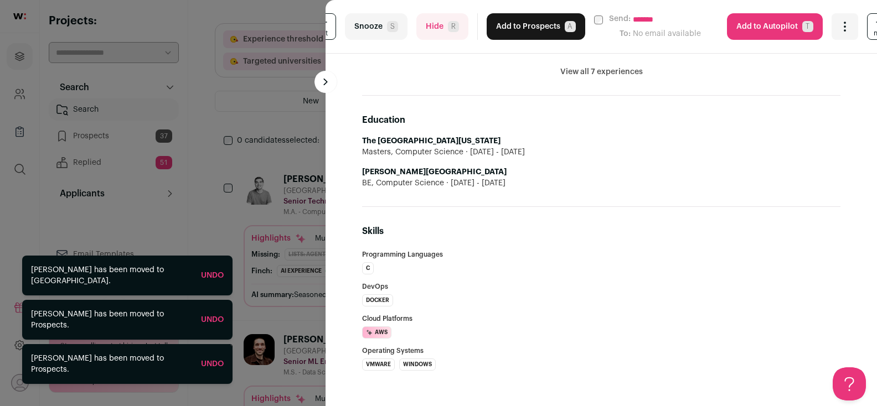
click at [442, 29] on button "Hide R" at bounding box center [442, 26] width 52 height 27
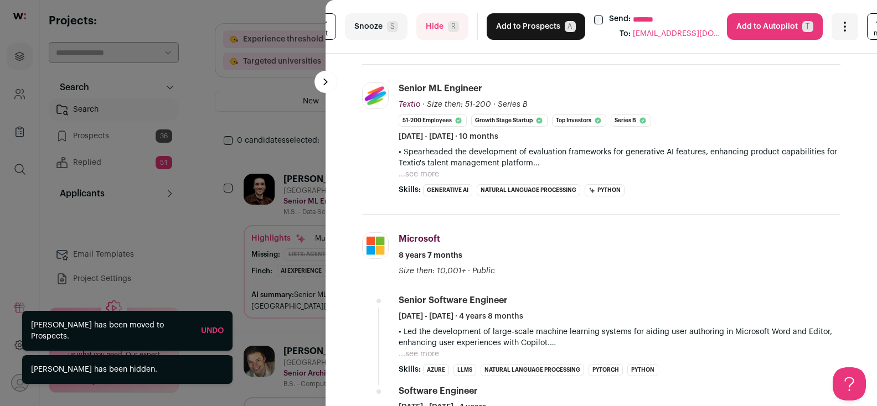
scroll to position [418, 0]
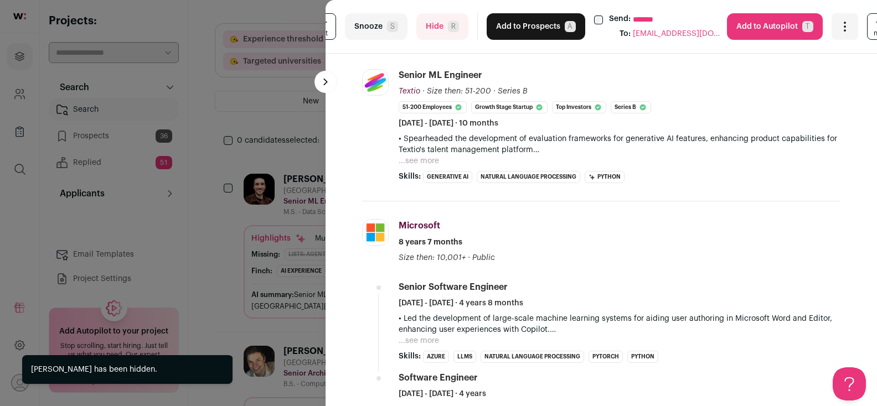
click at [448, 25] on span "R" at bounding box center [453, 26] width 11 height 11
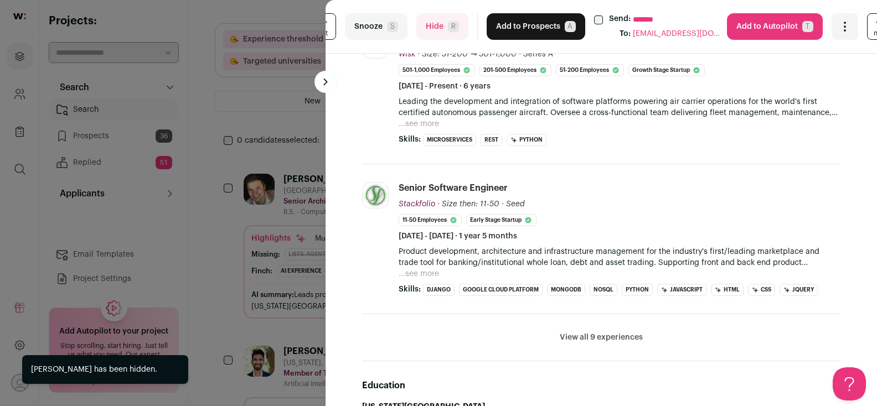
scroll to position [550, 0]
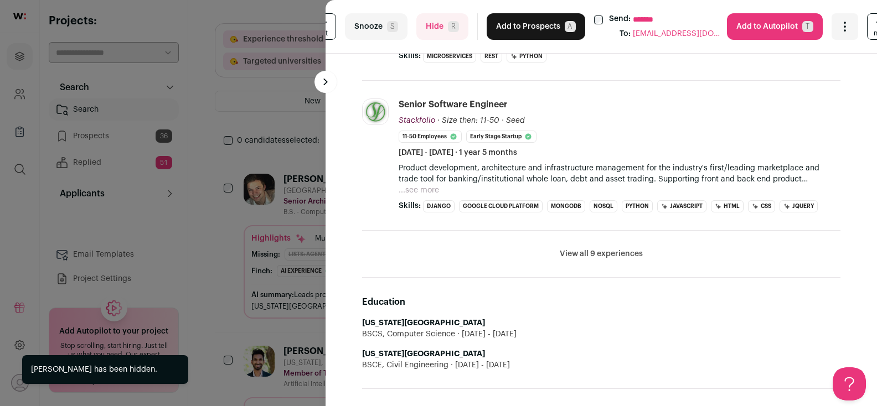
click at [446, 37] on button "Hide R" at bounding box center [442, 26] width 52 height 27
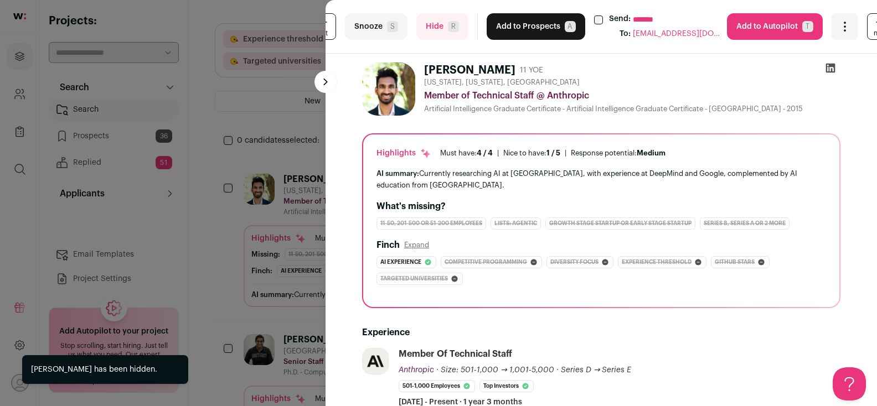
click at [518, 31] on button "Add to Prospects A" at bounding box center [535, 26] width 99 height 27
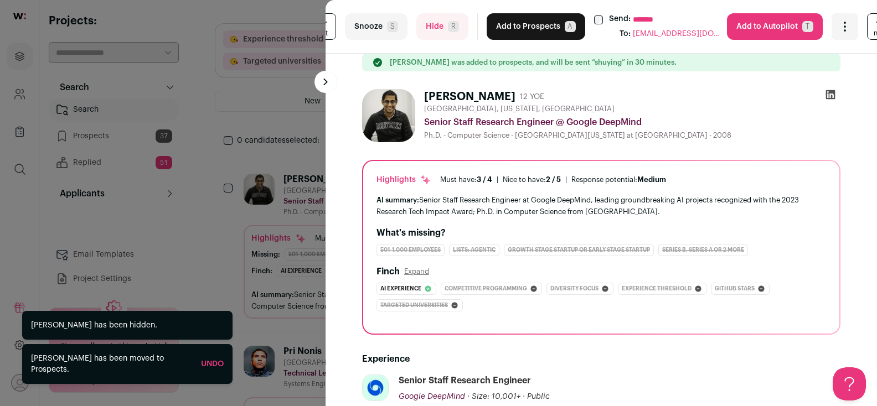
click at [529, 28] on button "Add to Prospects A" at bounding box center [535, 26] width 99 height 27
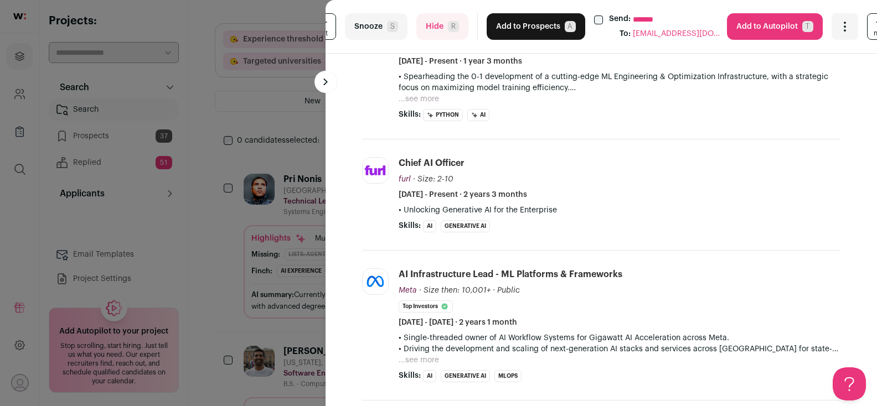
scroll to position [108, 0]
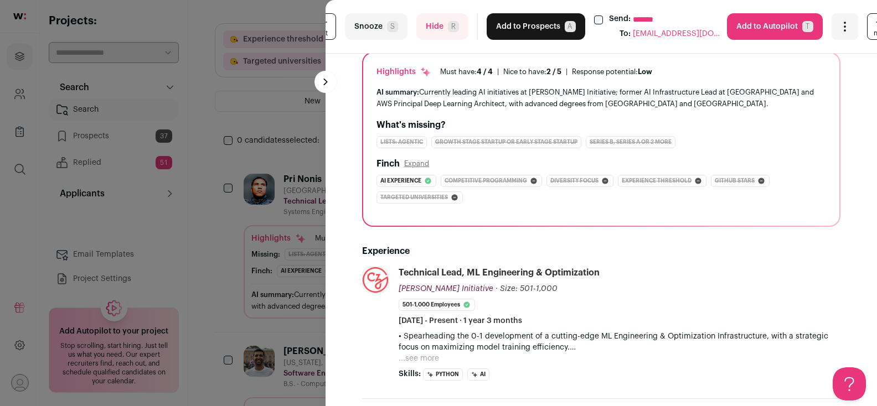
click at [426, 38] on button "Hide R" at bounding box center [442, 26] width 52 height 27
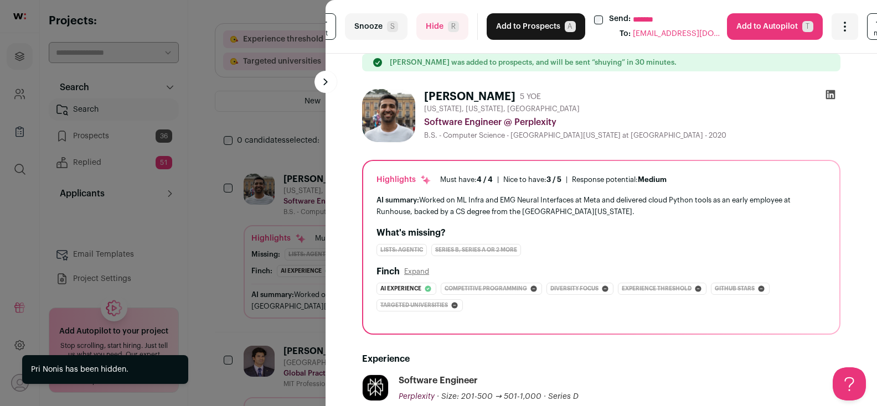
click at [530, 25] on button "Add to Prospects A" at bounding box center [535, 26] width 99 height 27
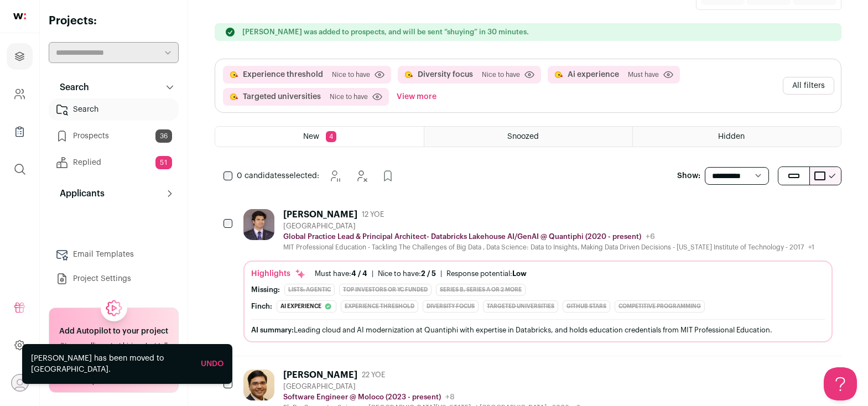
scroll to position [0, 0]
click at [109, 140] on link "Prospects 36" at bounding box center [114, 136] width 130 height 22
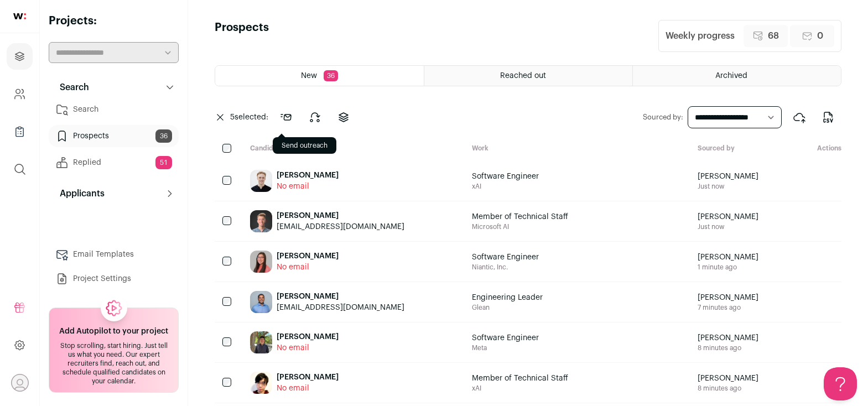
click at [286, 113] on icon at bounding box center [285, 117] width 13 height 13
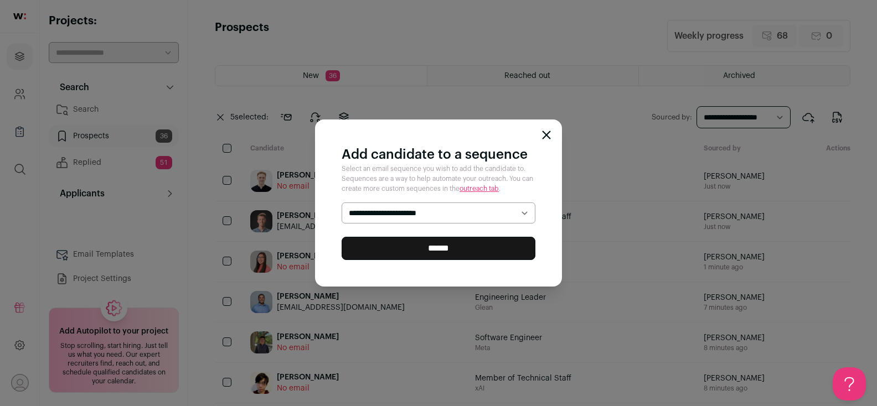
click at [477, 208] on select "**********" at bounding box center [438, 213] width 194 height 21
select select "*****"
click at [341, 203] on select "**********" at bounding box center [438, 213] width 194 height 21
click at [444, 248] on input "******" at bounding box center [438, 248] width 194 height 23
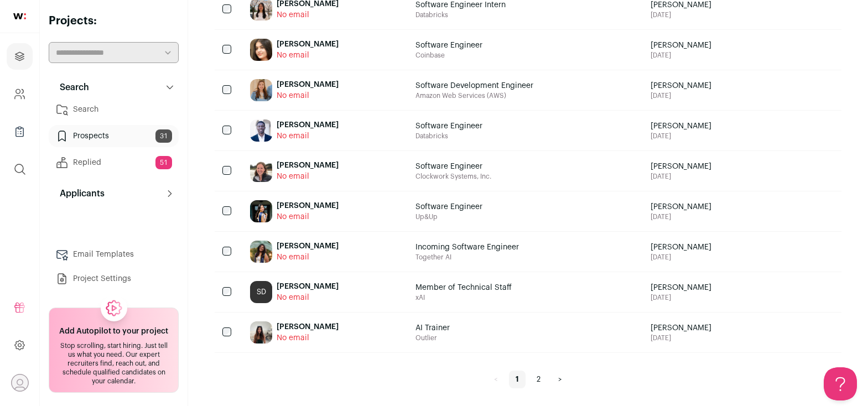
scroll to position [864, 0]
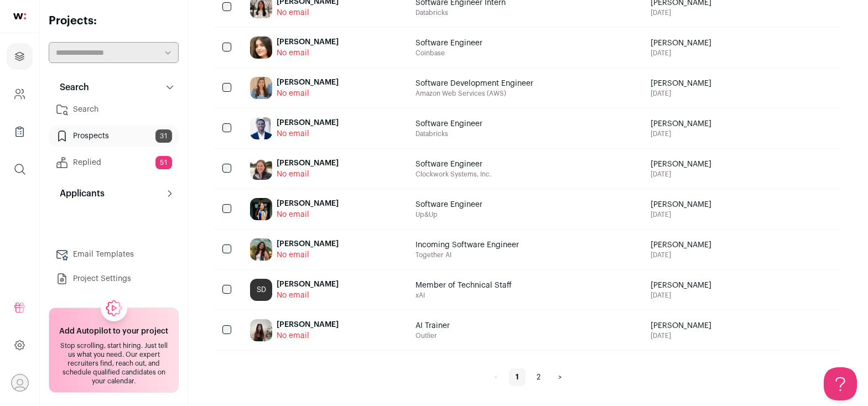
click at [537, 379] on link "2" at bounding box center [538, 378] width 17 height 18
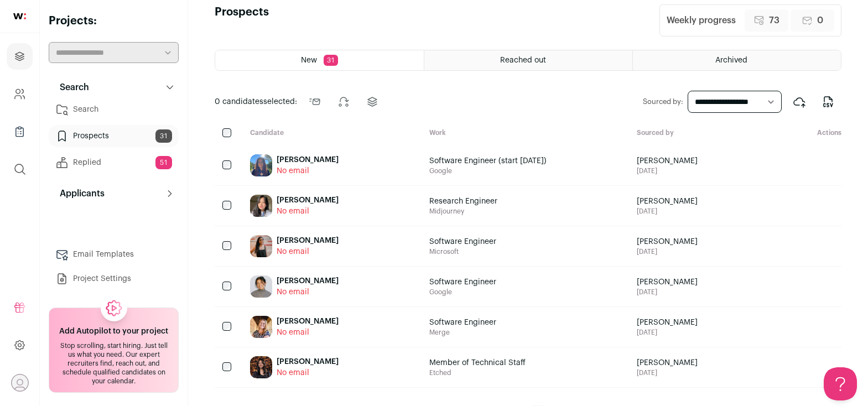
scroll to position [53, 0]
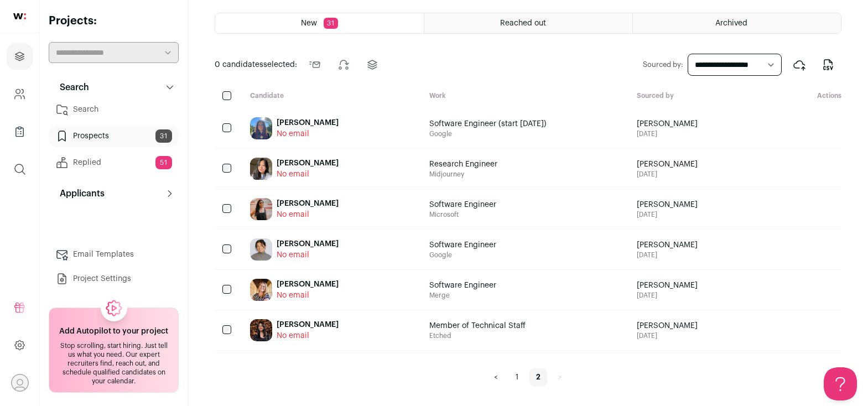
click at [105, 115] on link "Search" at bounding box center [114, 110] width 130 height 22
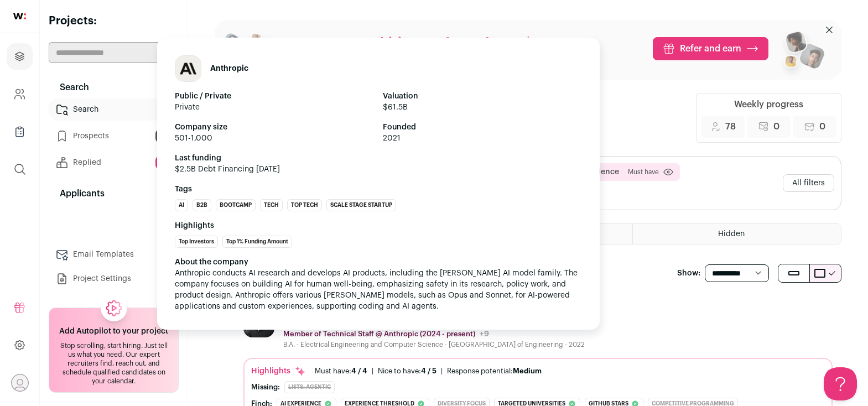
click at [417, 322] on div "Anthropic Public / Private Private Valuation $61.5B Company size 501-1,000 Foun…" at bounding box center [378, 184] width 443 height 292
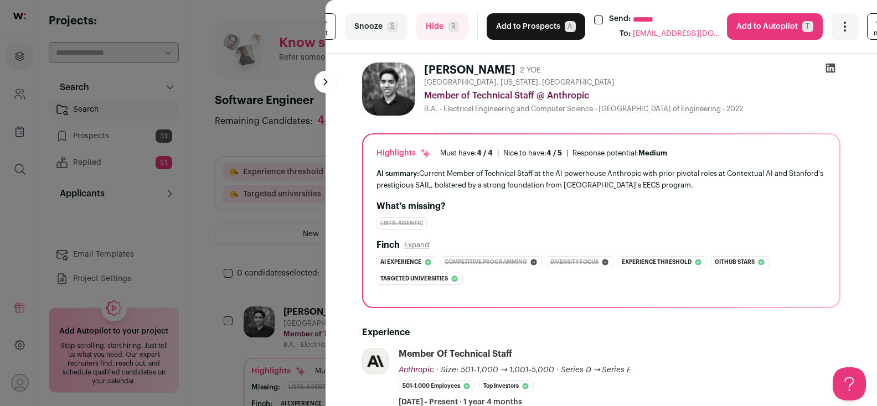
click at [550, 34] on button "Add to Prospects A" at bounding box center [535, 26] width 99 height 27
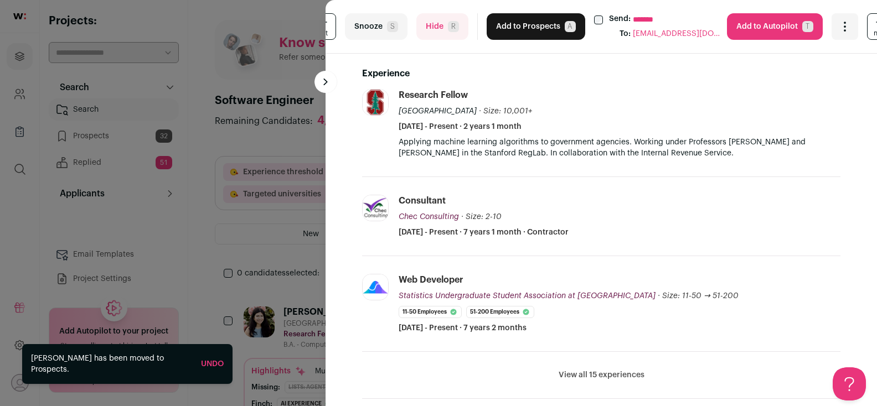
scroll to position [140, 0]
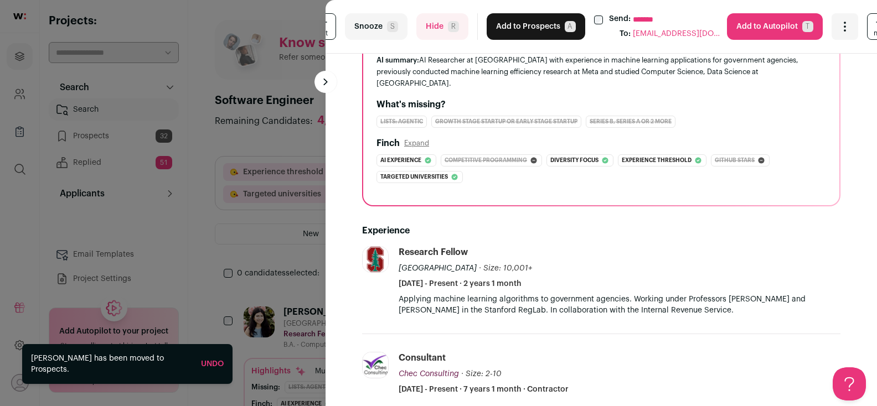
click at [416, 26] on button "Hide R" at bounding box center [442, 26] width 52 height 27
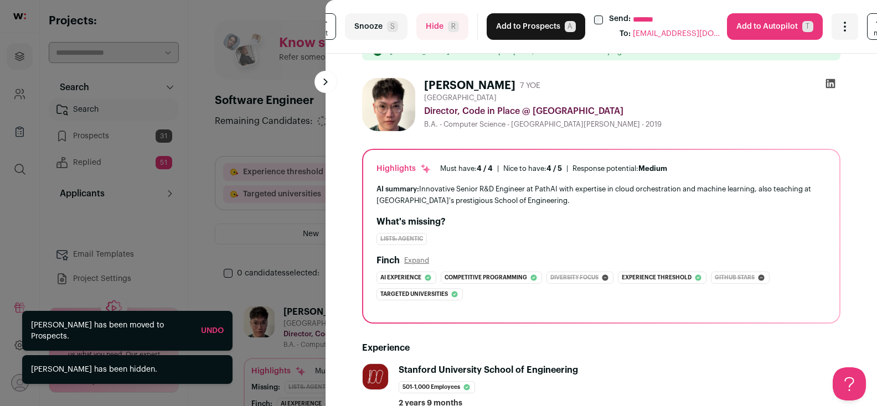
scroll to position [20, 0]
